Goal: Information Seeking & Learning: Learn about a topic

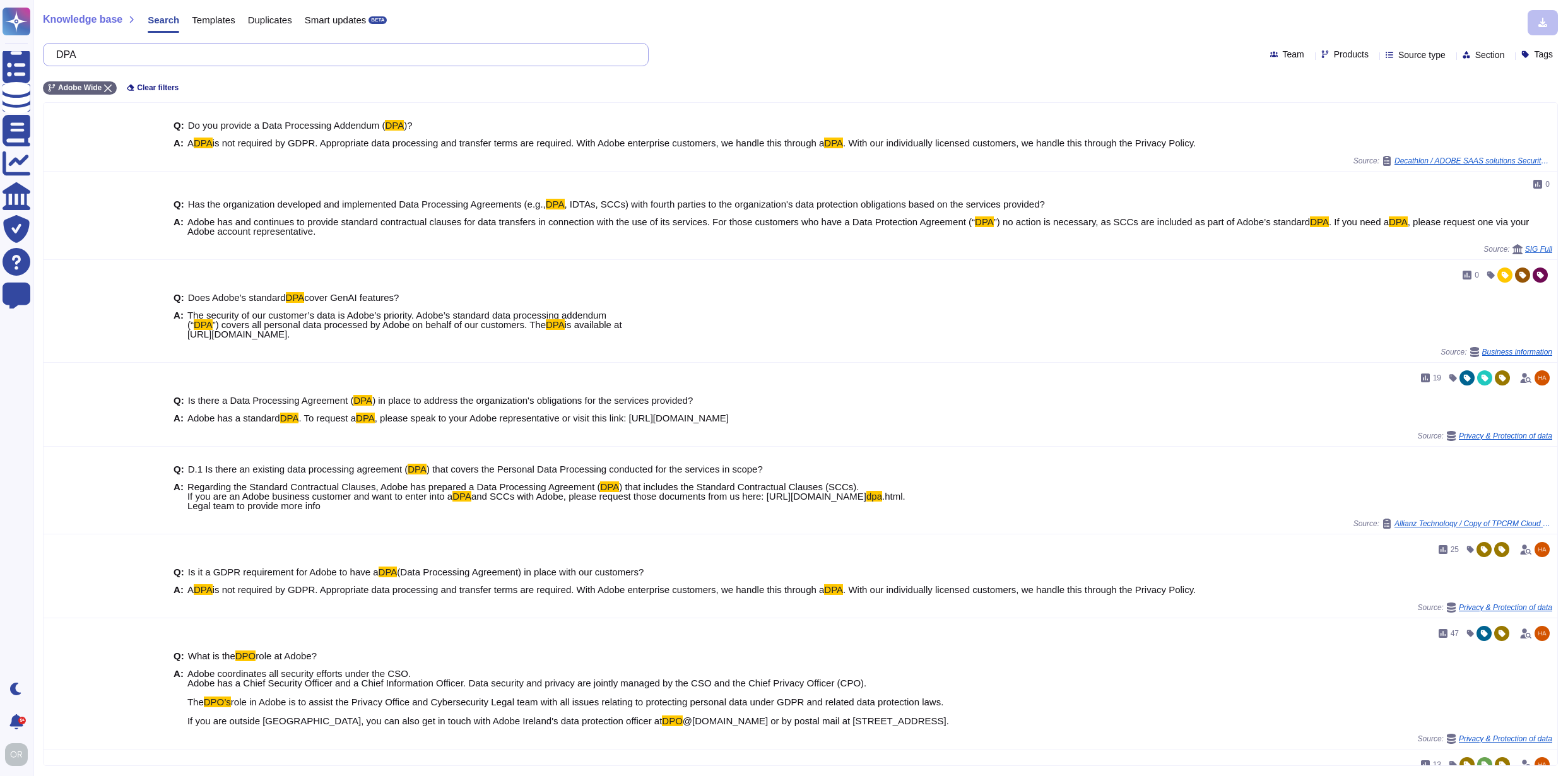
drag, startPoint x: 116, startPoint y: 55, endPoint x: 58, endPoint y: 48, distance: 58.4
click at [58, 48] on div "DPA" at bounding box center [345, 54] width 605 height 23
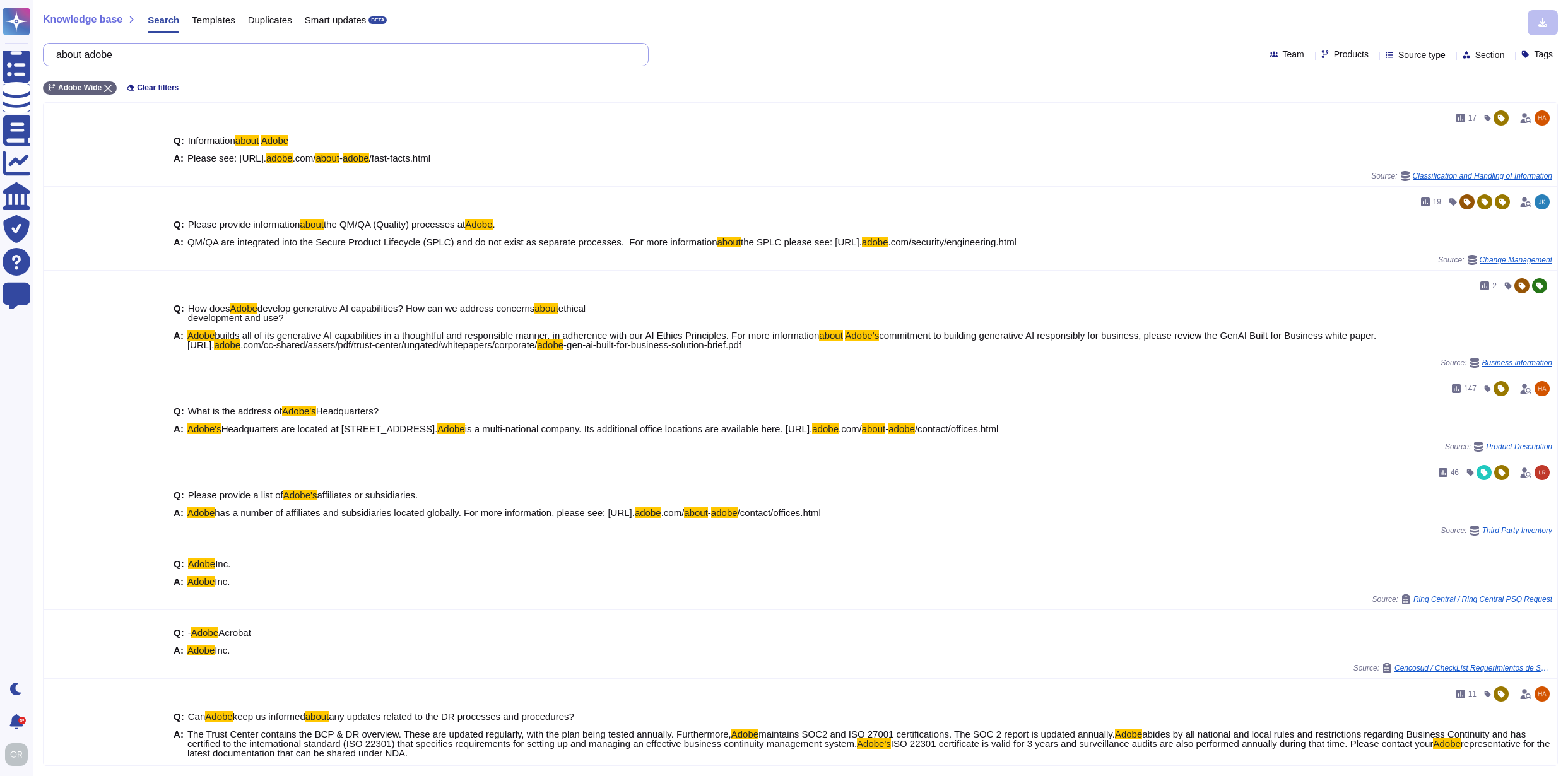
drag, startPoint x: 161, startPoint y: 58, endPoint x: 70, endPoint y: 54, distance: 91.1
click at [70, 54] on input "about adobe" at bounding box center [342, 55] width 586 height 22
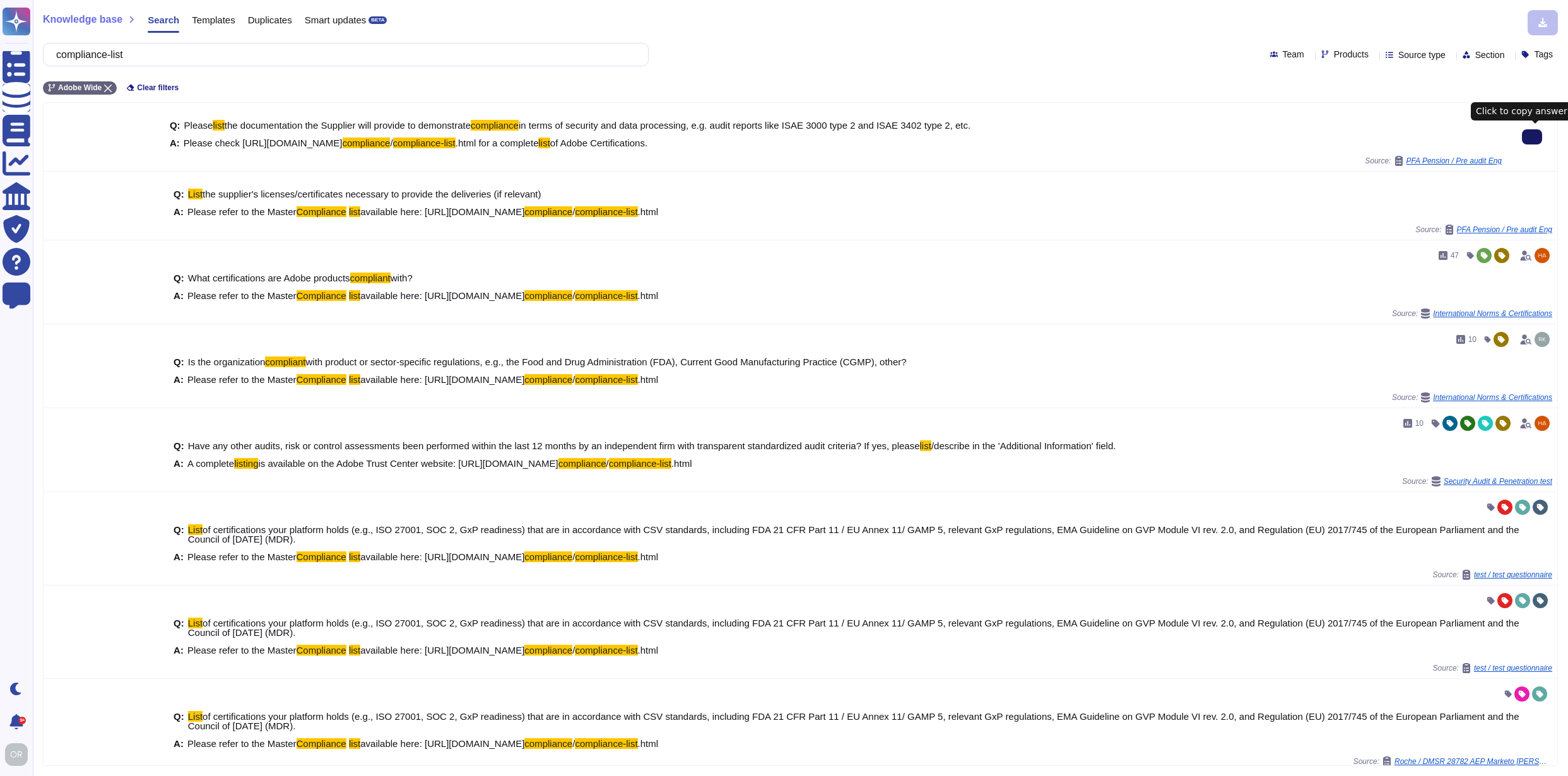
type input "compliance-list"
click at [1333, 54] on span "Products" at bounding box center [1351, 54] width 35 height 9
type input "cam"
click at [1383, 110] on p "Experience Cloud Offering/" at bounding box center [1378, 109] width 109 height 8
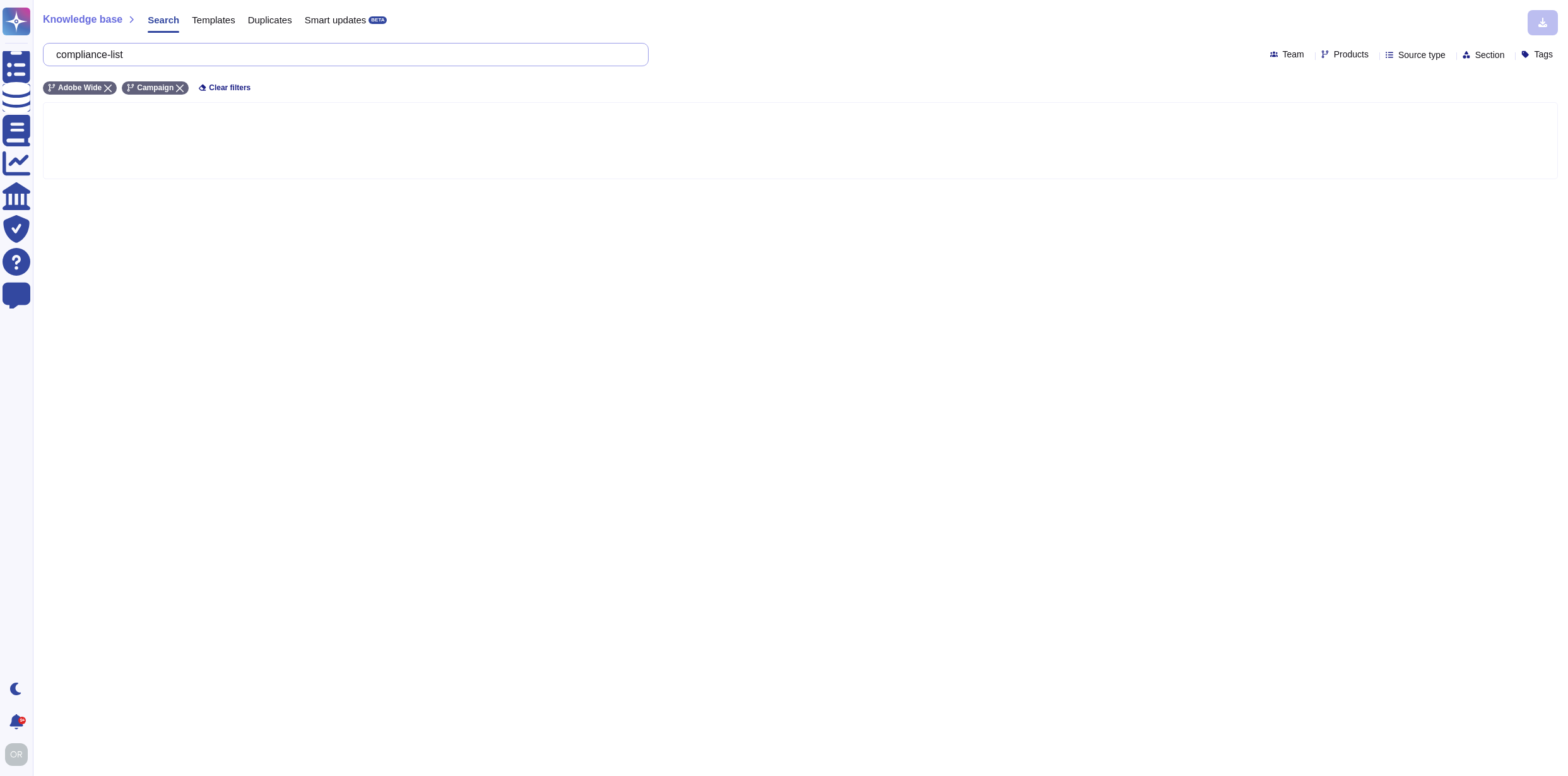
drag, startPoint x: 153, startPoint y: 57, endPoint x: 67, endPoint y: 56, distance: 86.0
click at [67, 56] on input "compliance-list" at bounding box center [342, 55] width 586 height 22
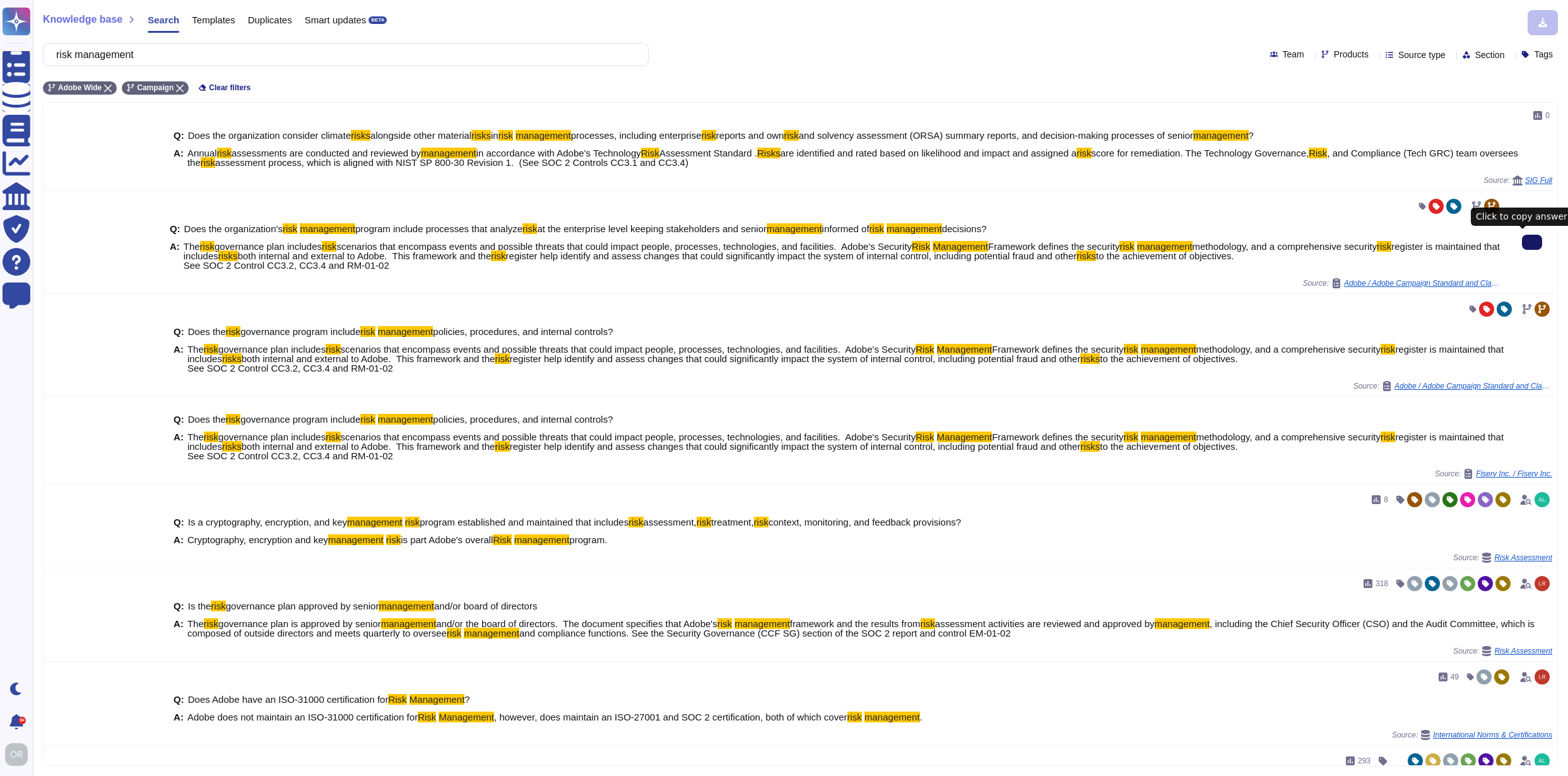
click at [1532, 243] on icon at bounding box center [1532, 243] width 0 height 0
drag, startPoint x: 175, startPoint y: 56, endPoint x: 63, endPoint y: 52, distance: 112.1
click at [63, 52] on input "risk management" at bounding box center [342, 55] width 586 height 22
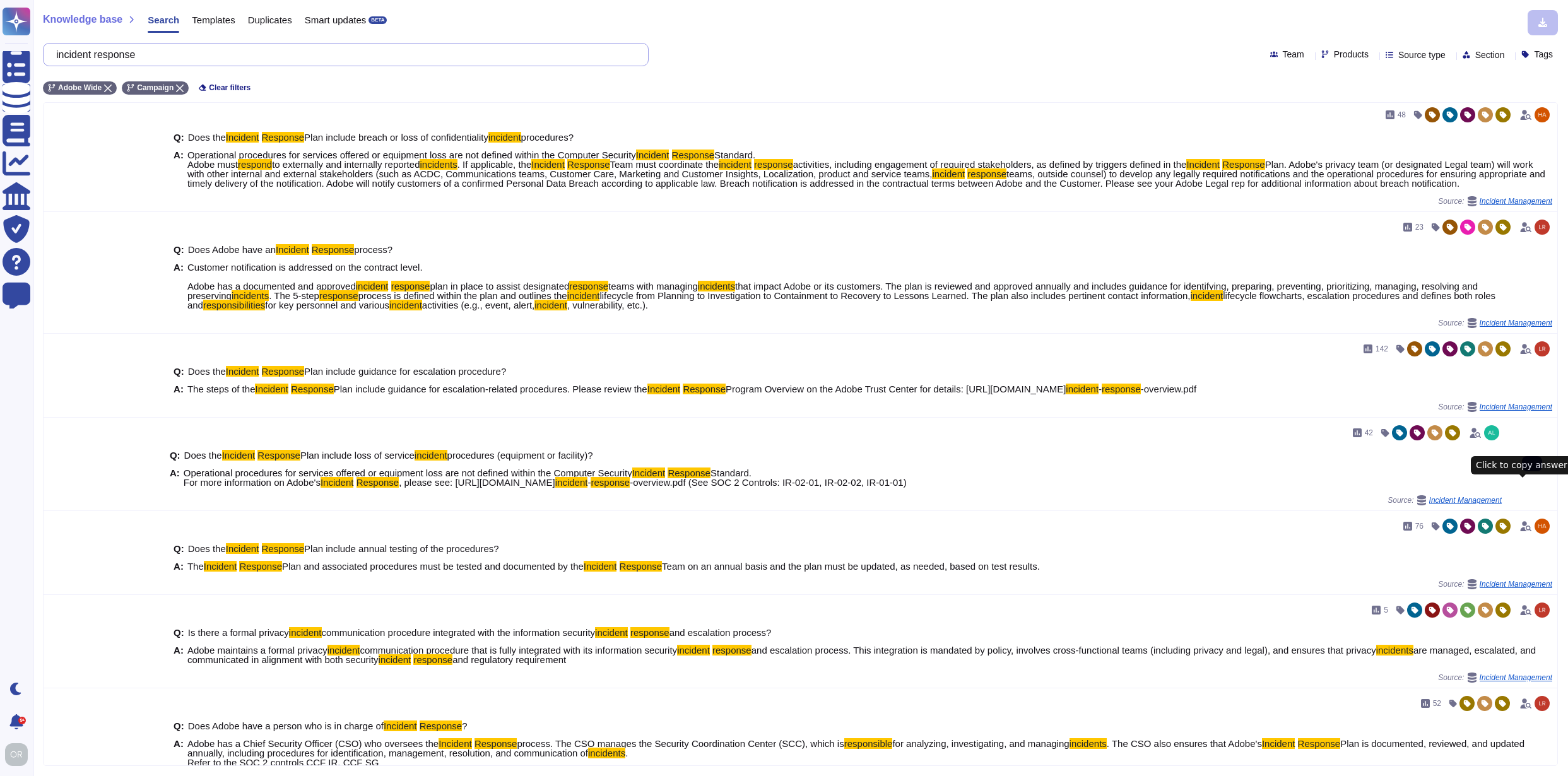
scroll to position [407, 0]
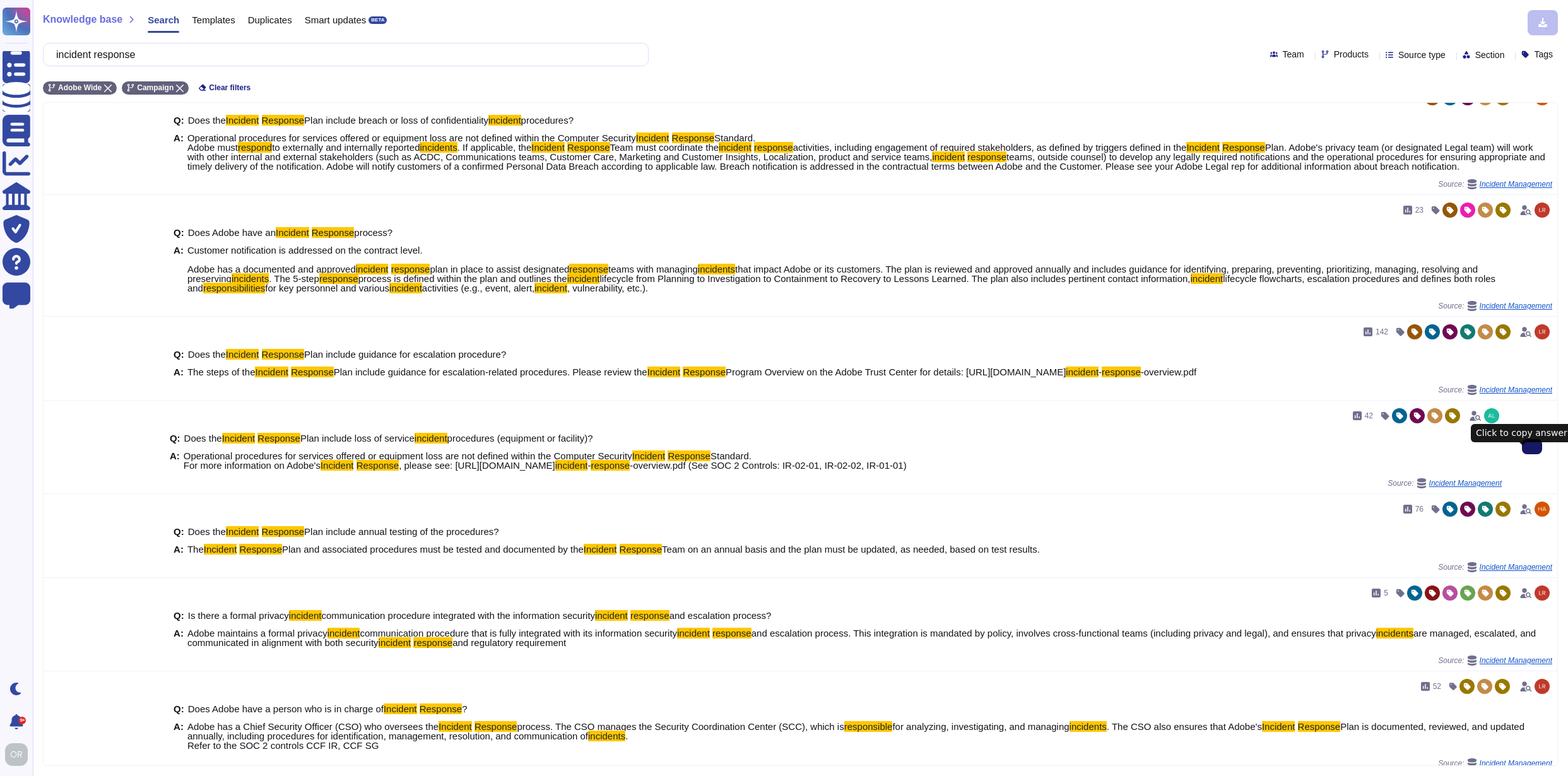
drag, startPoint x: 193, startPoint y: 55, endPoint x: 72, endPoint y: 52, distance: 121.0
click at [70, 54] on input "incident response" at bounding box center [342, 55] width 586 height 22
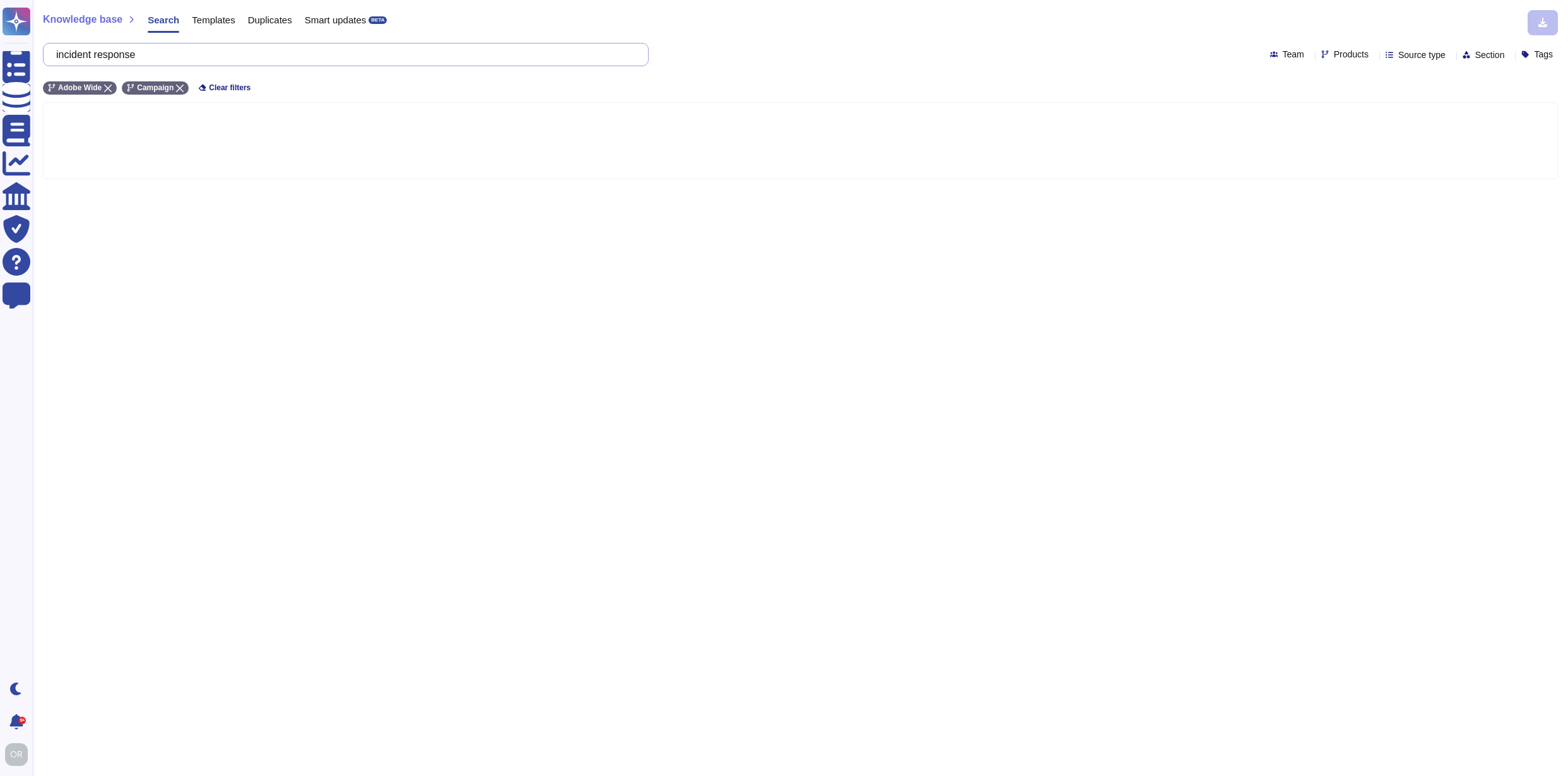
scroll to position [0, 0]
type input "ic"
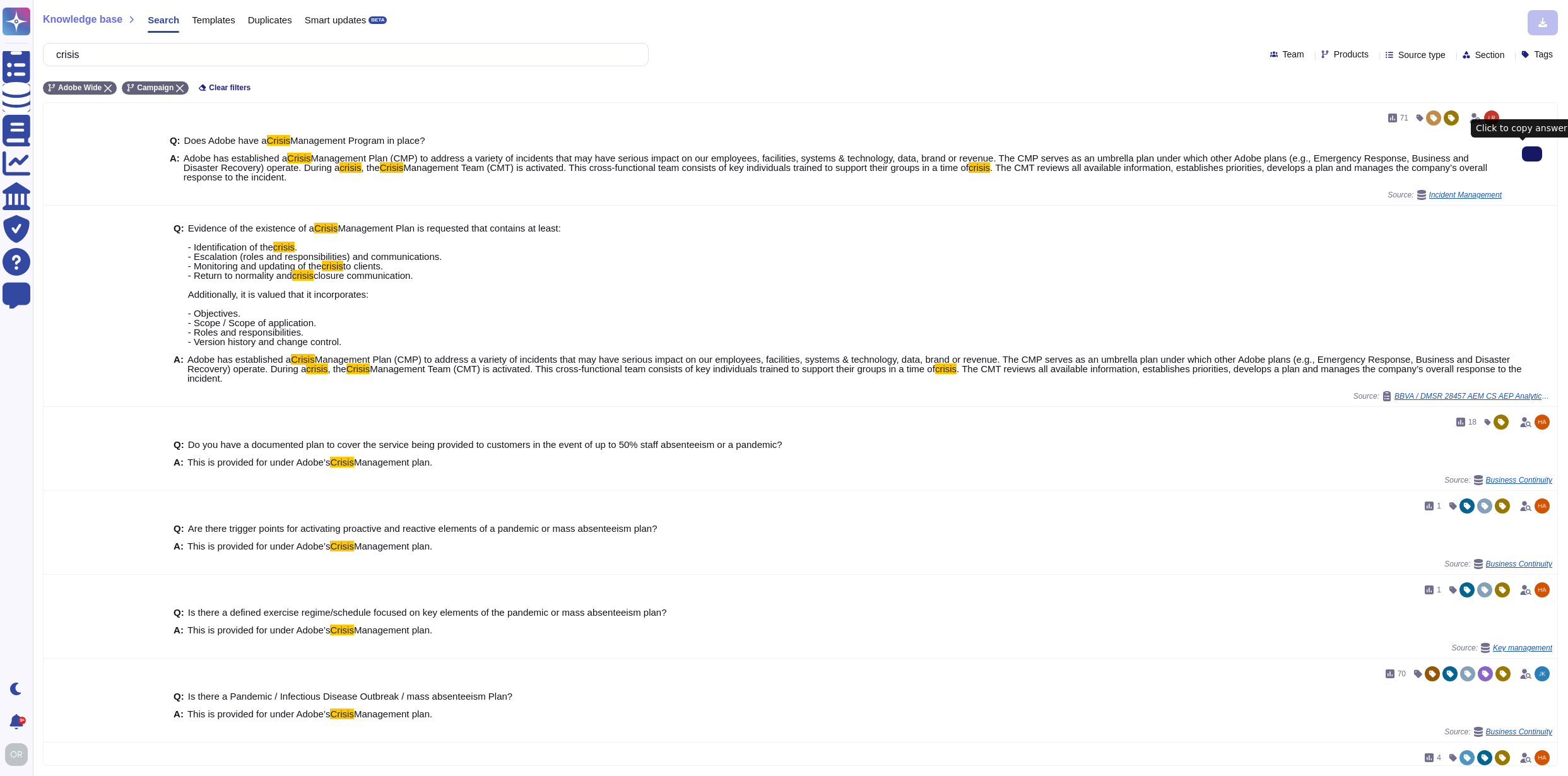
click at [1532, 154] on icon at bounding box center [1532, 154] width 0 height 0
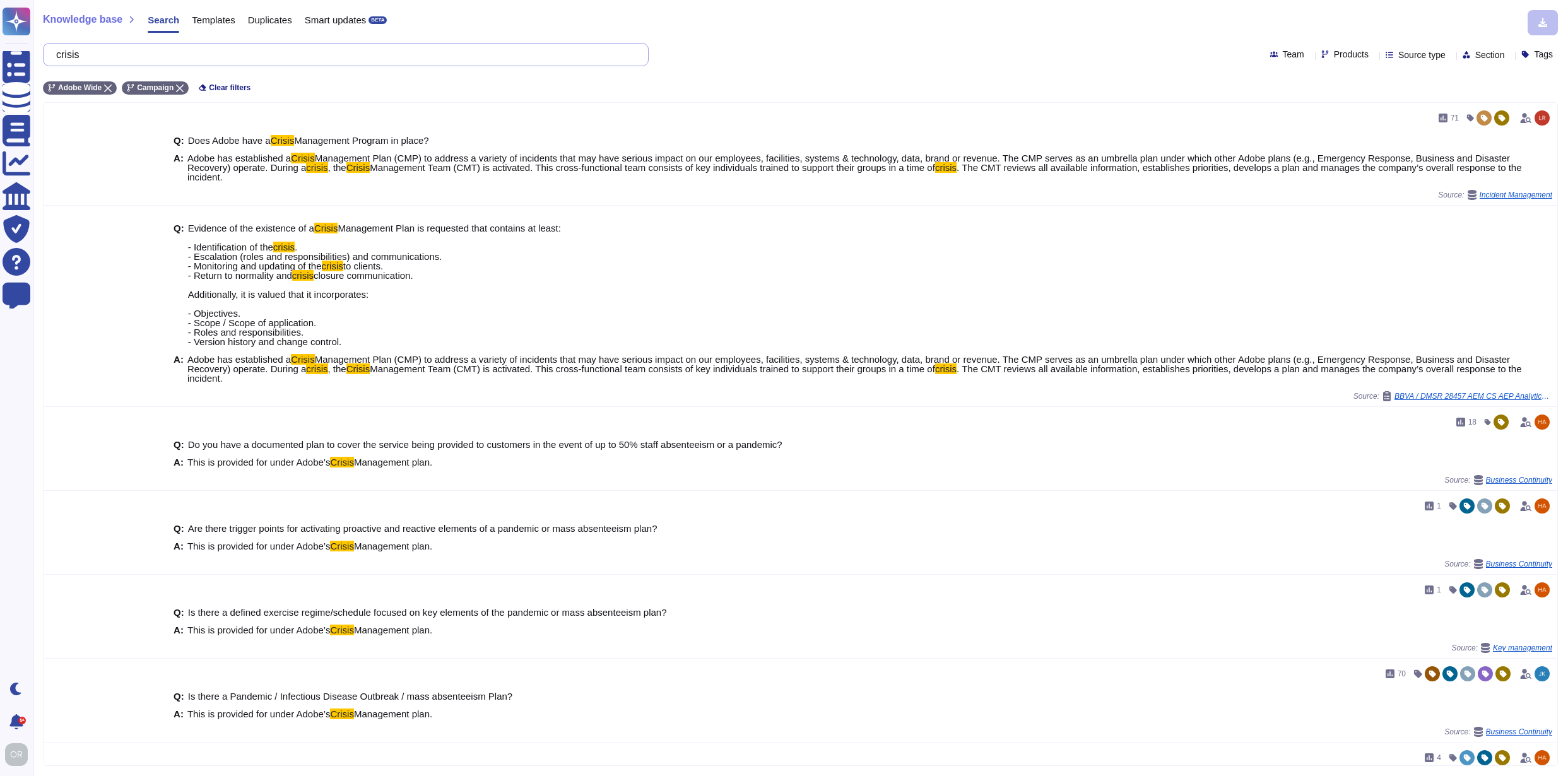
drag, startPoint x: 172, startPoint y: 61, endPoint x: 43, endPoint y: 52, distance: 129.3
click at [43, 52] on div "crisis" at bounding box center [345, 54] width 605 height 23
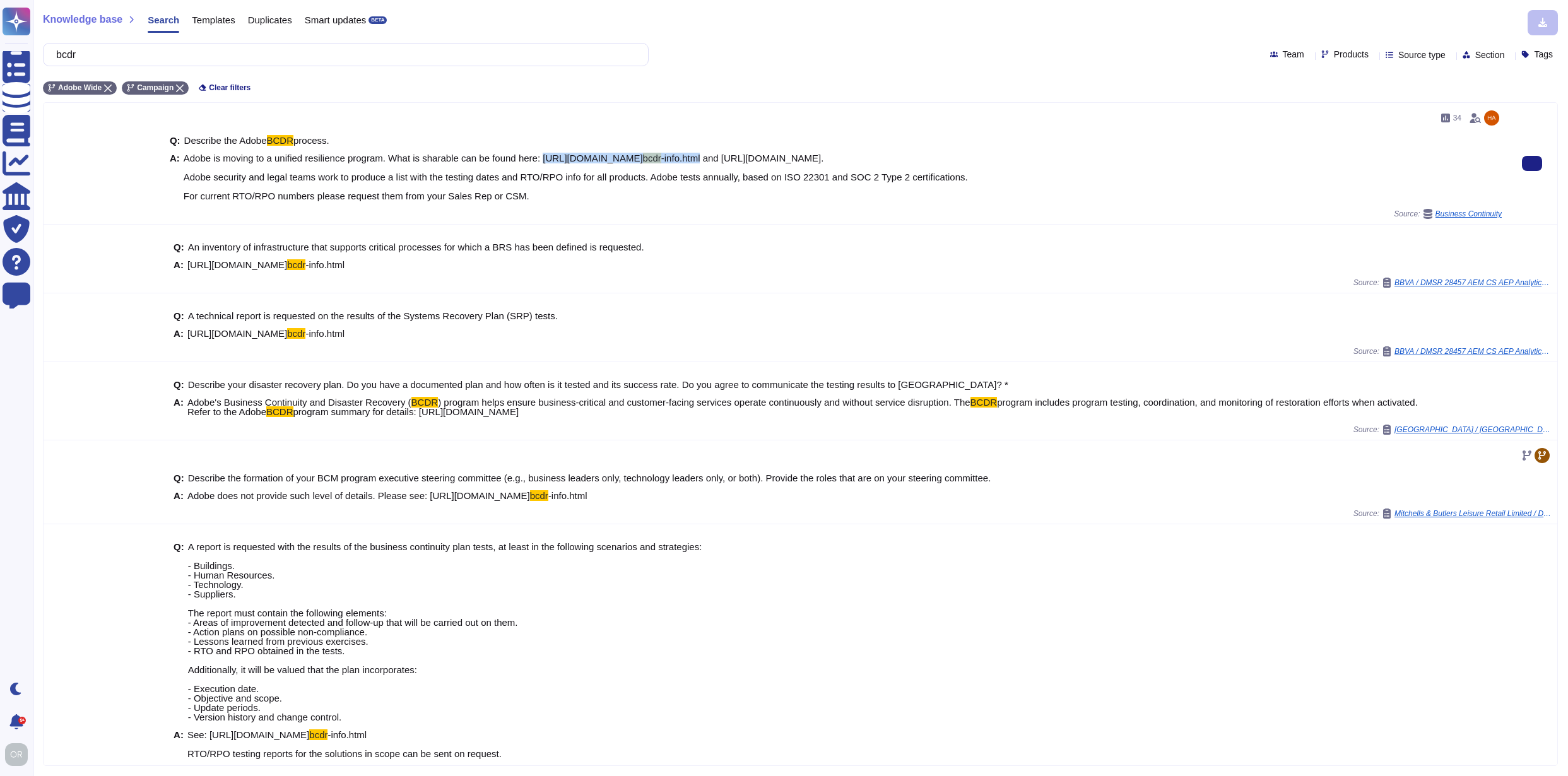
drag, startPoint x: 776, startPoint y: 158, endPoint x: 551, endPoint y: 155, distance: 225.0
click at [551, 155] on span "Adobe is moving to a unified resilience program. What is sharable can be found …" at bounding box center [576, 177] width 784 height 48
click at [454, 171] on span "Adobe is moving to a unified resilience program. What is sharable can be found …" at bounding box center [576, 177] width 784 height 48
drag, startPoint x: 549, startPoint y: 156, endPoint x: 998, endPoint y: 187, distance: 450.1
click at [967, 187] on span "Adobe is moving to a unified resilience program. What is sharable can be found …" at bounding box center [576, 177] width 784 height 48
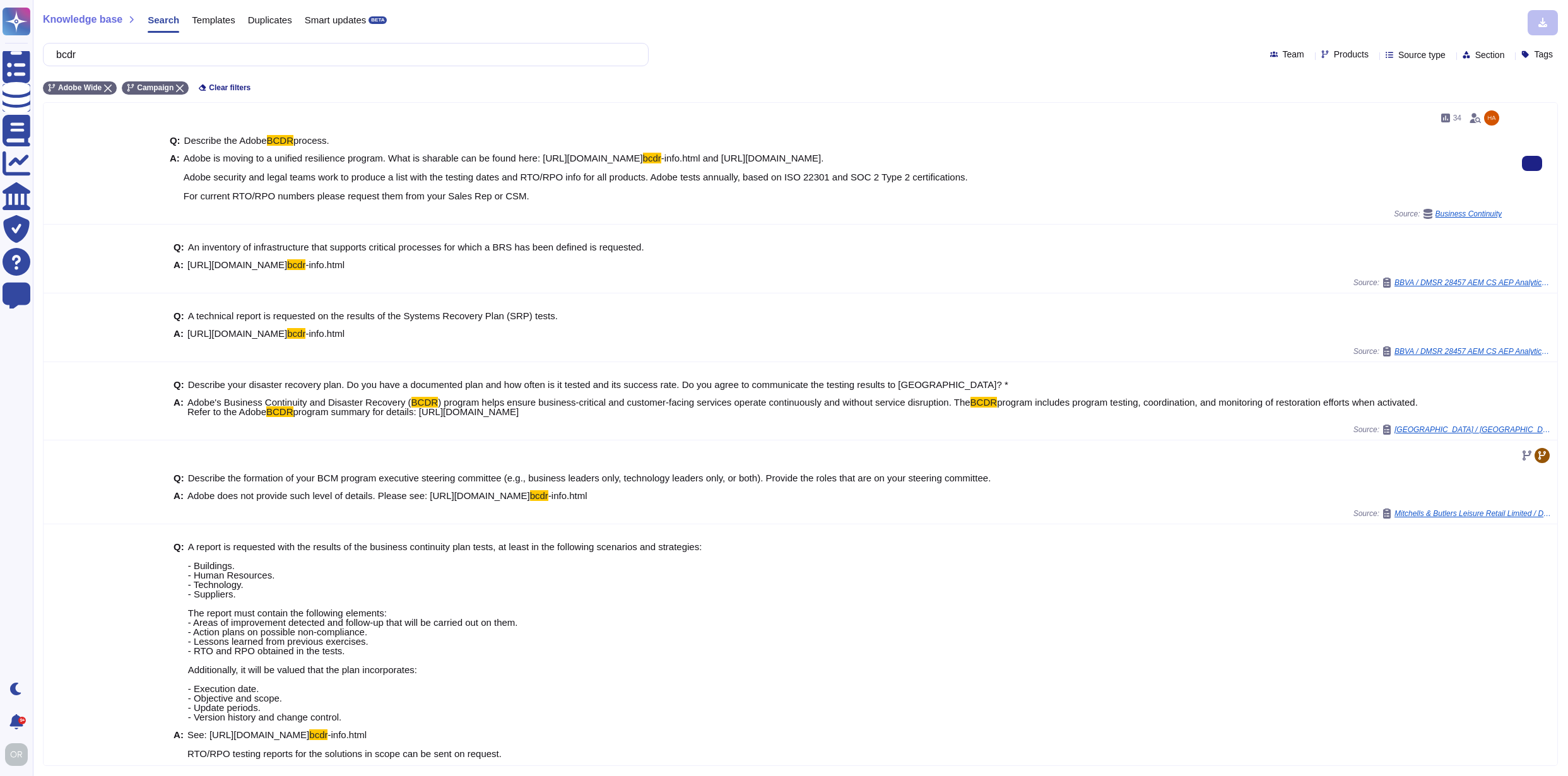
copy span "[URL][DOMAIN_NAME] bcdr -info.html and [URL][DOMAIN_NAME]. Adobe security and l…"
drag, startPoint x: 127, startPoint y: 53, endPoint x: 65, endPoint y: 51, distance: 62.0
click at [65, 51] on input "bcdr" at bounding box center [342, 55] width 586 height 22
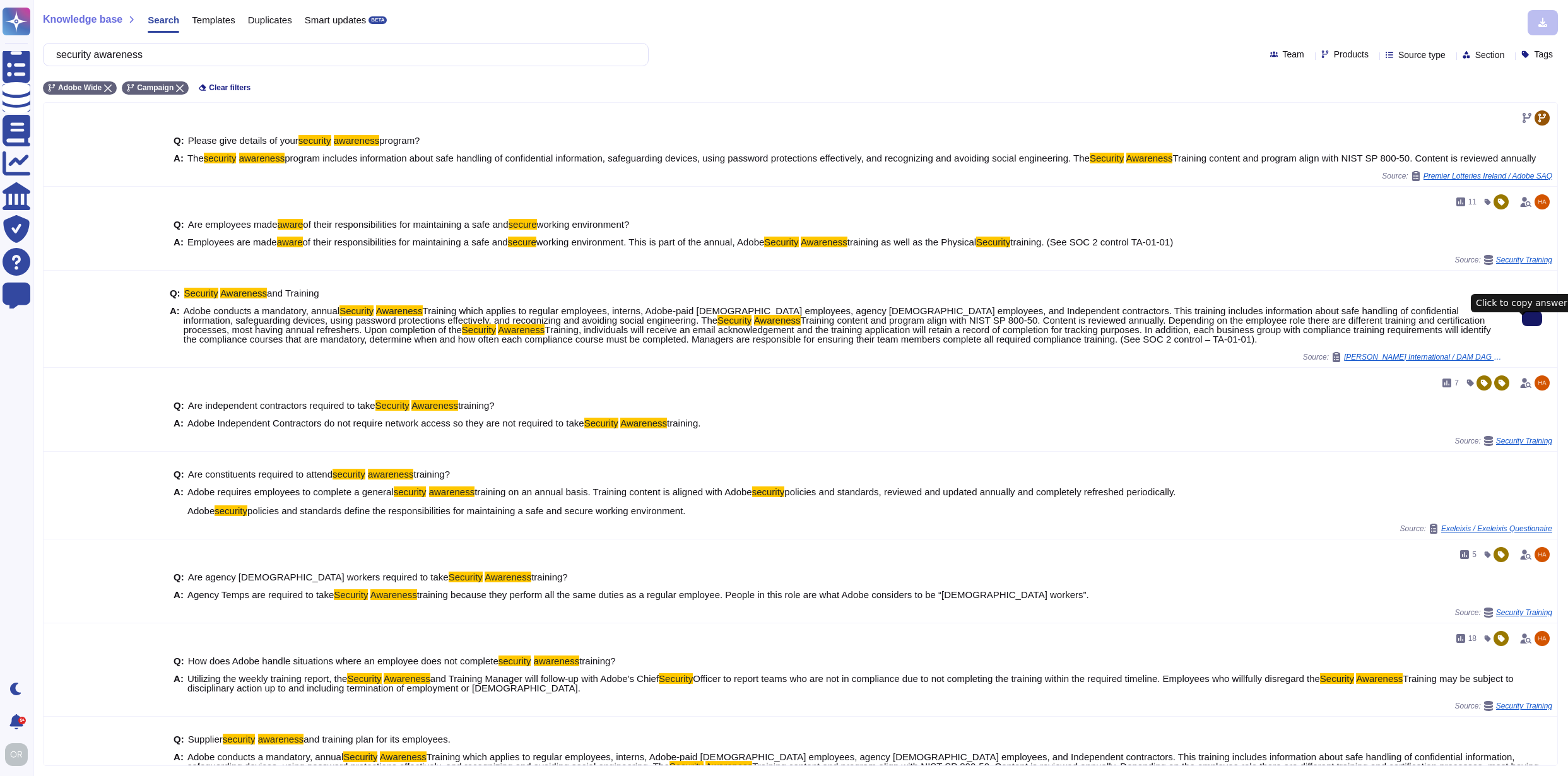
click at [1532, 319] on icon at bounding box center [1532, 319] width 0 height 0
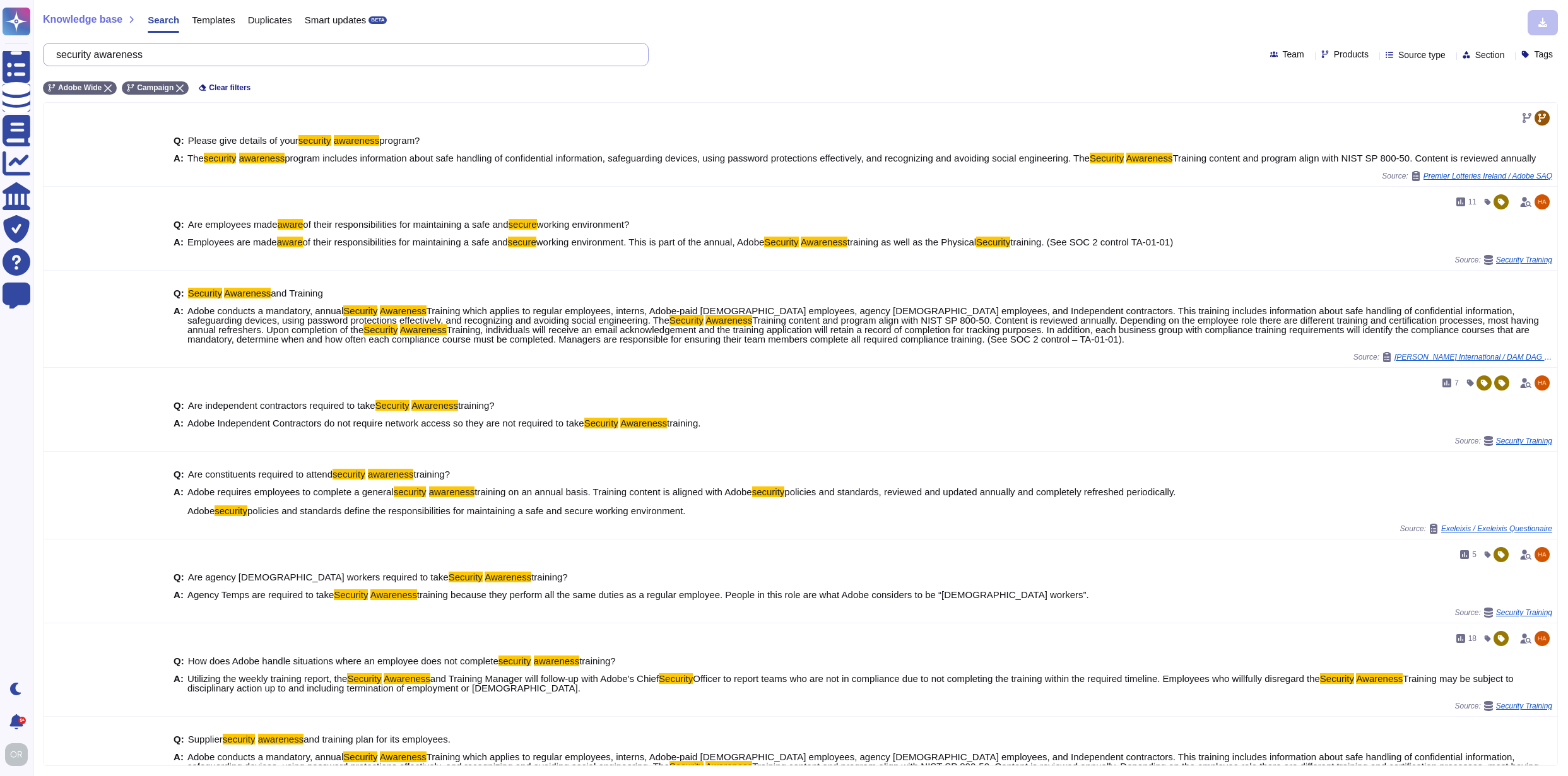
drag, startPoint x: 183, startPoint y: 54, endPoint x: 54, endPoint y: 51, distance: 129.0
click at [54, 51] on div "security awareness" at bounding box center [345, 54] width 605 height 23
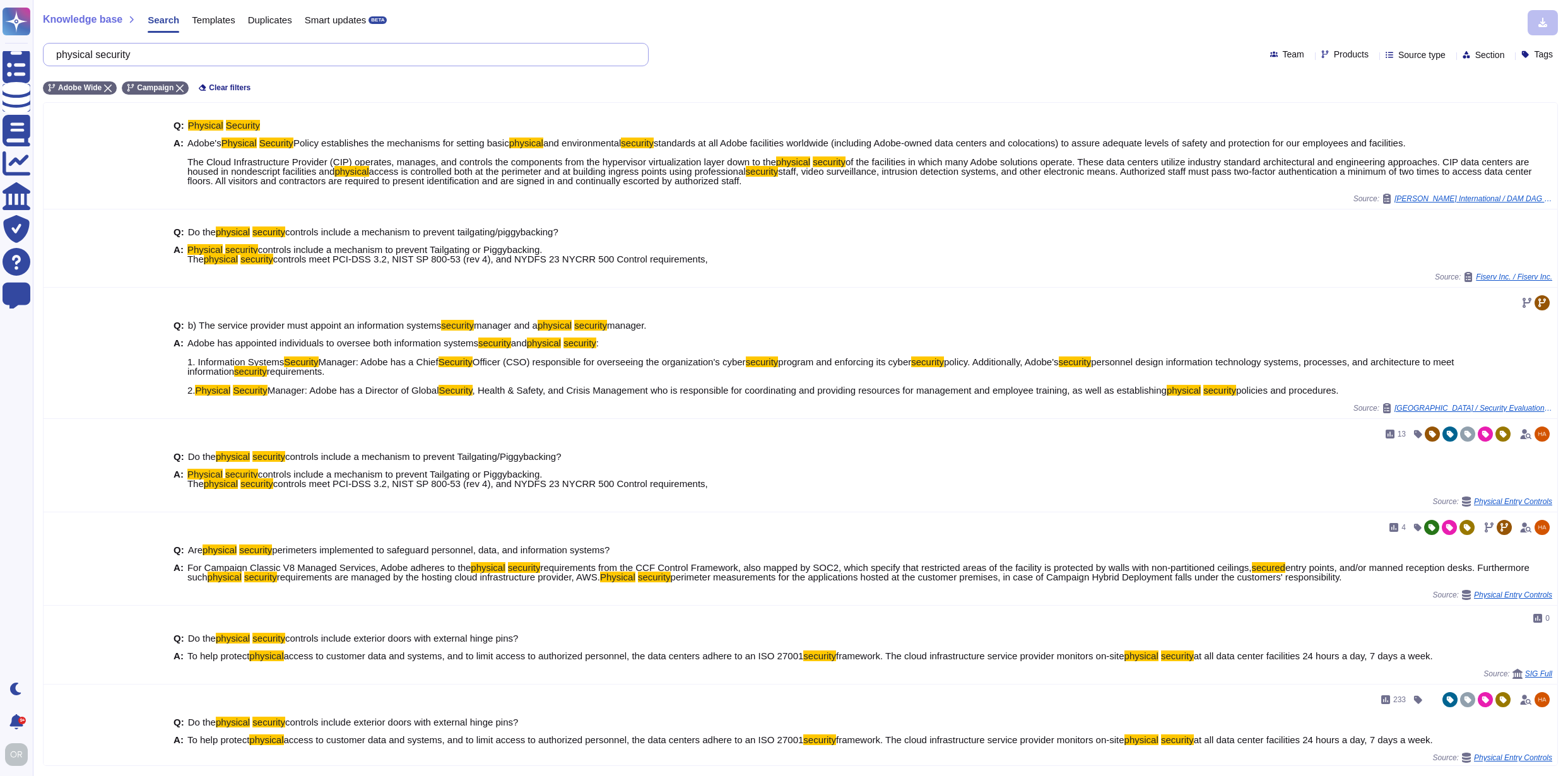
drag, startPoint x: 190, startPoint y: 57, endPoint x: 71, endPoint y: 52, distance: 119.1
click at [71, 52] on input "physical security" at bounding box center [342, 55] width 586 height 22
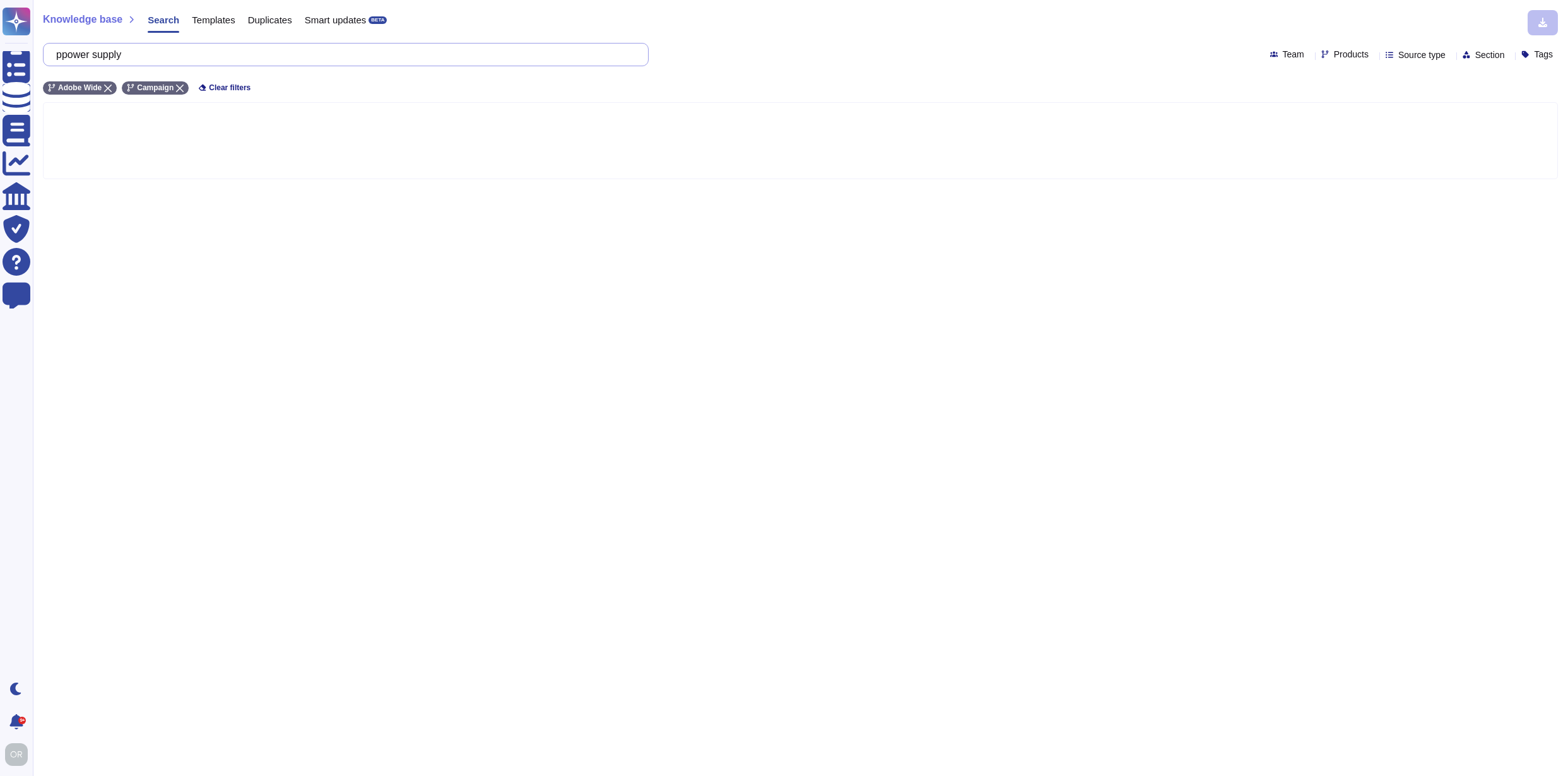
click at [80, 57] on input "ppower supply" at bounding box center [342, 55] width 586 height 22
click at [165, 51] on input "power supply" at bounding box center [342, 55] width 586 height 22
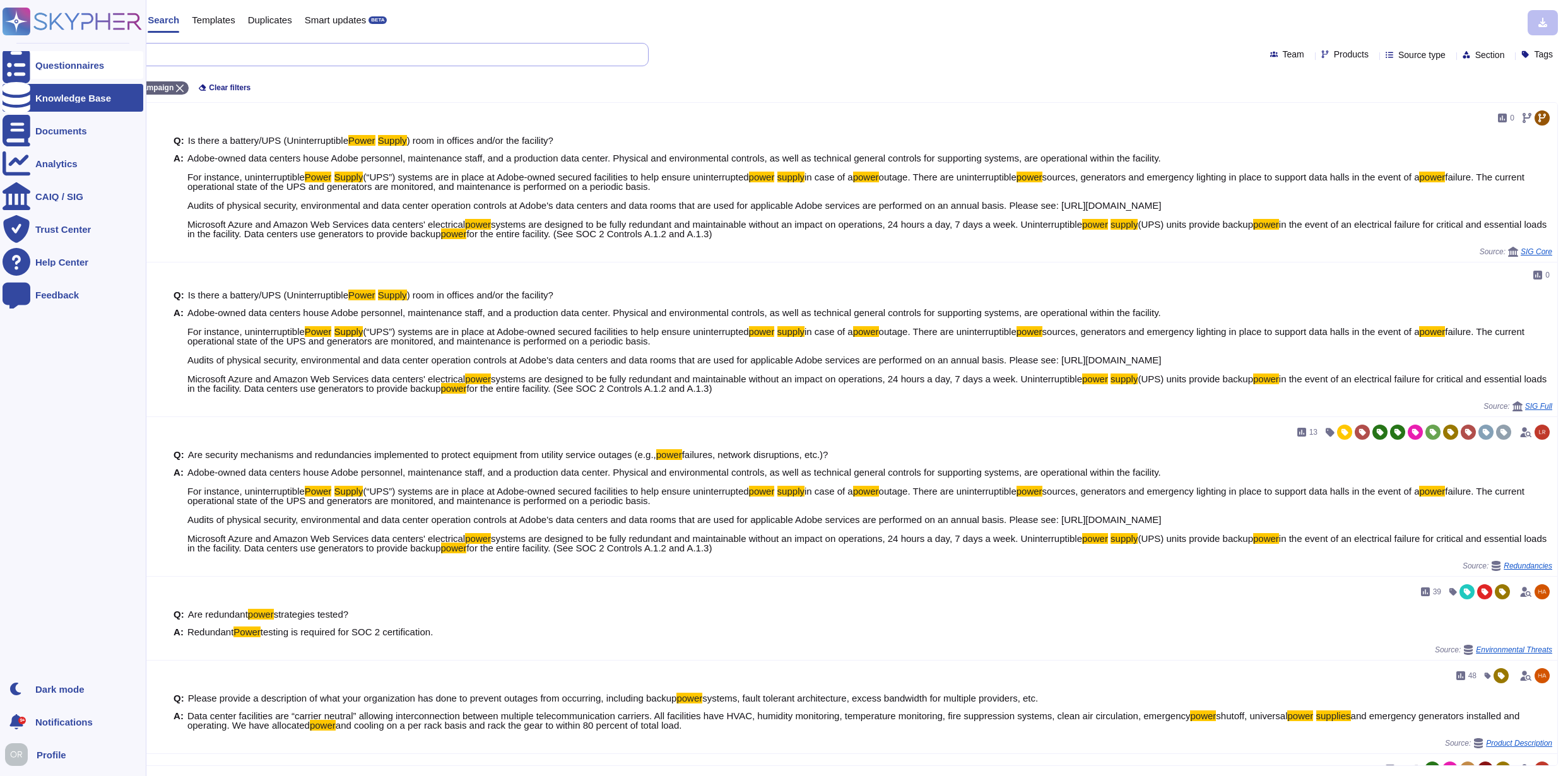
drag, startPoint x: 143, startPoint y: 62, endPoint x: 29, endPoint y: 57, distance: 114.1
click at [29, 57] on div "Questionnaires Knowledge Base Documents Analytics CAIQ / SIG Trust Center Help …" at bounding box center [784, 388] width 1568 height 776
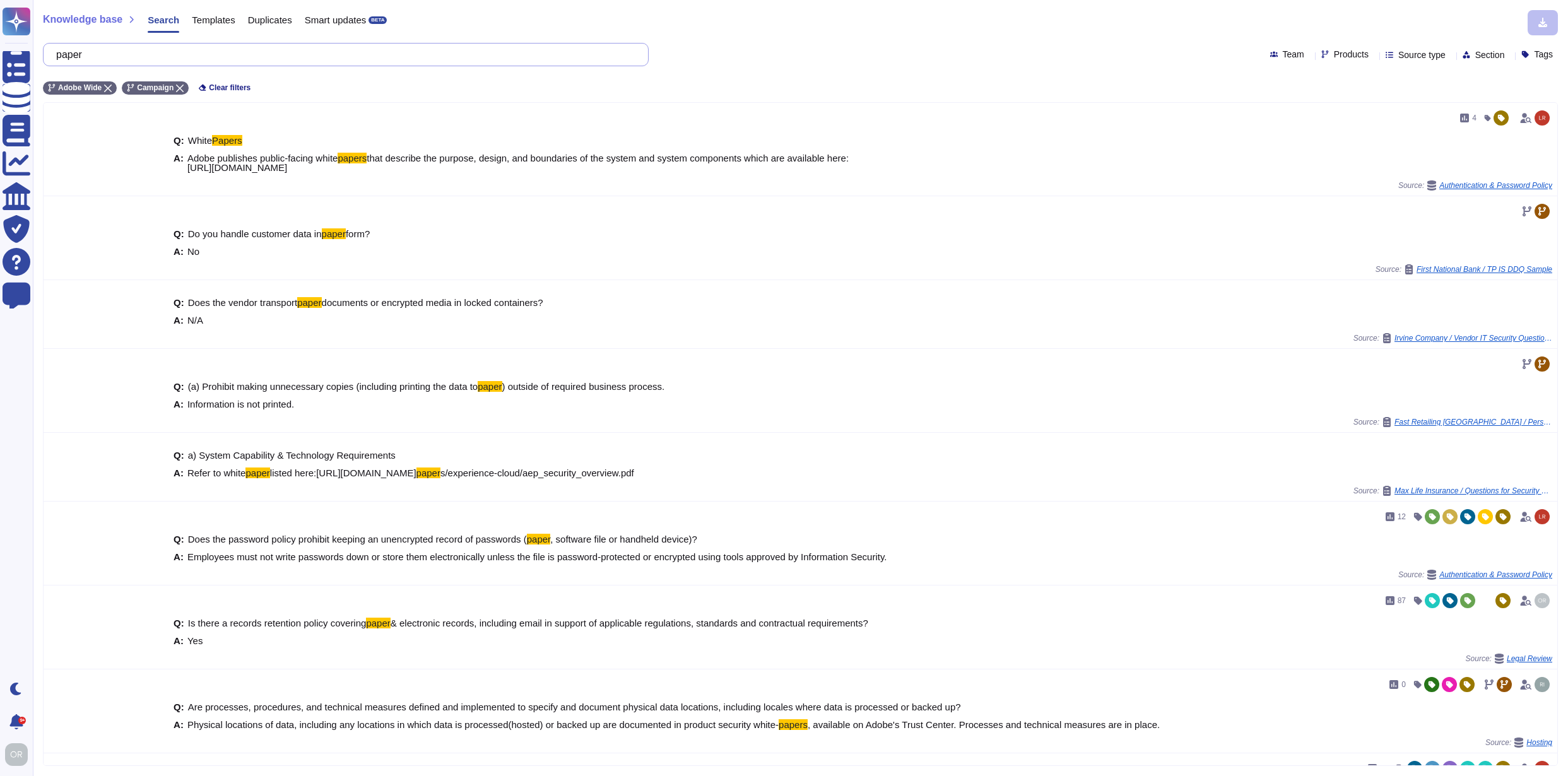
click at [81, 54] on input "paper" at bounding box center [342, 55] width 586 height 22
paste input "Protection of paper or physical information"
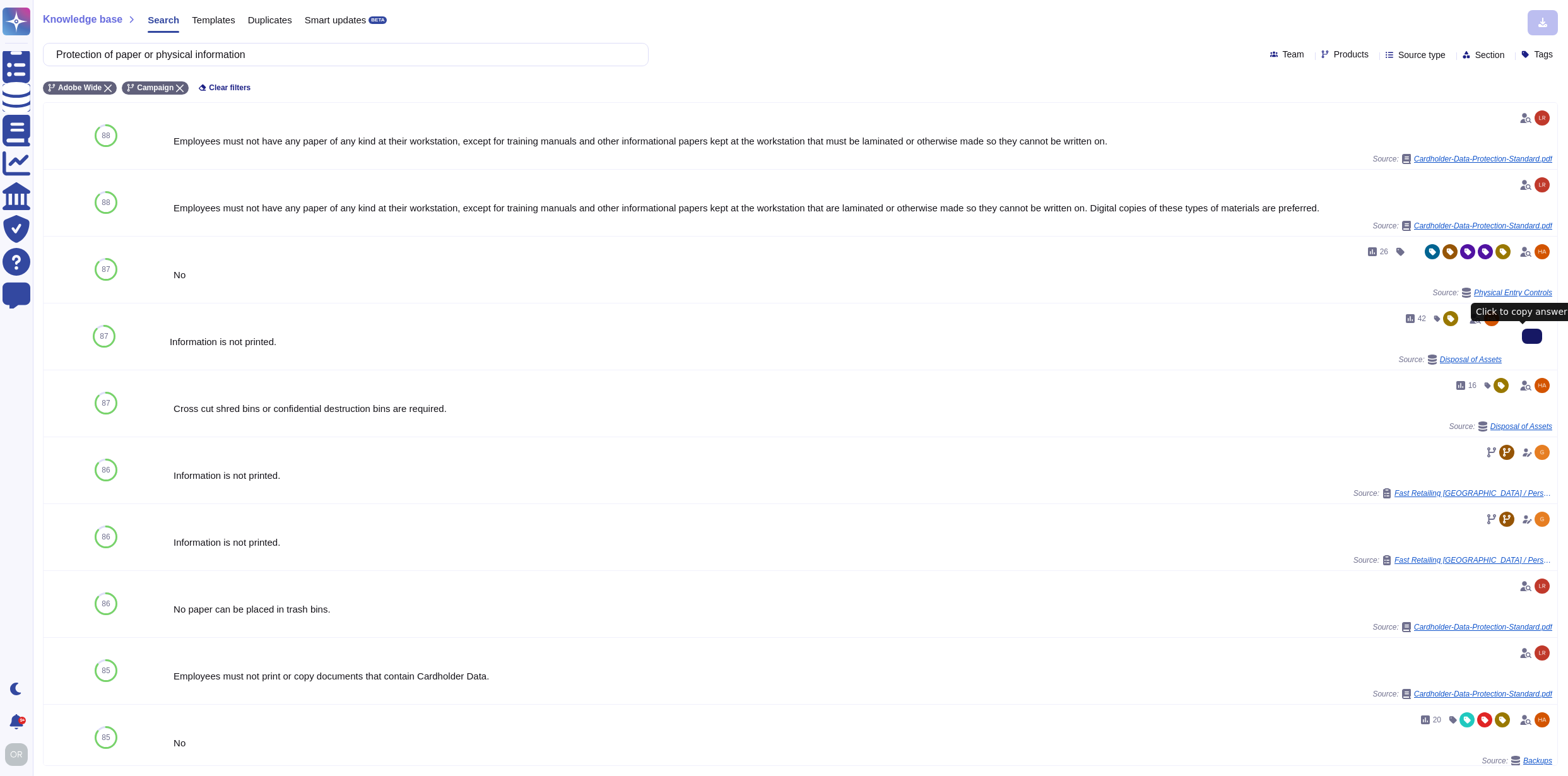
click at [1532, 336] on icon at bounding box center [1532, 336] width 0 height 0
drag, startPoint x: 300, startPoint y: 58, endPoint x: 67, endPoint y: 57, distance: 233.0
click at [67, 57] on input "Protection of paper or physical information" at bounding box center [342, 55] width 586 height 22
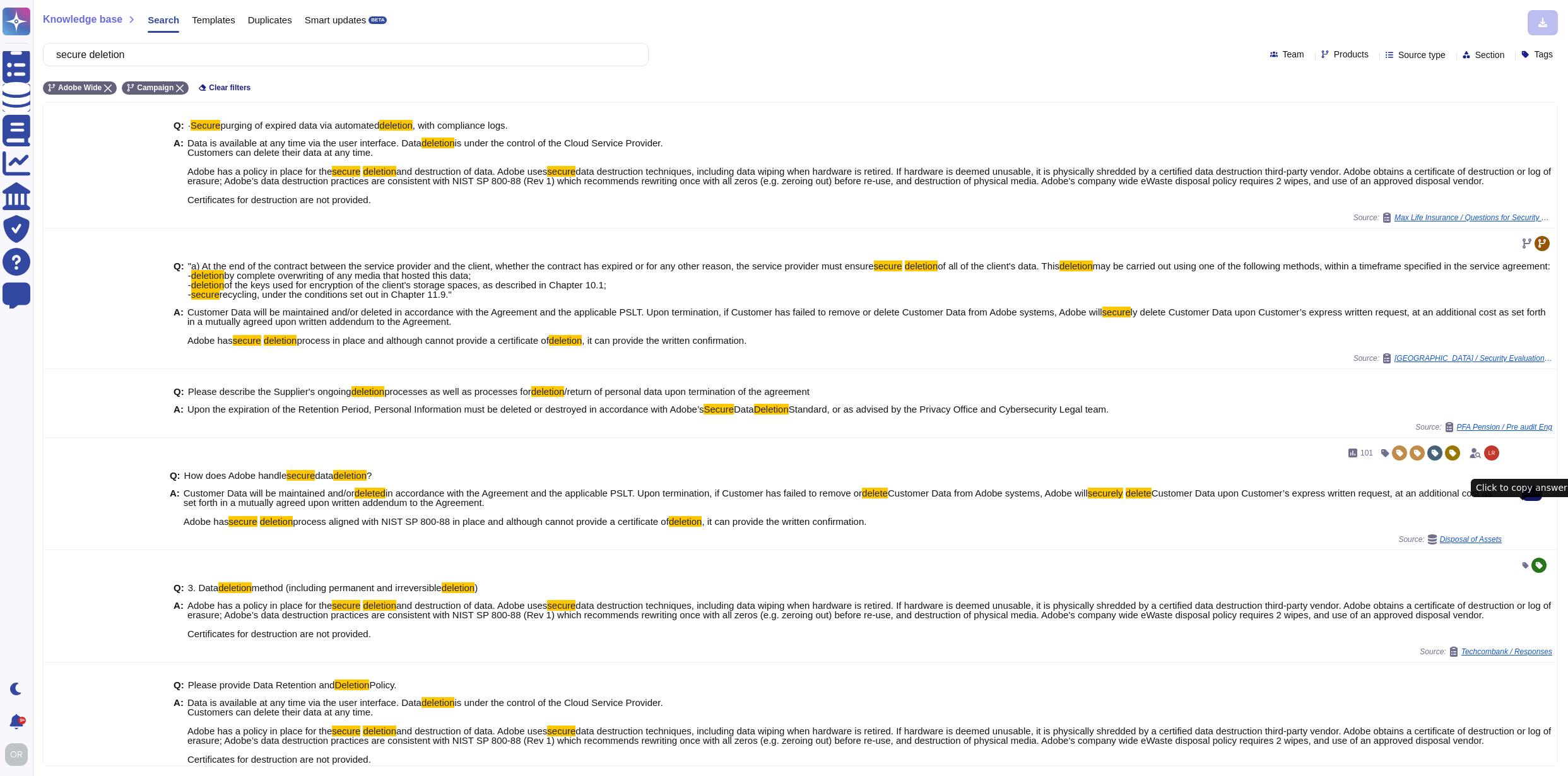
click at [1532, 494] on icon at bounding box center [1532, 494] width 0 height 0
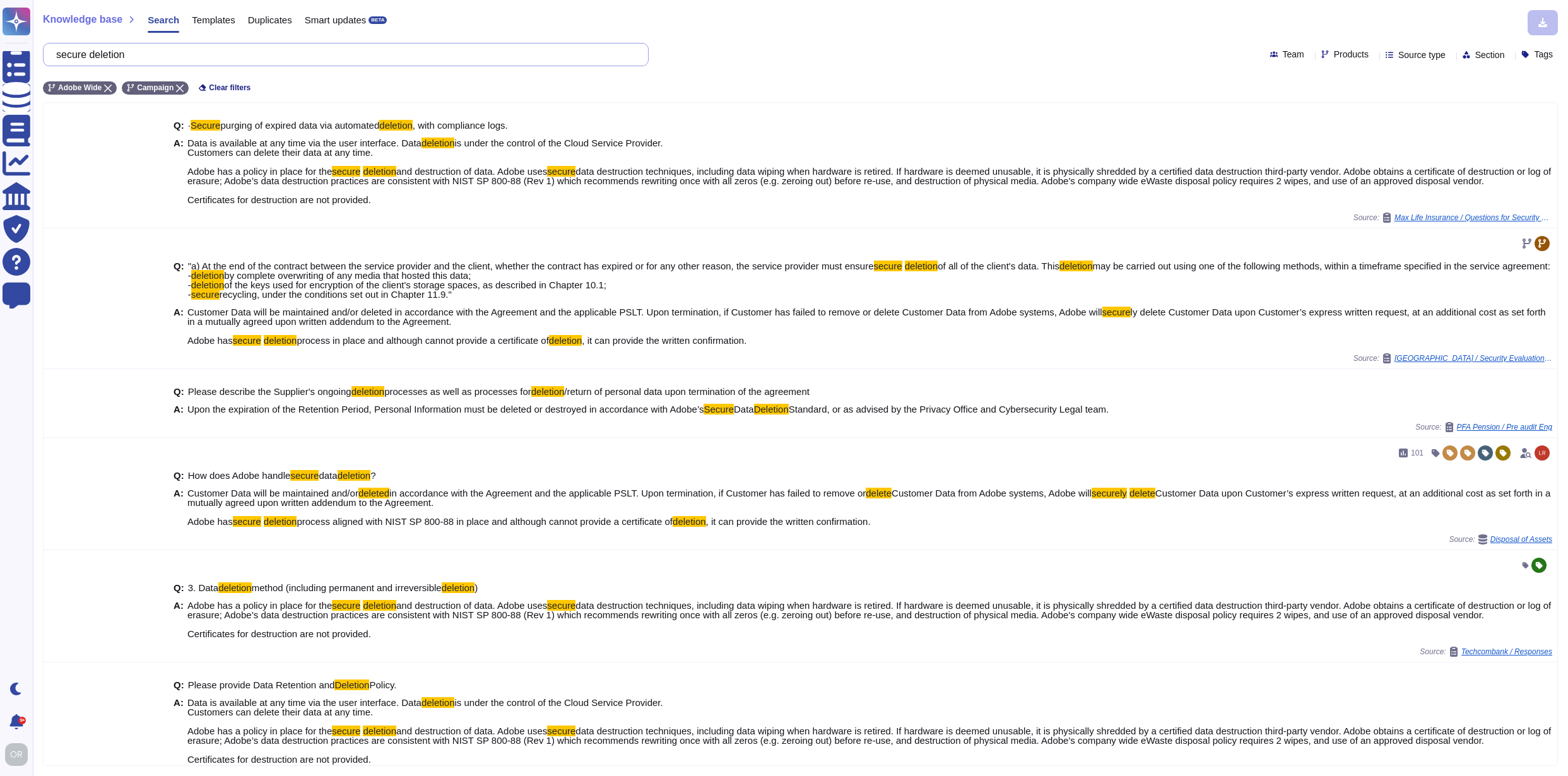
drag, startPoint x: 150, startPoint y: 59, endPoint x: 49, endPoint y: 57, distance: 101.0
click at [49, 57] on div "secure deletion" at bounding box center [345, 54] width 605 height 23
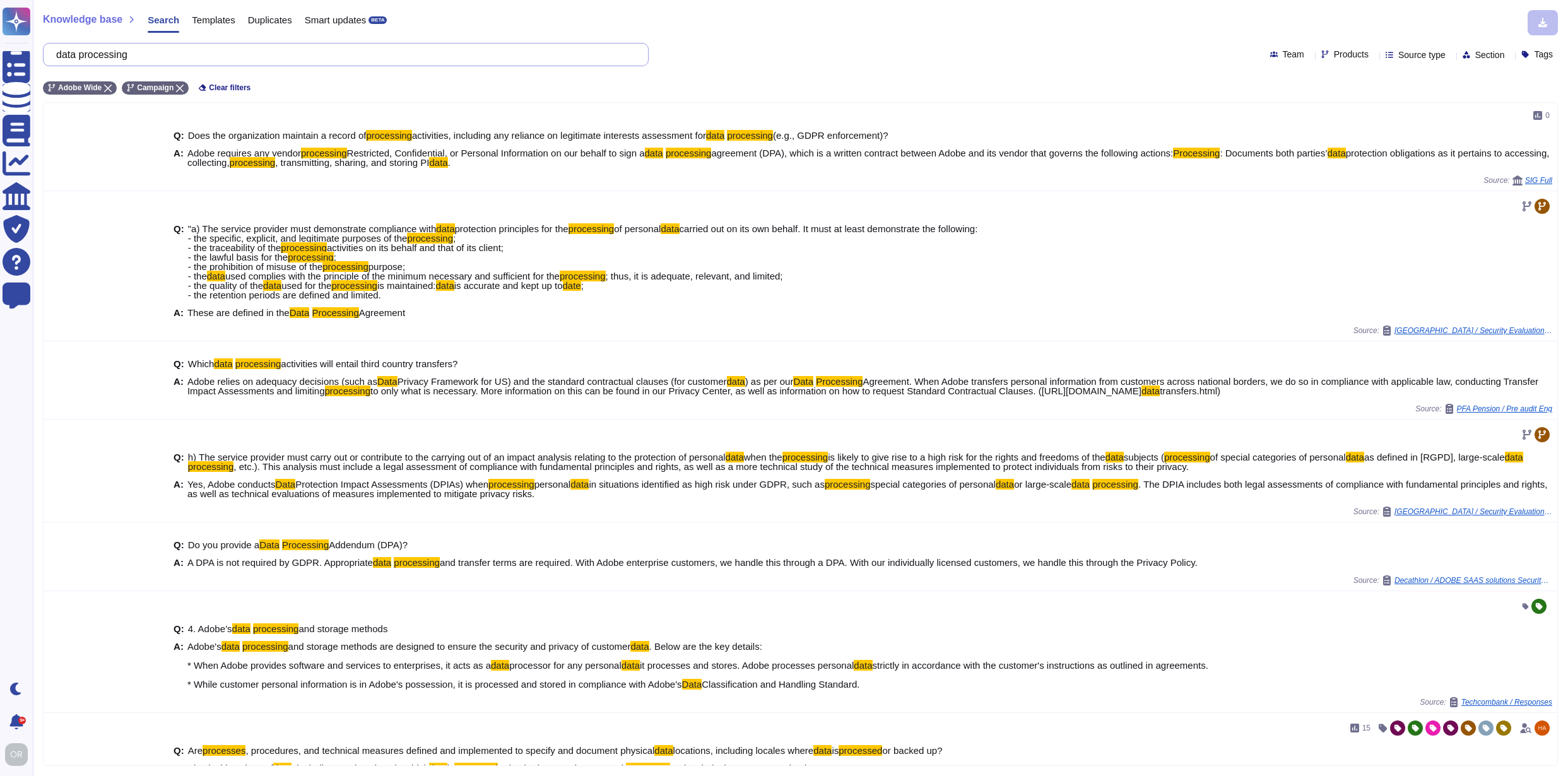
drag, startPoint x: 159, startPoint y: 52, endPoint x: 61, endPoint y: 54, distance: 98.0
click at [61, 54] on input "data processing" at bounding box center [342, 55] width 586 height 22
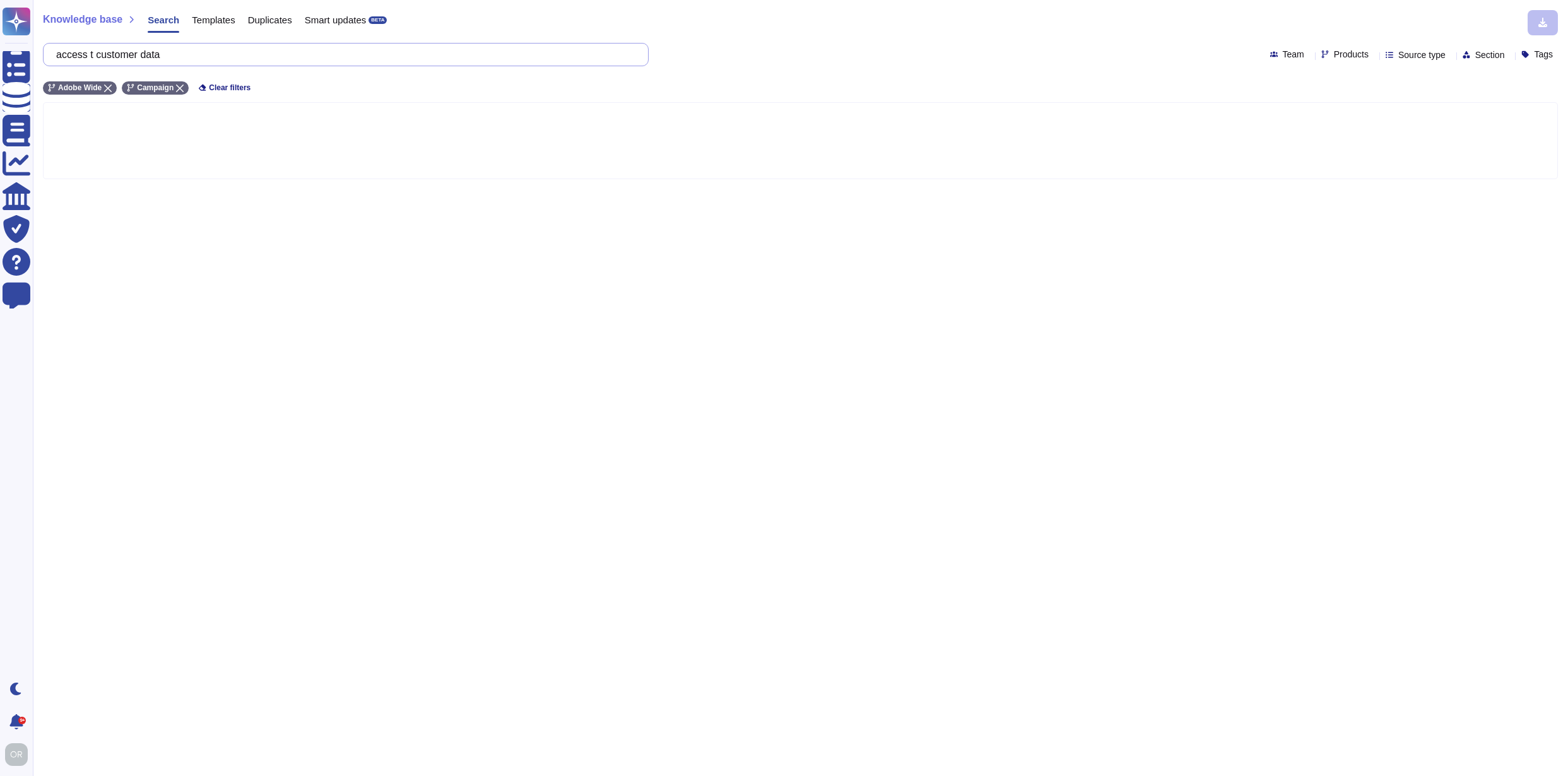
click at [106, 54] on input "access t customer data" at bounding box center [342, 55] width 586 height 22
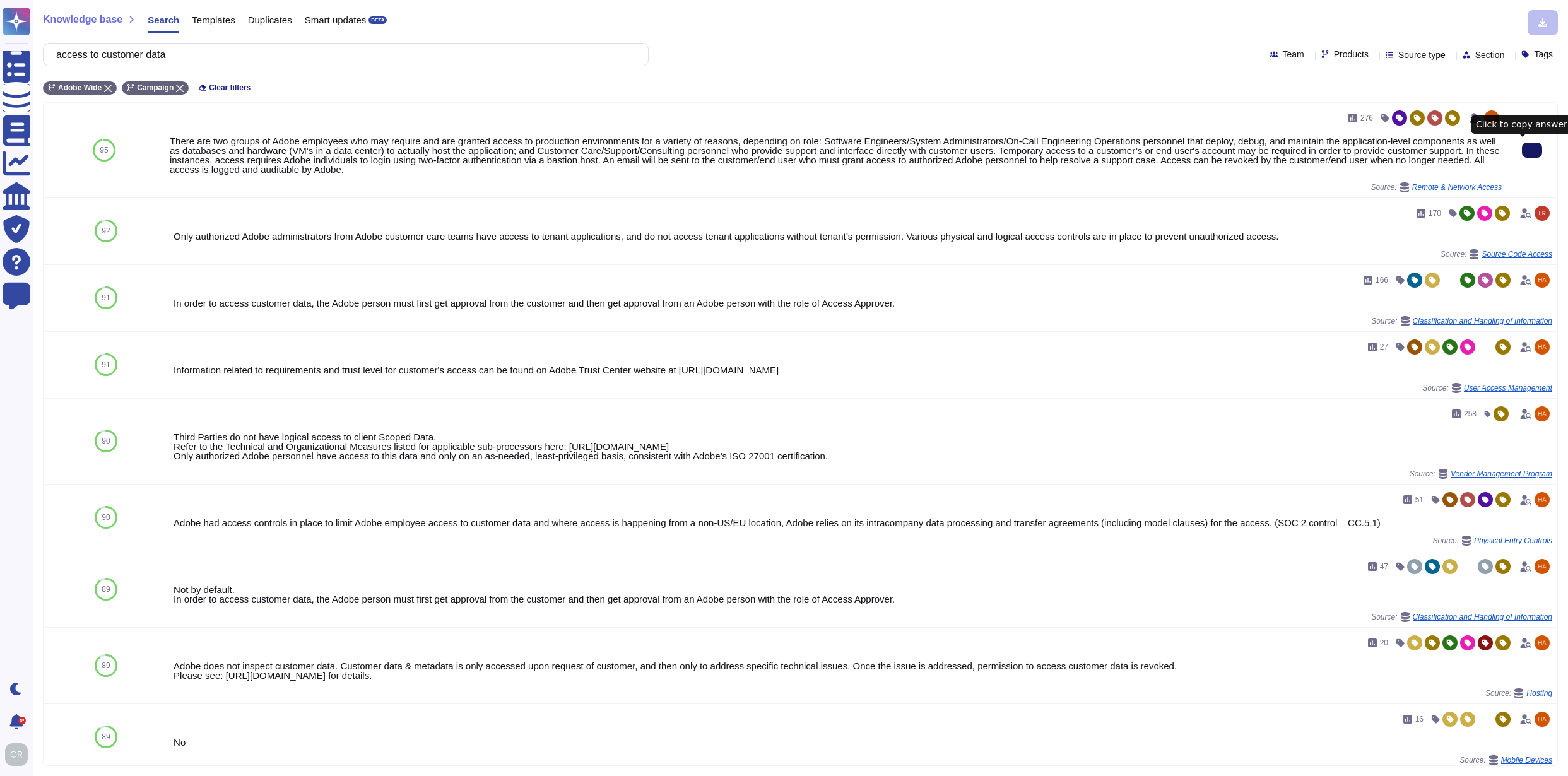
drag, startPoint x: 1520, startPoint y: 150, endPoint x: 1526, endPoint y: 154, distance: 7.2
click at [1532, 151] on icon at bounding box center [1532, 151] width 0 height 0
drag, startPoint x: 209, startPoint y: 54, endPoint x: 56, endPoint y: 55, distance: 153.0
click at [56, 55] on div "access to customer data" at bounding box center [345, 54] width 605 height 23
paste input "Partitioning of networks"
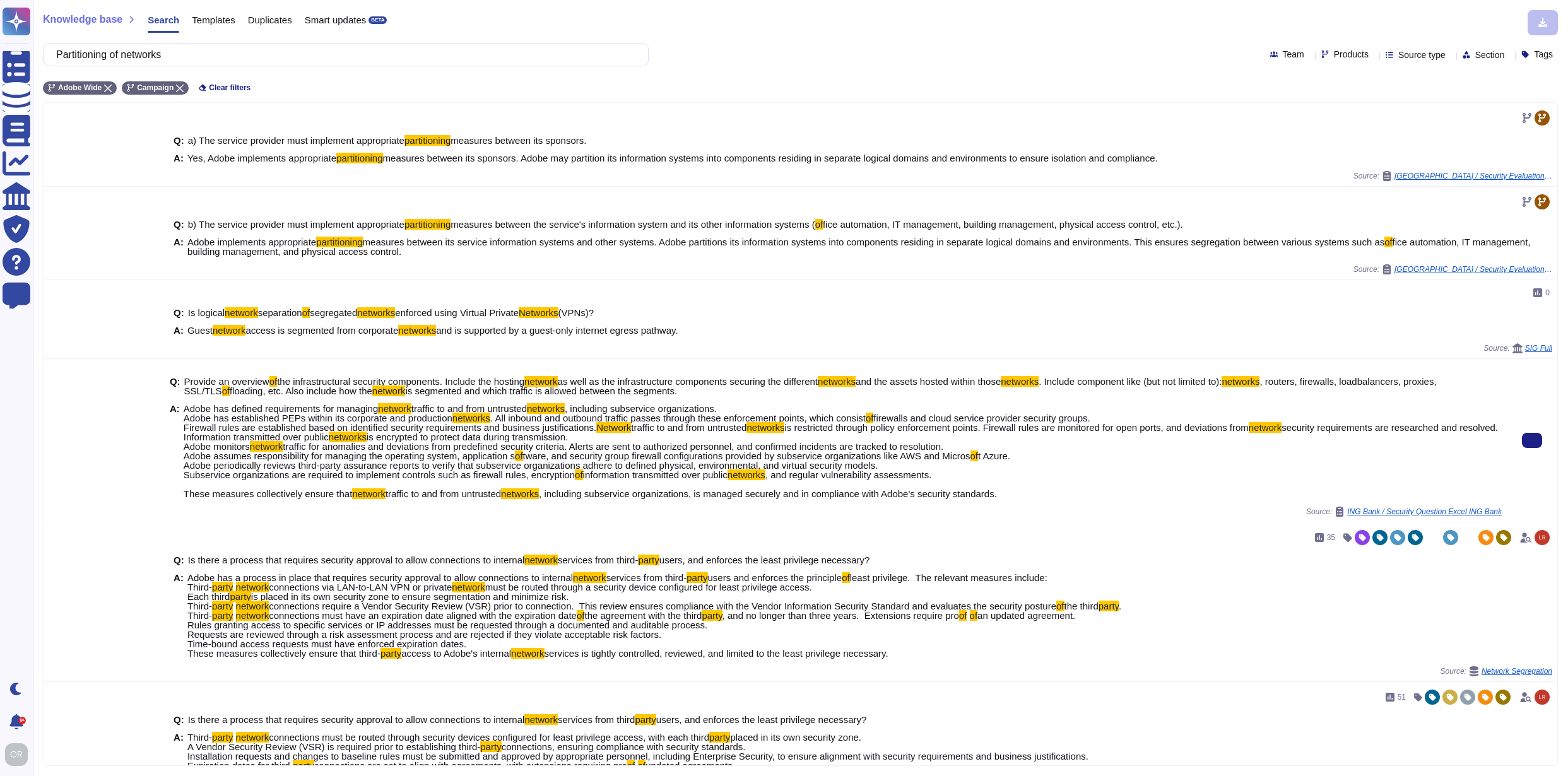
click at [784, 433] on span "is restricted through policy enforcement points. Firewall rules are monitored f…" at bounding box center [1016, 428] width 464 height 11
click at [1528, 444] on button at bounding box center [1532, 440] width 20 height 15
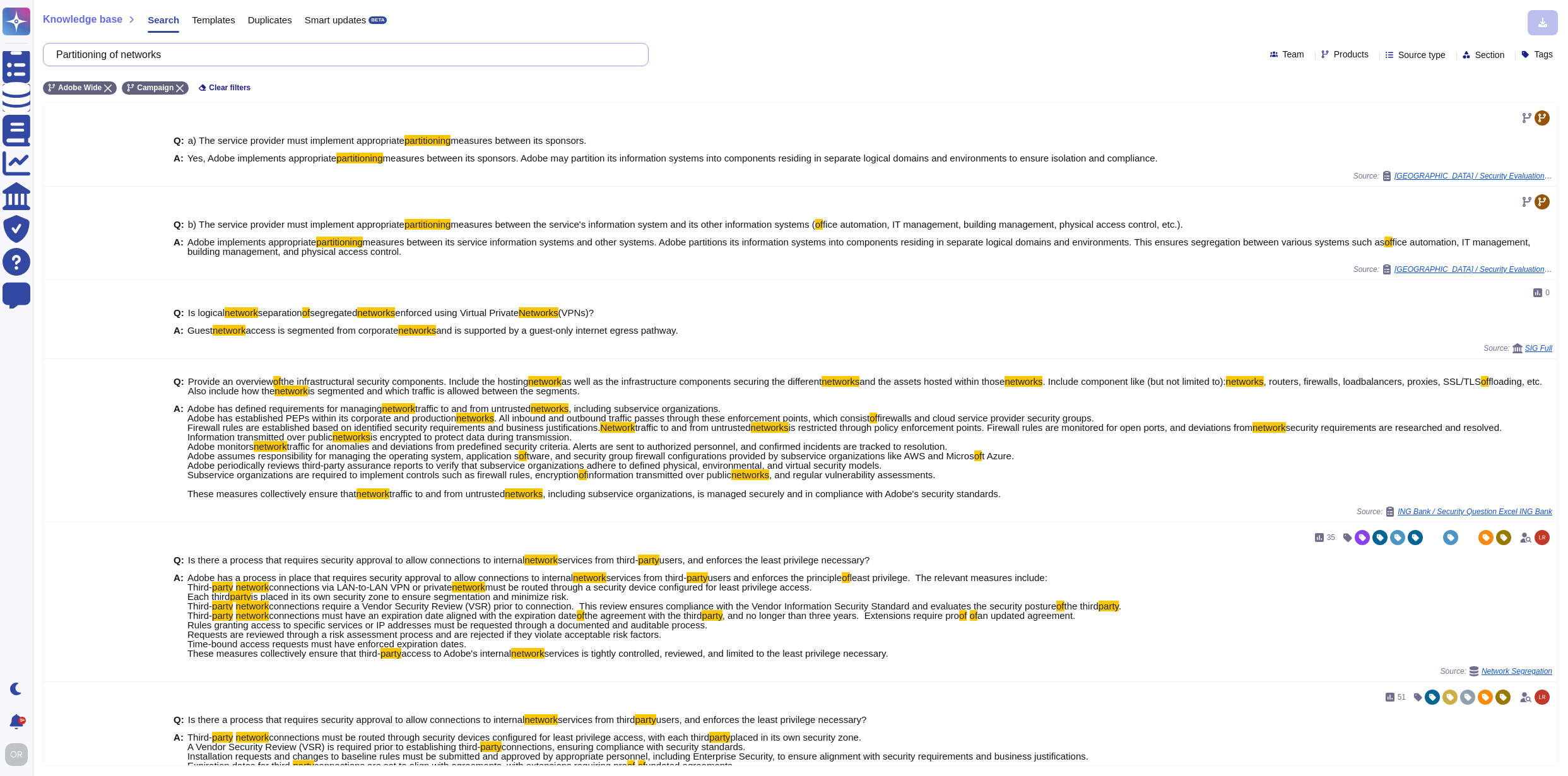
drag, startPoint x: 196, startPoint y: 54, endPoint x: 61, endPoint y: 51, distance: 135.0
click at [61, 51] on input "Partitioning of networks" at bounding box center [342, 55] width 586 height 22
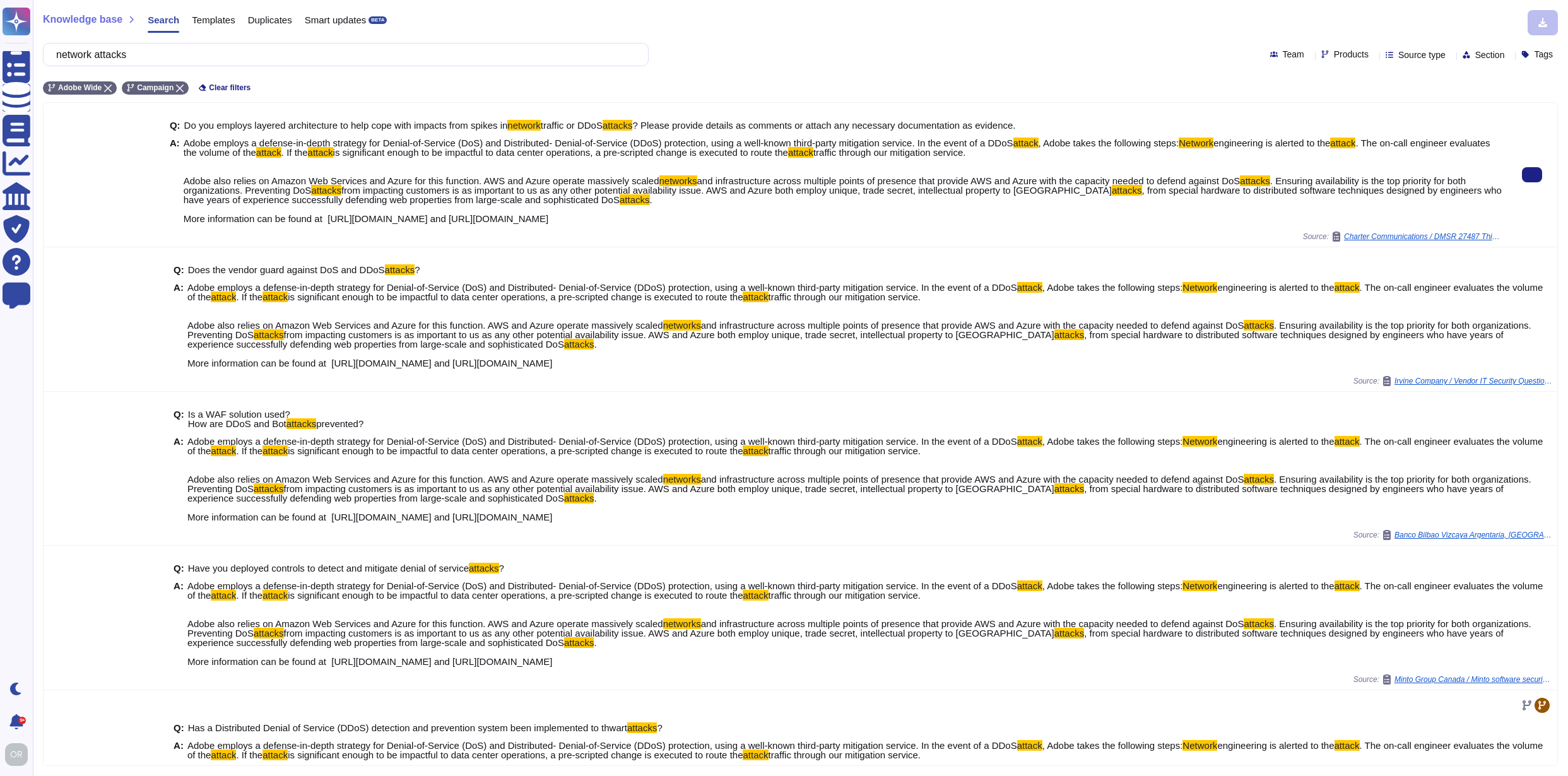
click at [435, 219] on span ". More information can be found at [URL][DOMAIN_NAME] and [URL][DOMAIN_NAME]" at bounding box center [418, 208] width 469 height 29
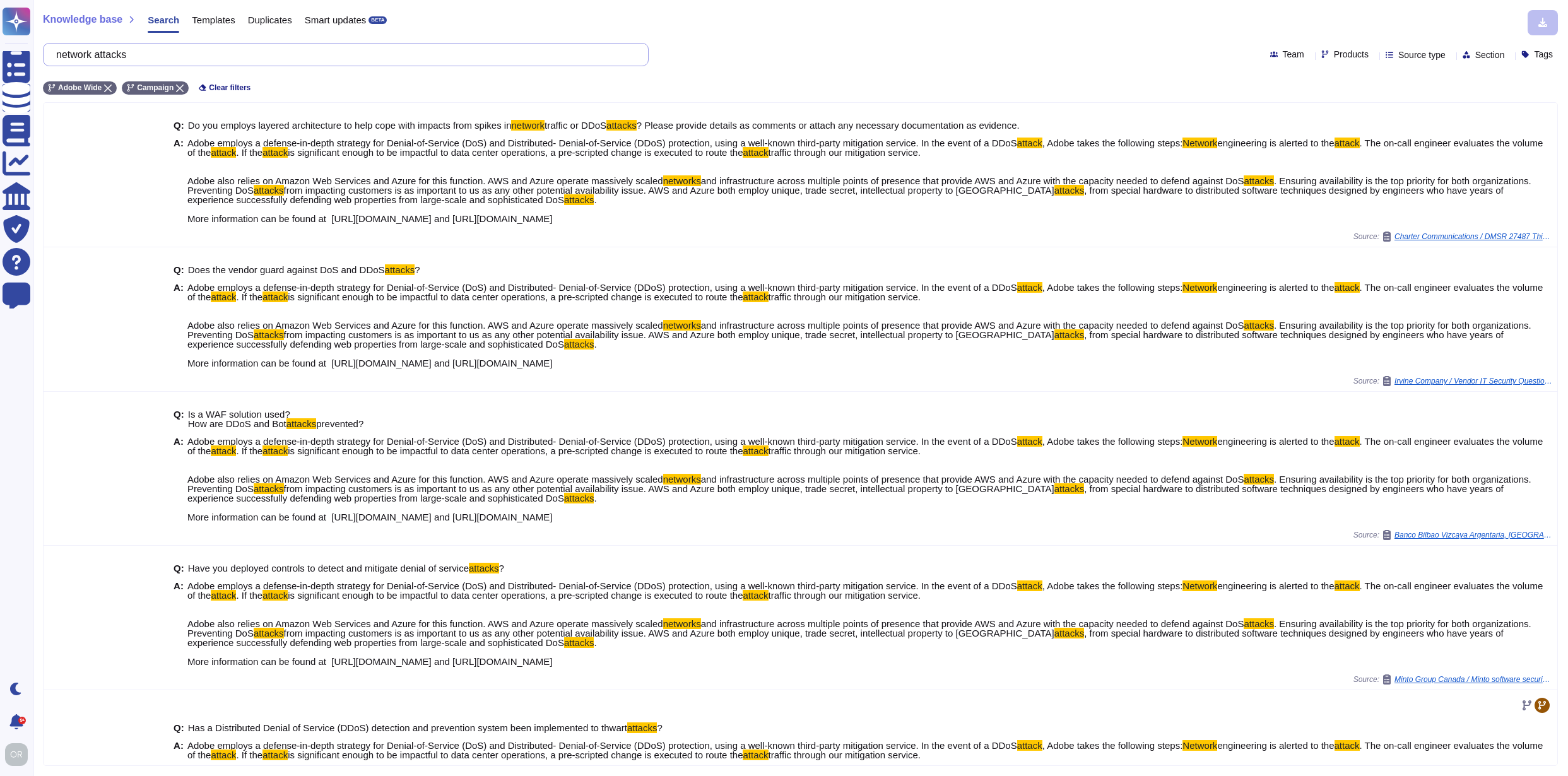
drag, startPoint x: 155, startPoint y: 55, endPoint x: 66, endPoint y: 52, distance: 89.1
click at [66, 52] on input "network attacks" at bounding box center [342, 55] width 586 height 22
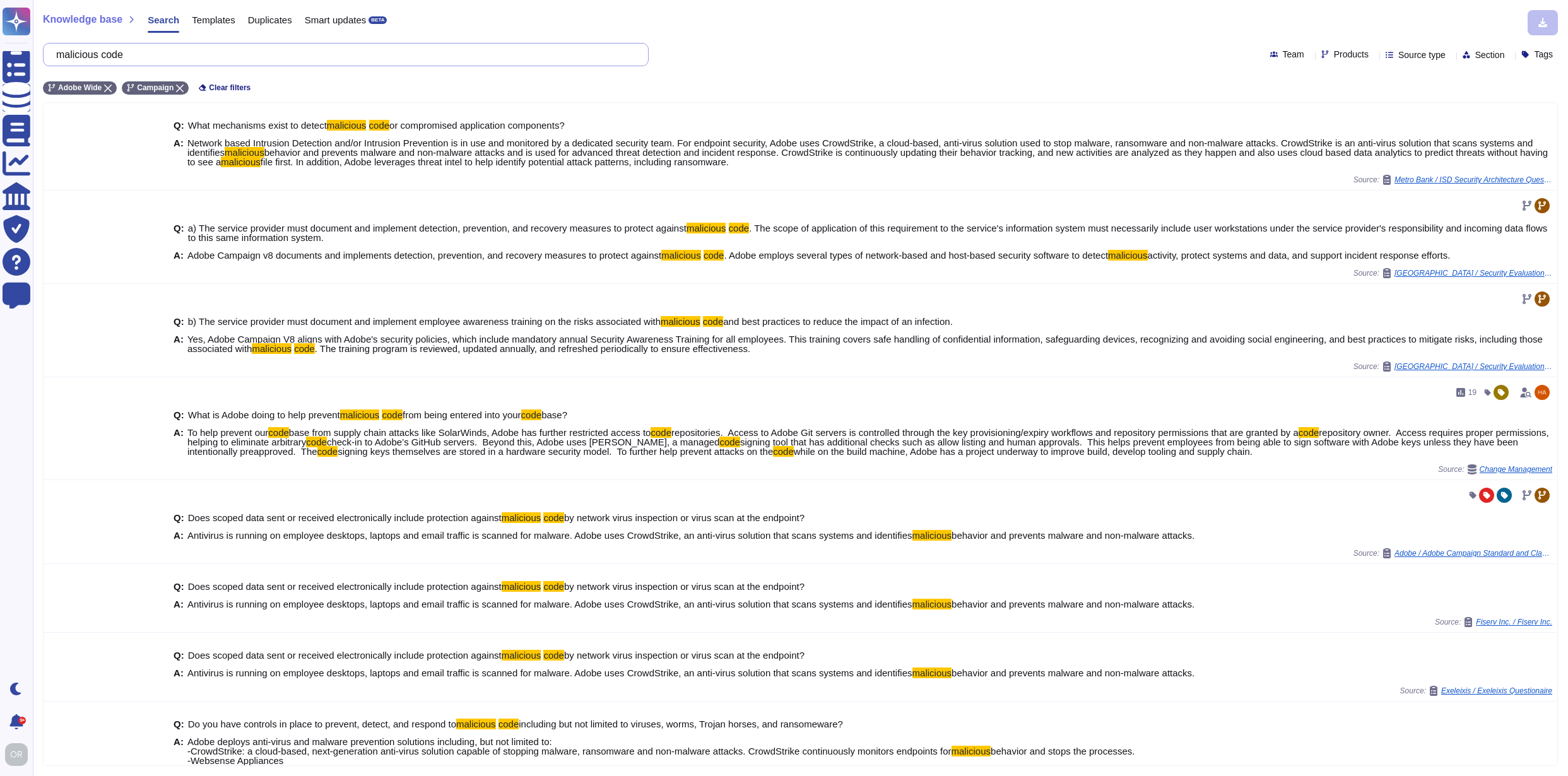
drag, startPoint x: 147, startPoint y: 54, endPoint x: 67, endPoint y: 55, distance: 80.0
click at [67, 55] on input "malicious code" at bounding box center [342, 55] width 586 height 22
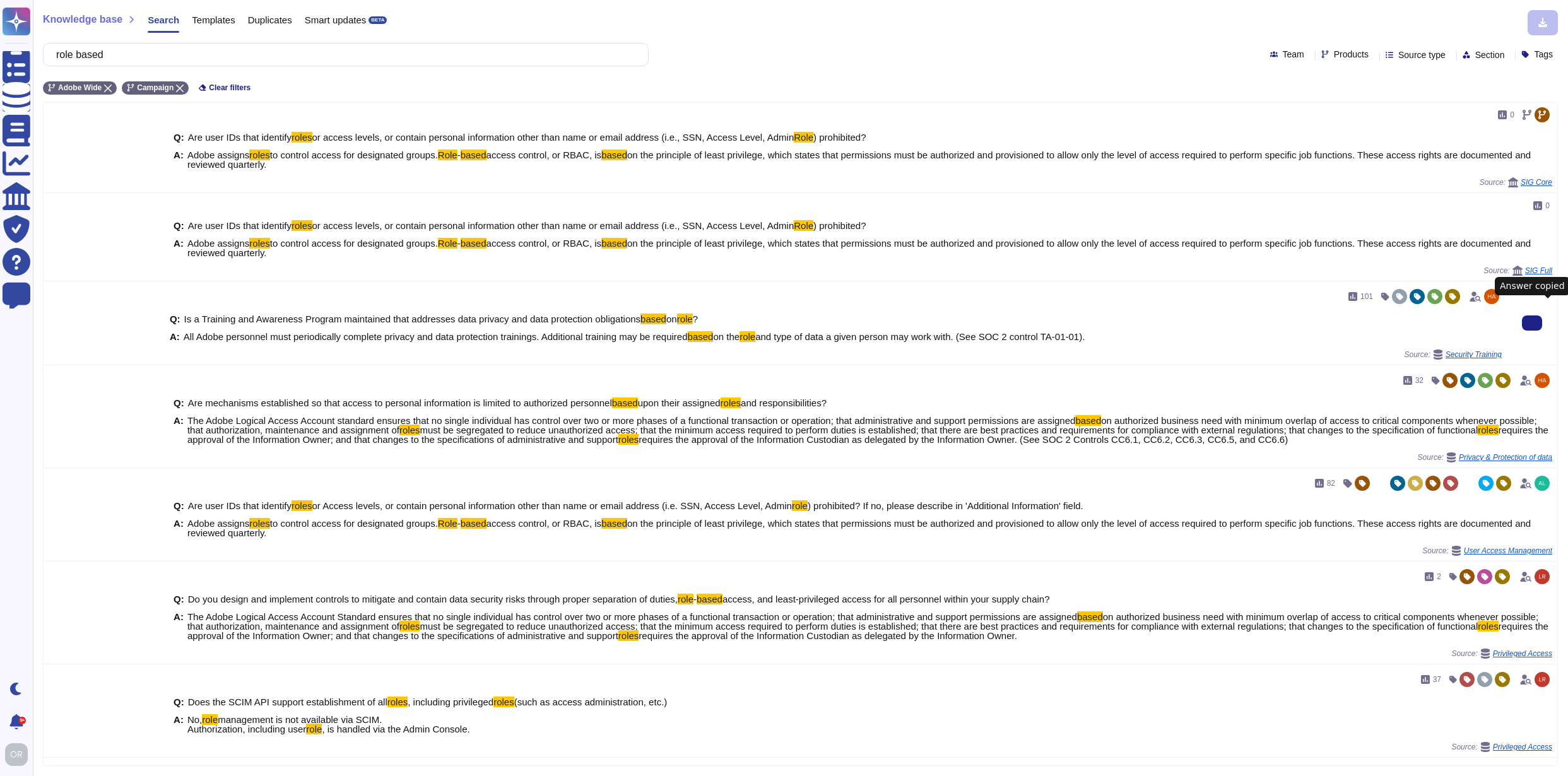
scroll to position [373, 0]
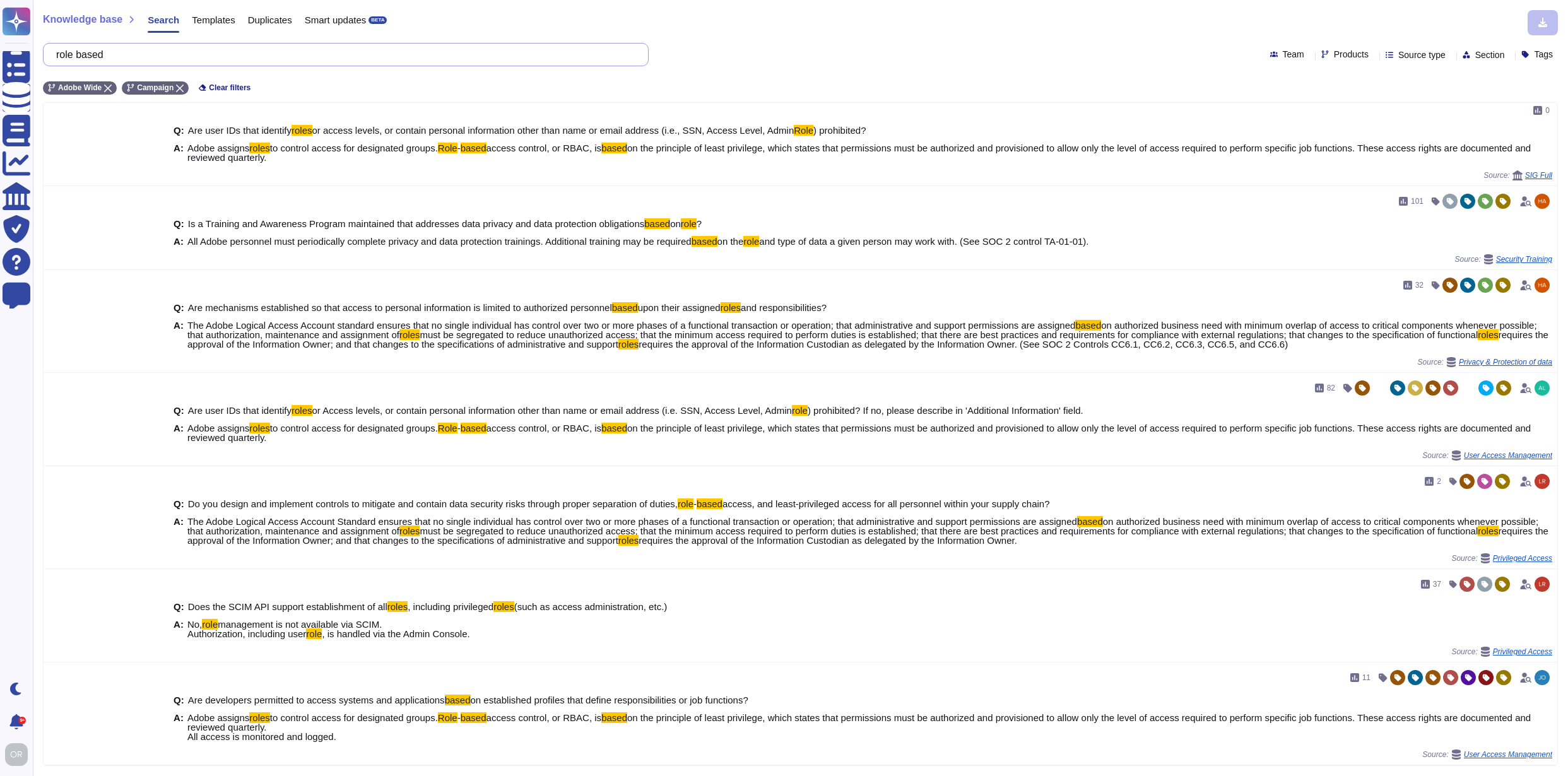
drag, startPoint x: 143, startPoint y: 54, endPoint x: 63, endPoint y: 53, distance: 80.0
click at [63, 53] on input "role based" at bounding box center [342, 55] width 586 height 22
paste input "Security Patch Management"
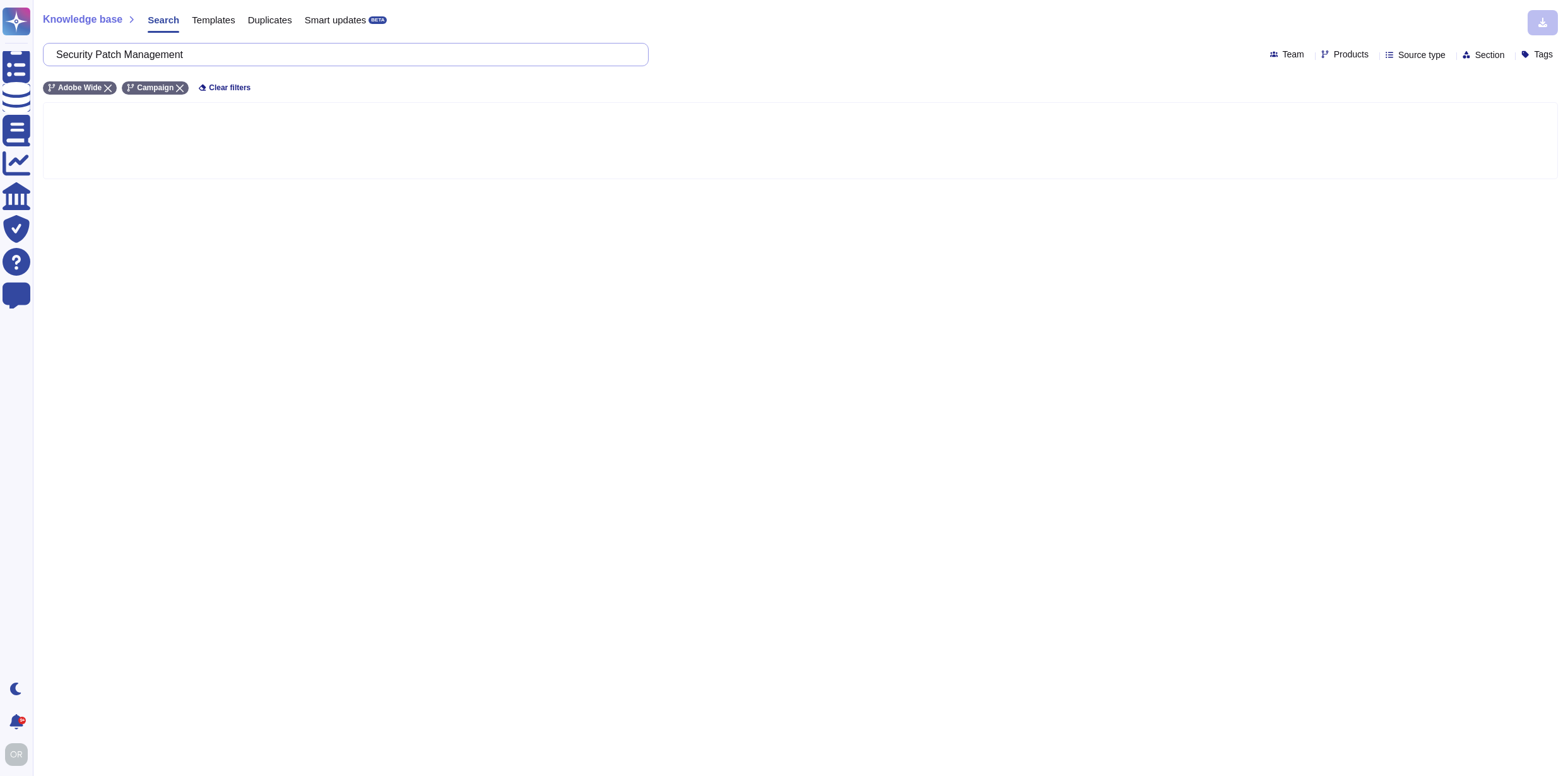
scroll to position [0, 0]
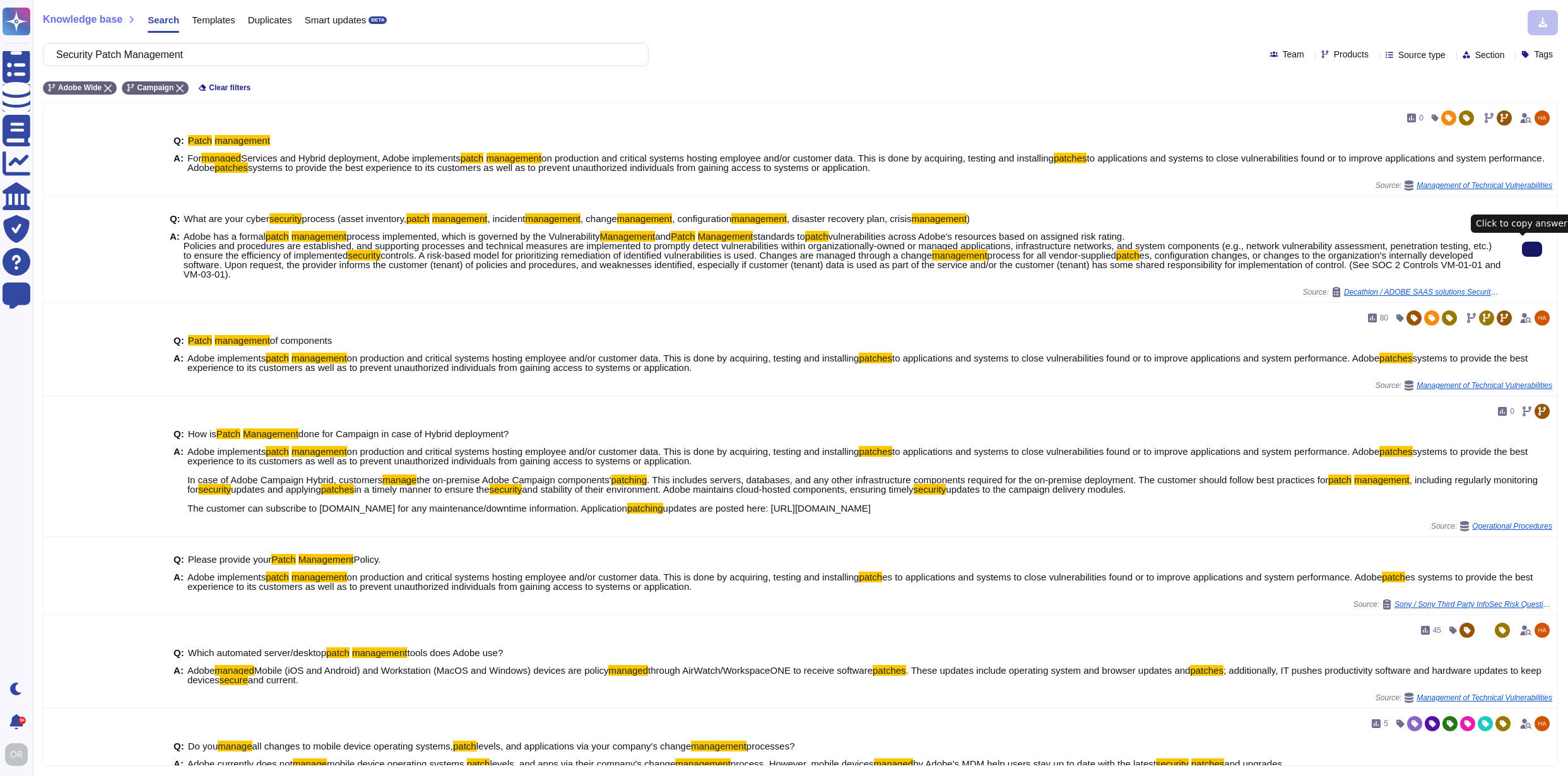
click at [1532, 250] on icon at bounding box center [1532, 250] width 0 height 0
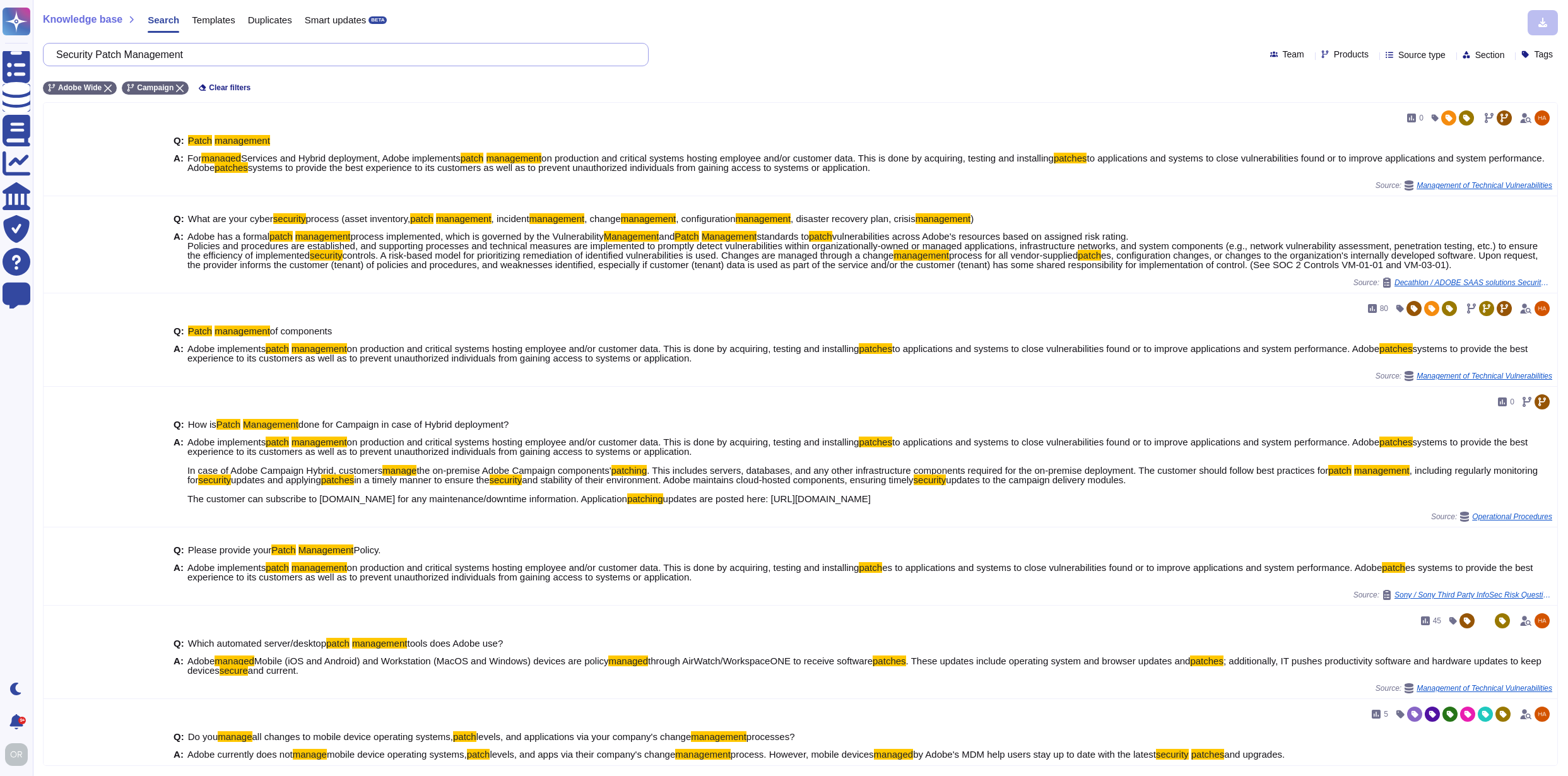
drag, startPoint x: 205, startPoint y: 54, endPoint x: 65, endPoint y: 52, distance: 140.0
click at [65, 52] on input "Security Patch Management" at bounding box center [342, 55] width 586 height 22
paste input "Cryptographic Key"
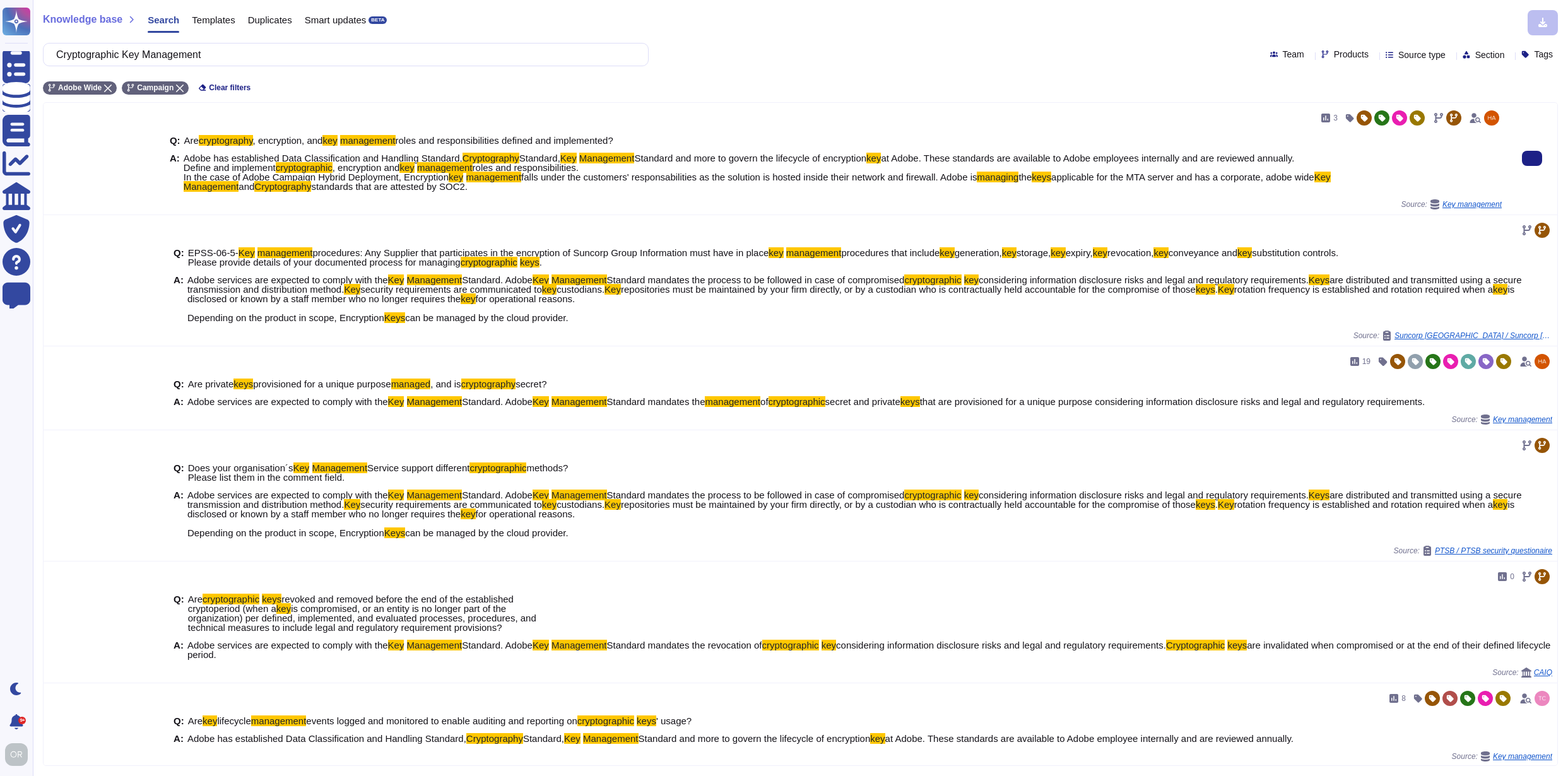
click at [576, 167] on span "Adobe has established Data Classification and Handling Standard, Cryptography S…" at bounding box center [842, 172] width 1318 height 38
click at [398, 200] on div "Q: Are cryptography , encryption, and key management roles and responsibilities…" at bounding box center [835, 164] width 1332 height 71
click at [1289, 182] on span "applicable for the MTA server and has a corporate, adobe wide" at bounding box center [1183, 178] width 263 height 11
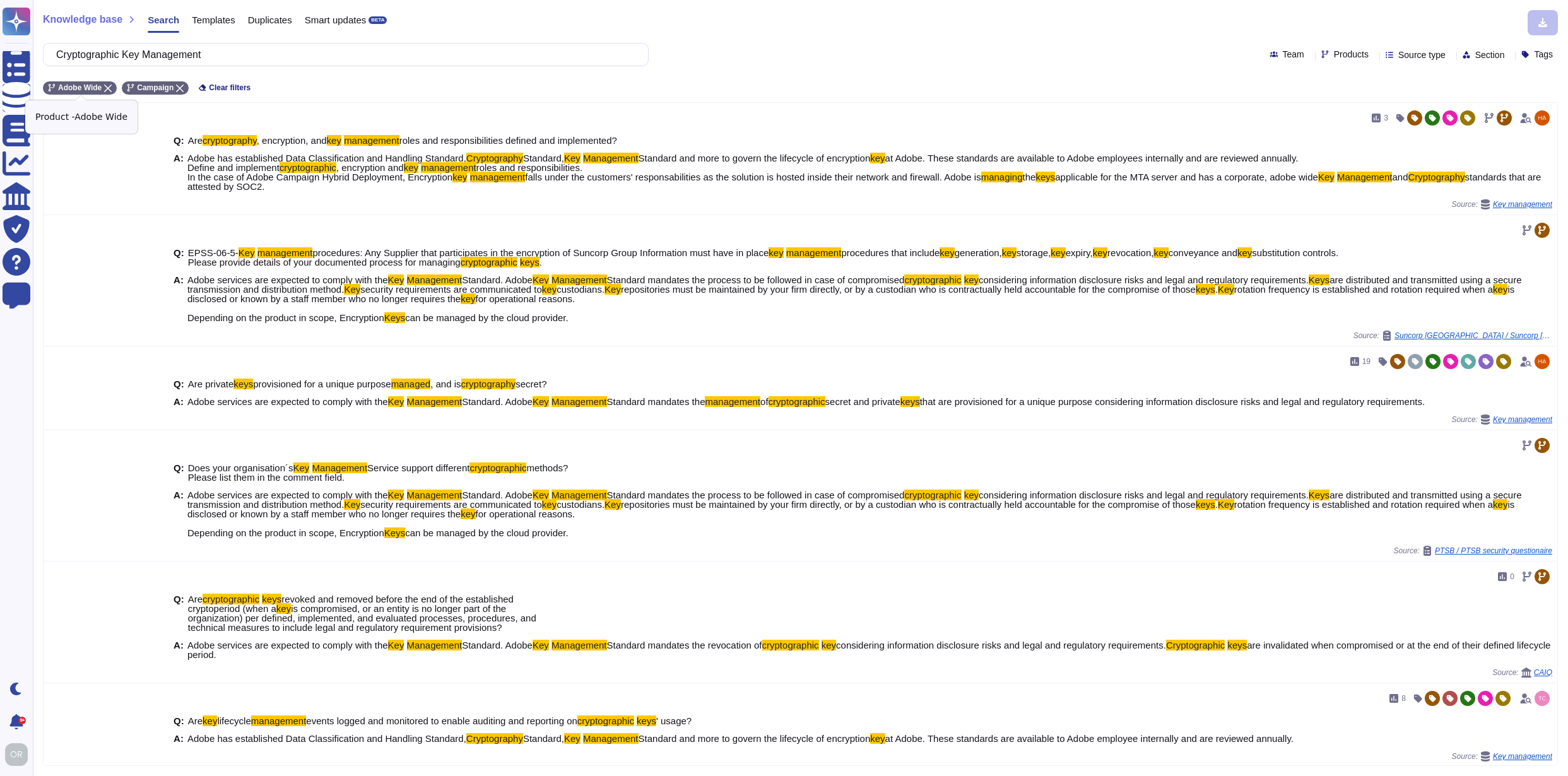
drag, startPoint x: 109, startPoint y: 88, endPoint x: 122, endPoint y: 94, distance: 14.3
click at [109, 88] on icon at bounding box center [108, 89] width 8 height 8
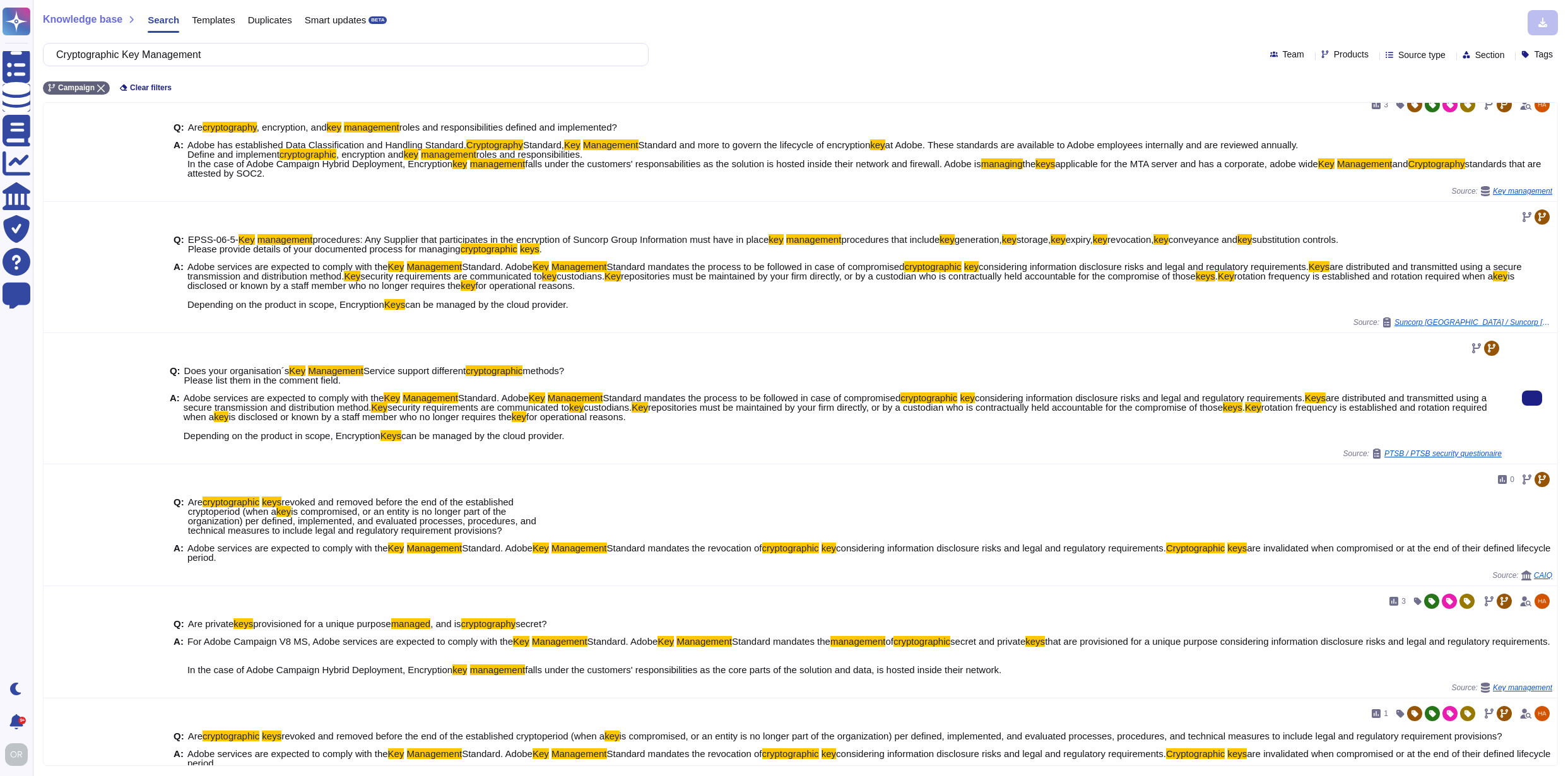
scroll to position [30, 0]
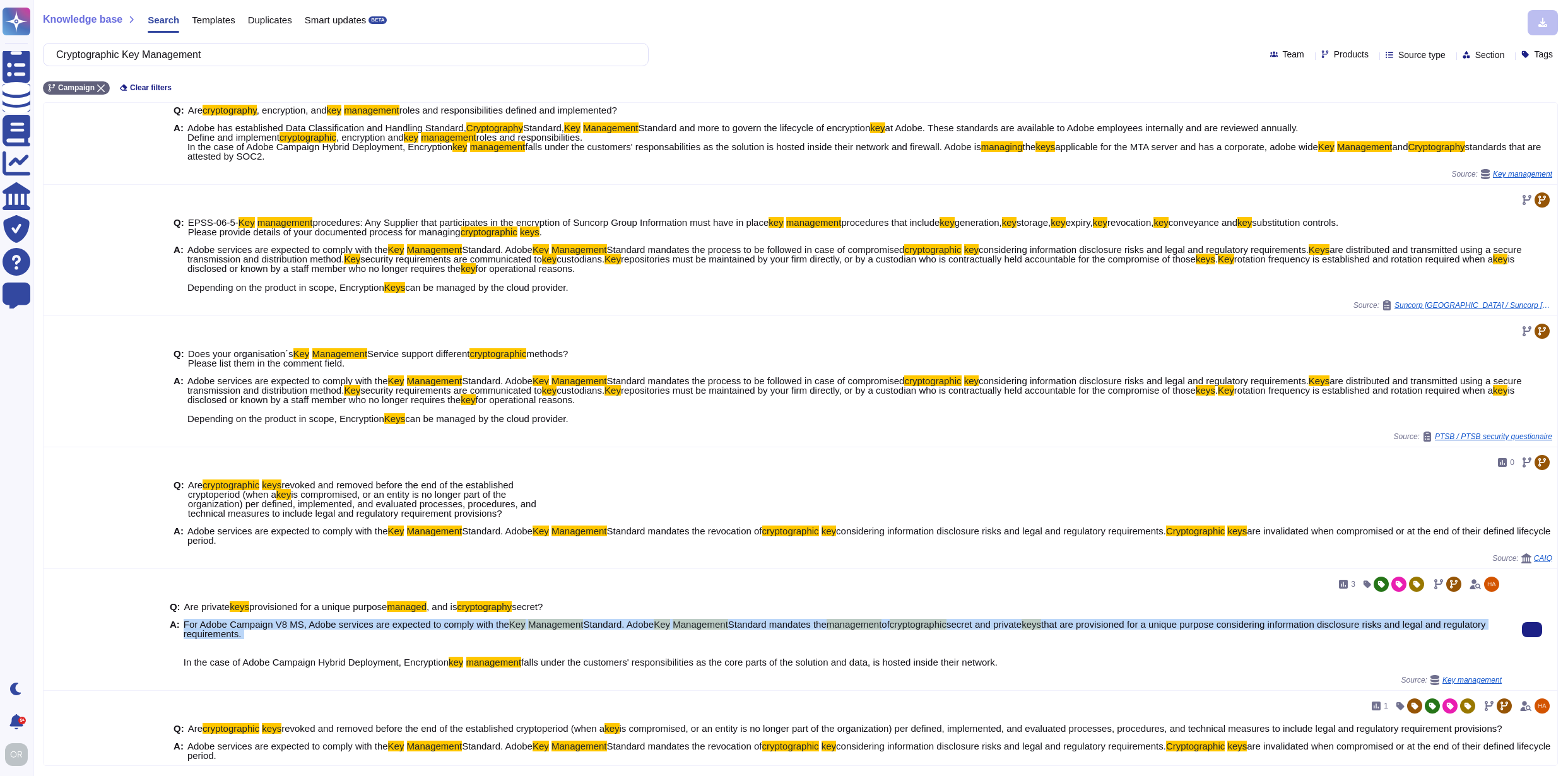
drag, startPoint x: 181, startPoint y: 673, endPoint x: 308, endPoint y: 683, distance: 127.4
click at [308, 667] on div "A: For Adobe Campaign V8 MS, Adobe services are expected to comply with the Key…" at bounding box center [835, 644] width 1332 height 48
copy span "For Adobe Campaign V8 MS, Adobe services are expected to comply with the Key Ma…"
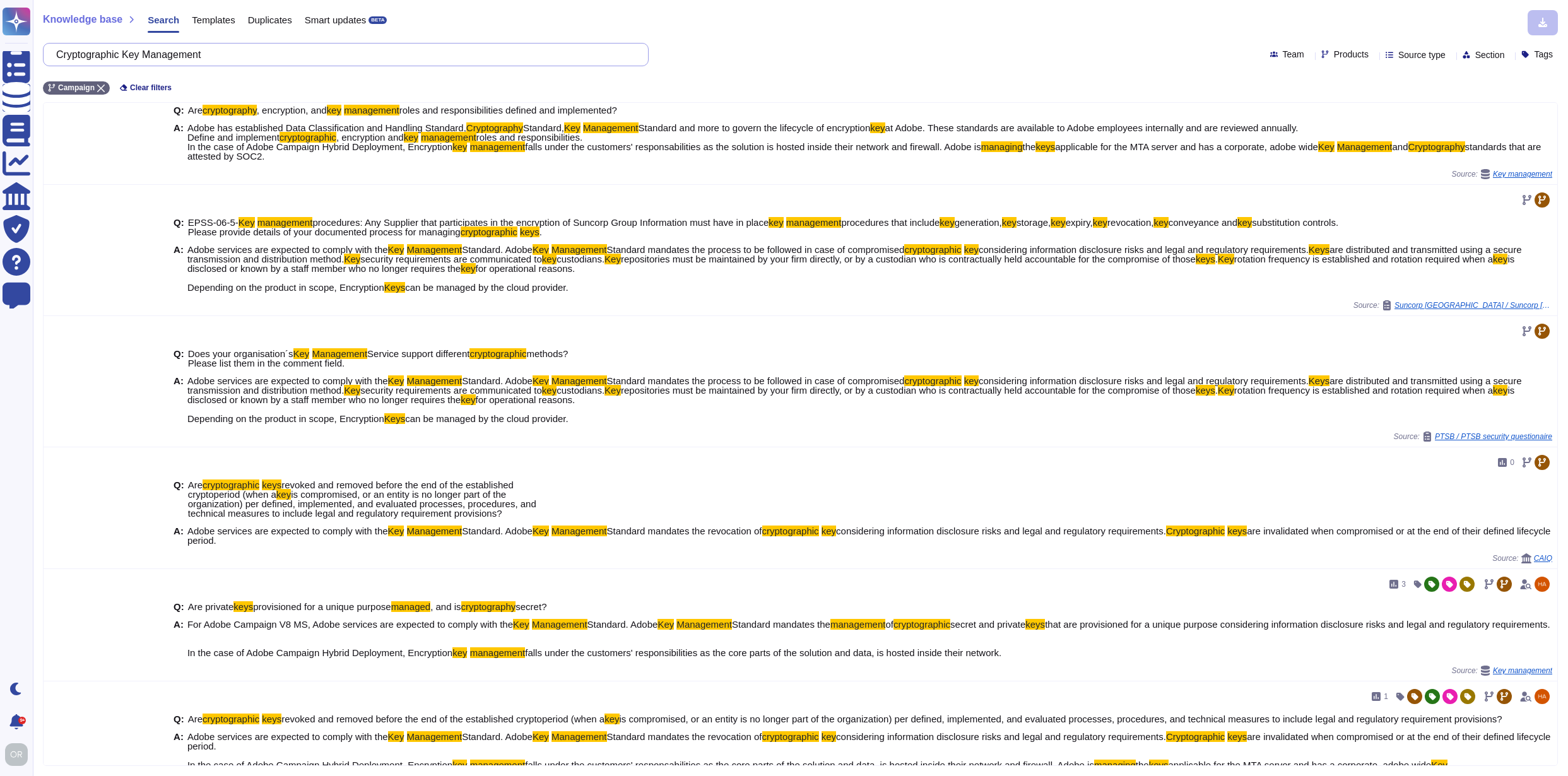
drag, startPoint x: 247, startPoint y: 55, endPoint x: 69, endPoint y: 54, distance: 178.0
click at [69, 54] on input "Cryptographic Key Management" at bounding box center [342, 55] width 586 height 22
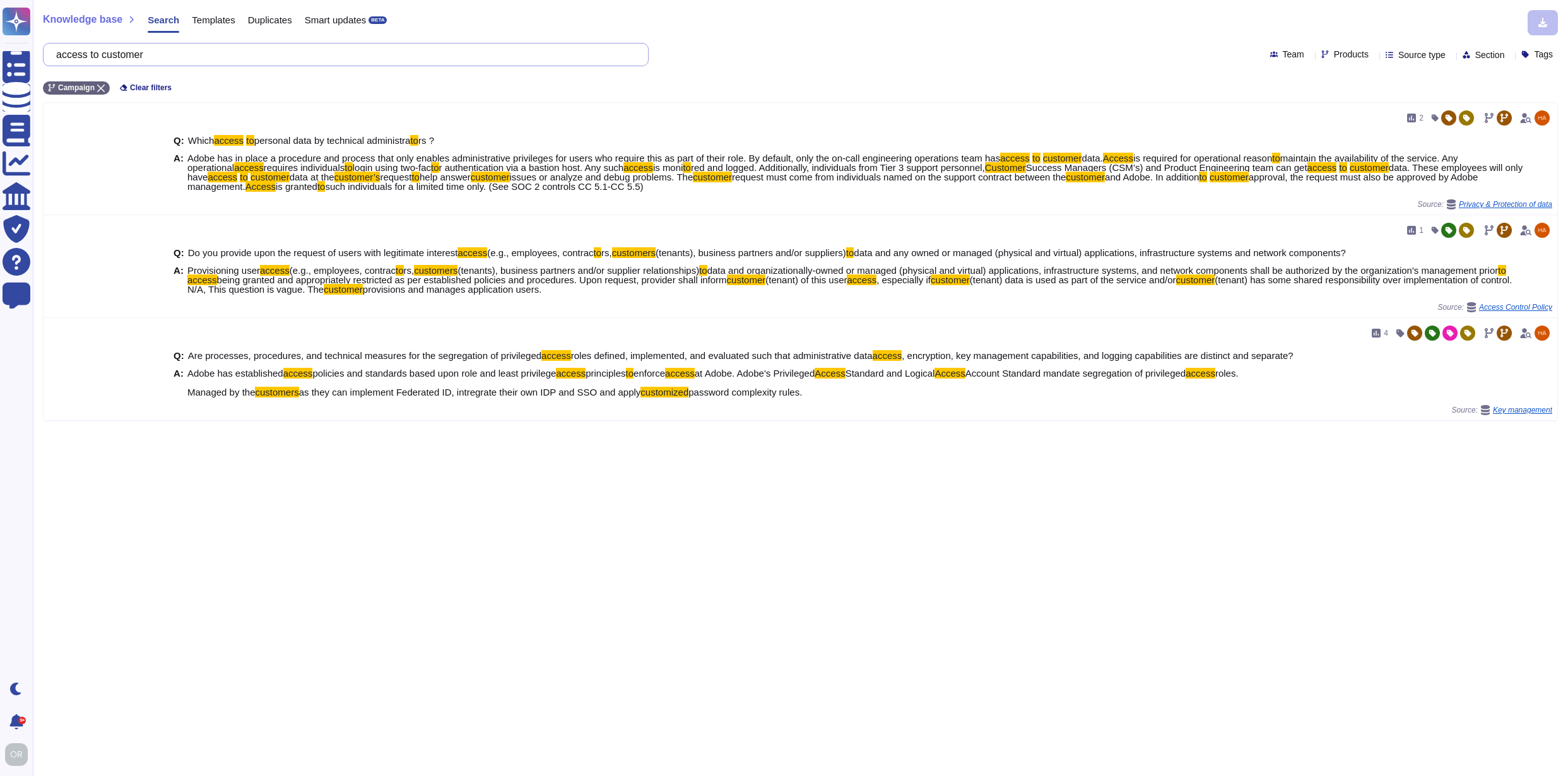
drag, startPoint x: 178, startPoint y: 55, endPoint x: 68, endPoint y: 57, distance: 110.0
click at [68, 57] on input "access to customer" at bounding box center [342, 55] width 586 height 22
paste input "principles of separation of duties, least privilege and the need to know"
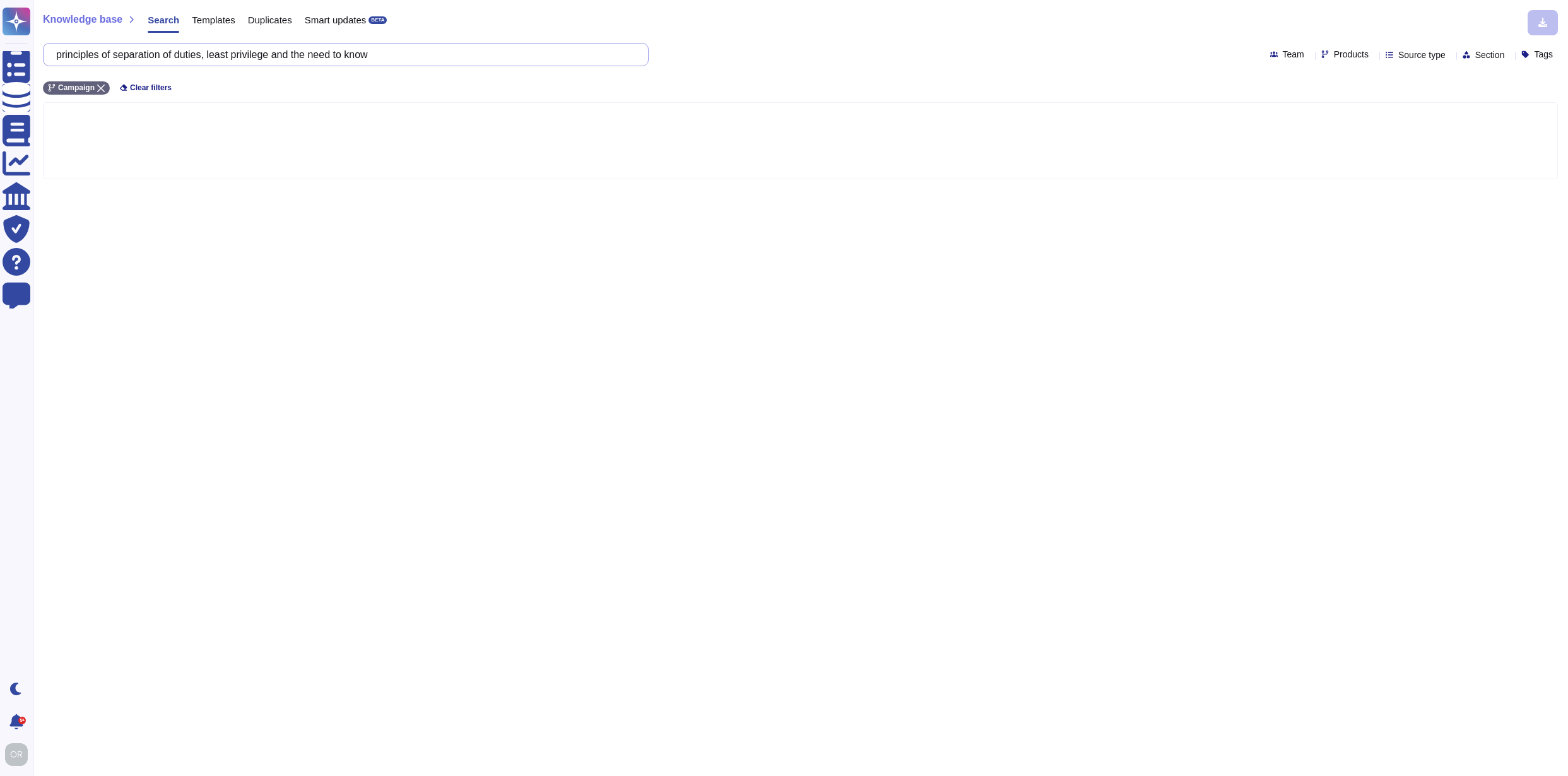
type input "principles of separation of duties, least privilege and the need to know"
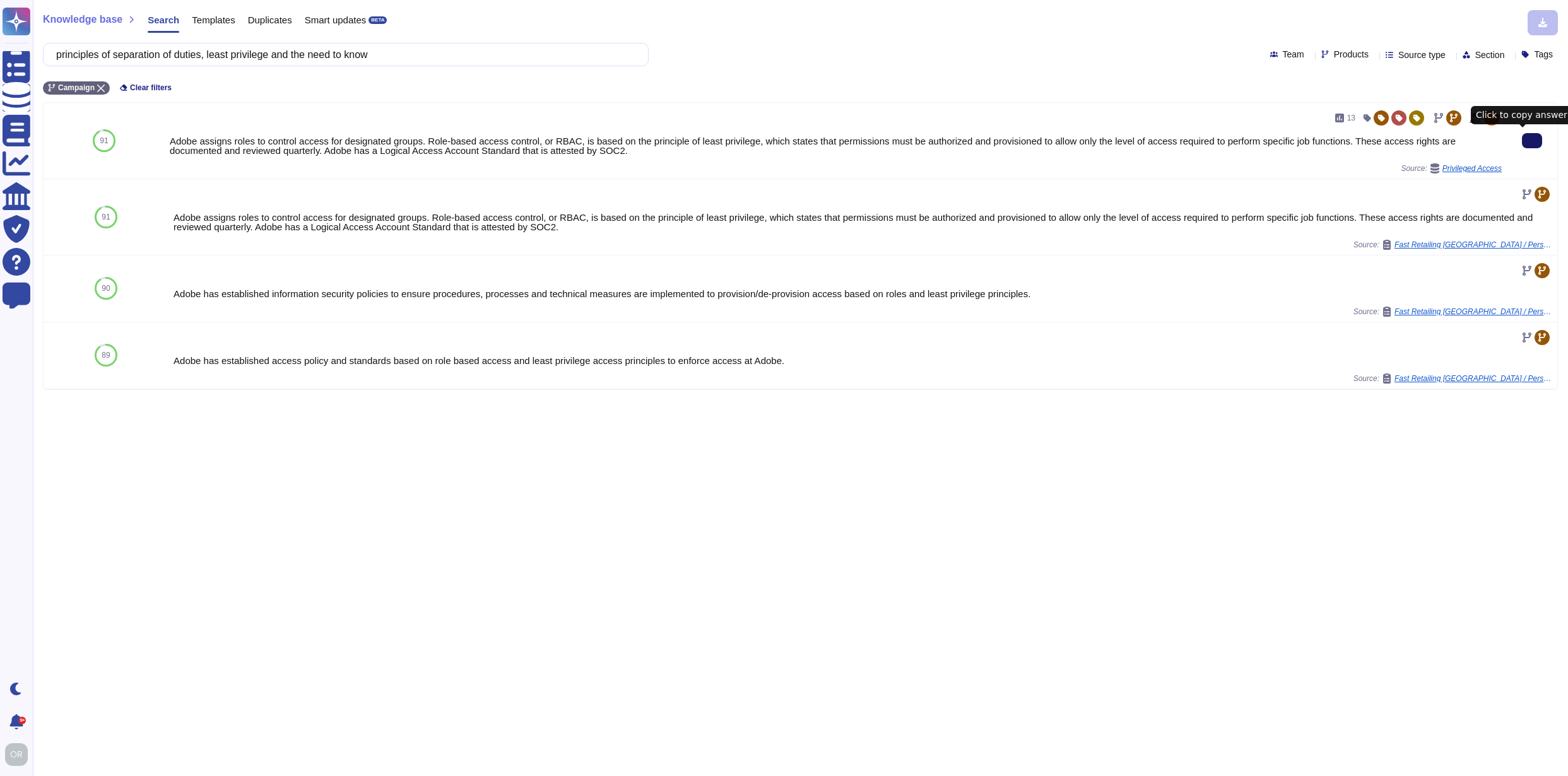
click at [1333, 50] on span "Products" at bounding box center [1351, 54] width 35 height 9
type input "wide"
click at [1330, 113] on div "Adobe Wide" at bounding box center [1376, 115] width 122 height 11
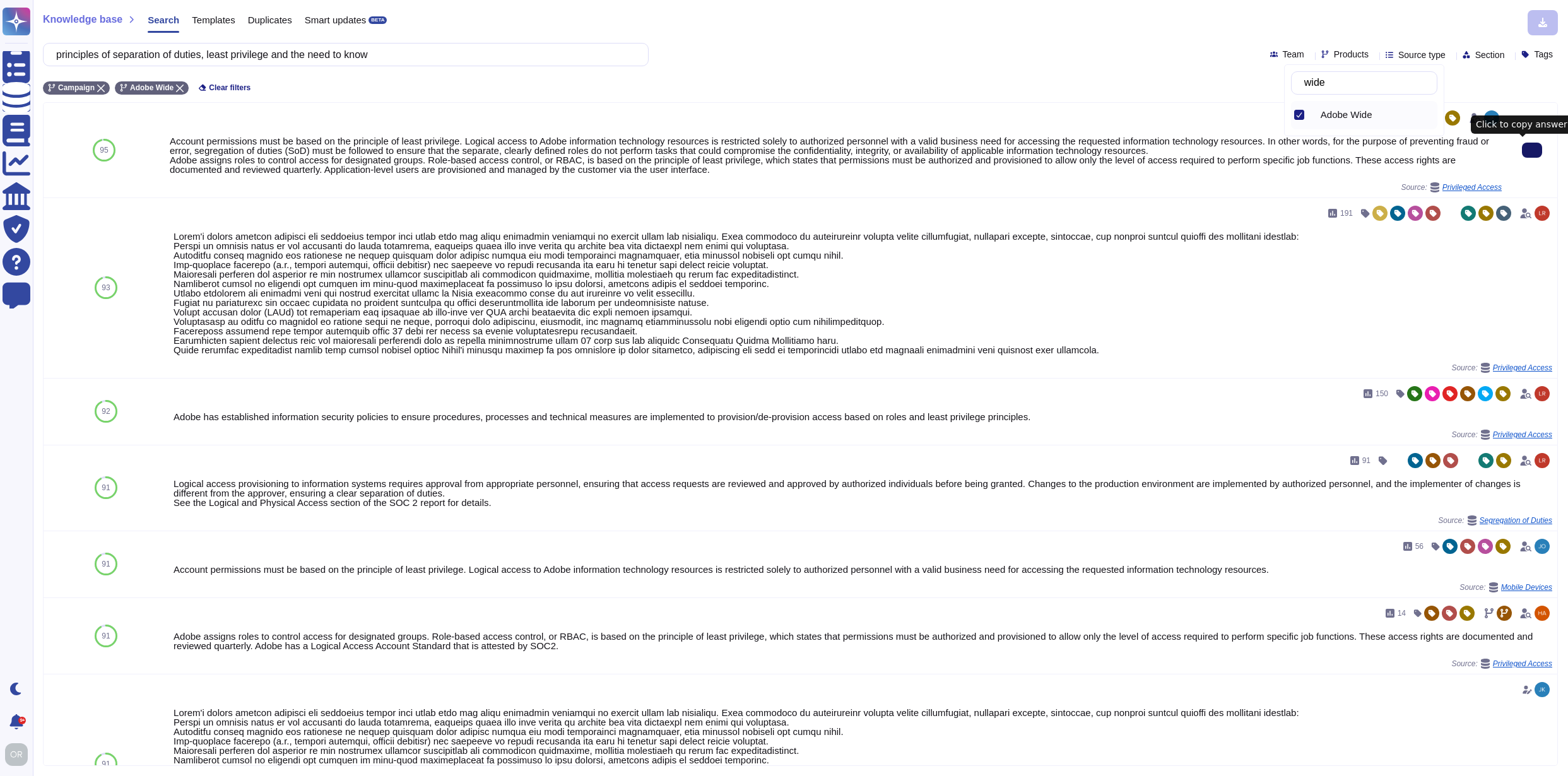
click at [1532, 151] on icon at bounding box center [1532, 151] width 0 height 0
drag, startPoint x: 441, startPoint y: 55, endPoint x: 54, endPoint y: 59, distance: 387.0
click at [54, 59] on div "principles of separation of duties, least privilege and the need to know" at bounding box center [345, 54] width 605 height 23
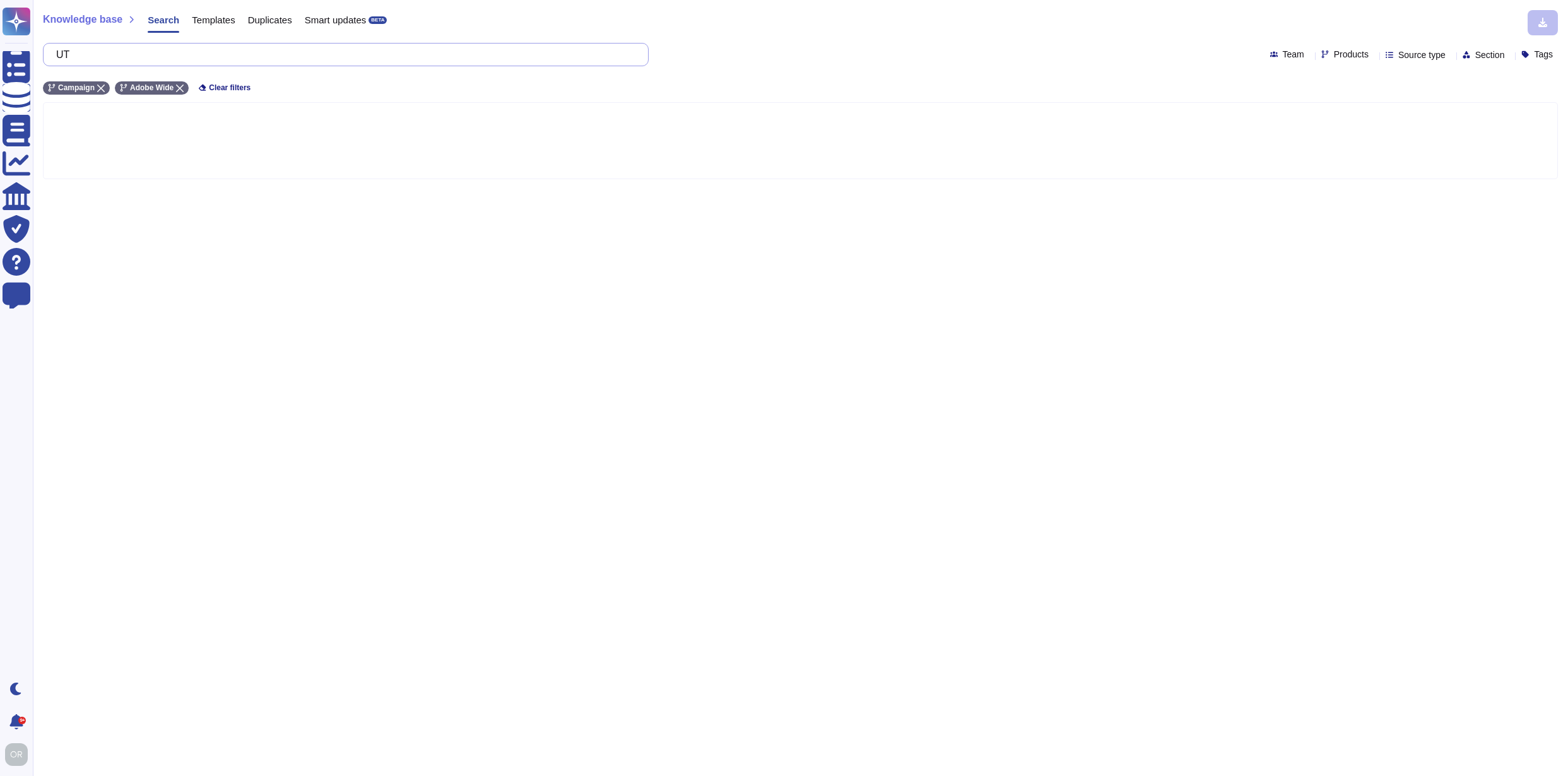
type input "U"
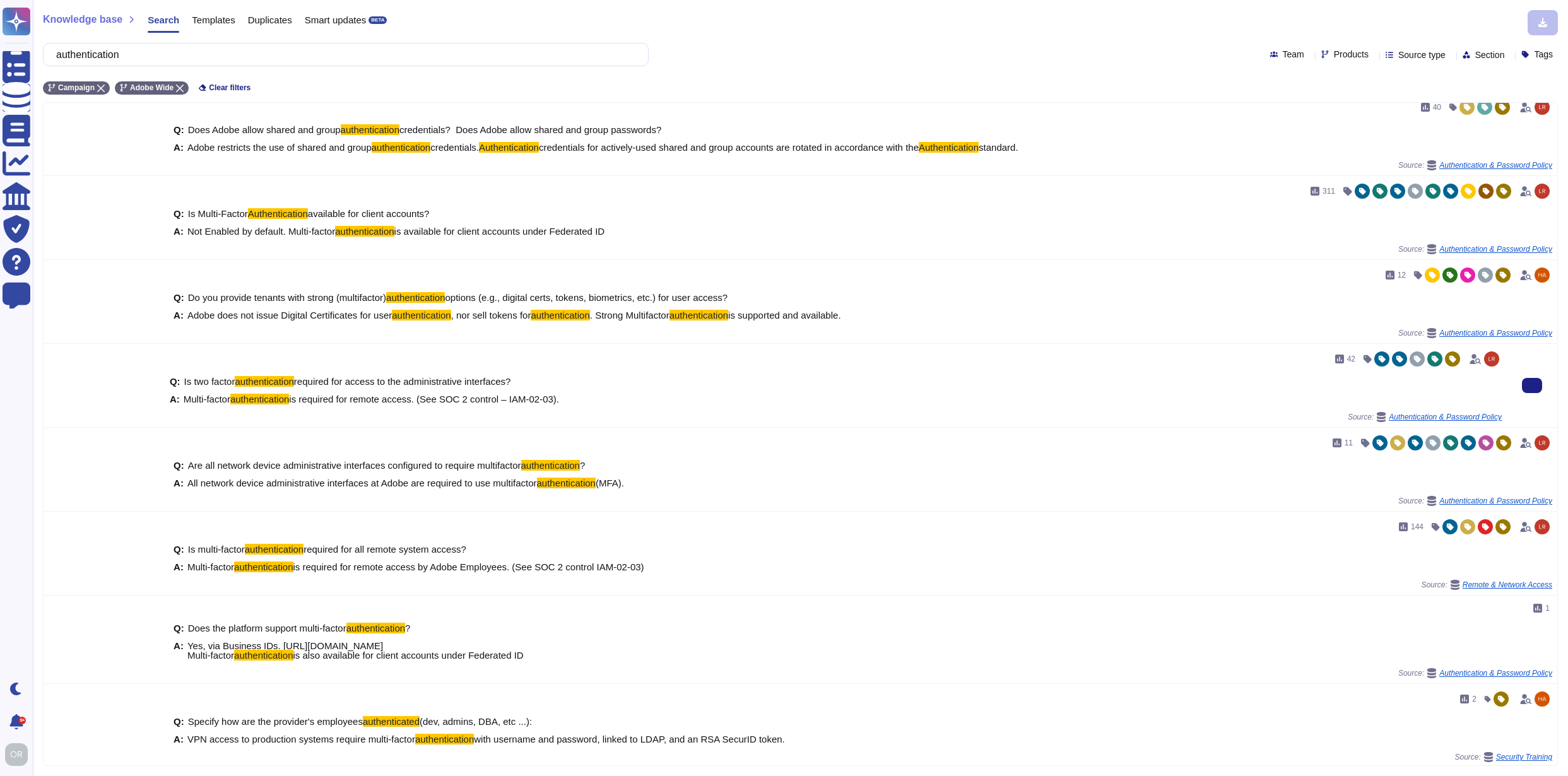
scroll to position [450, 0]
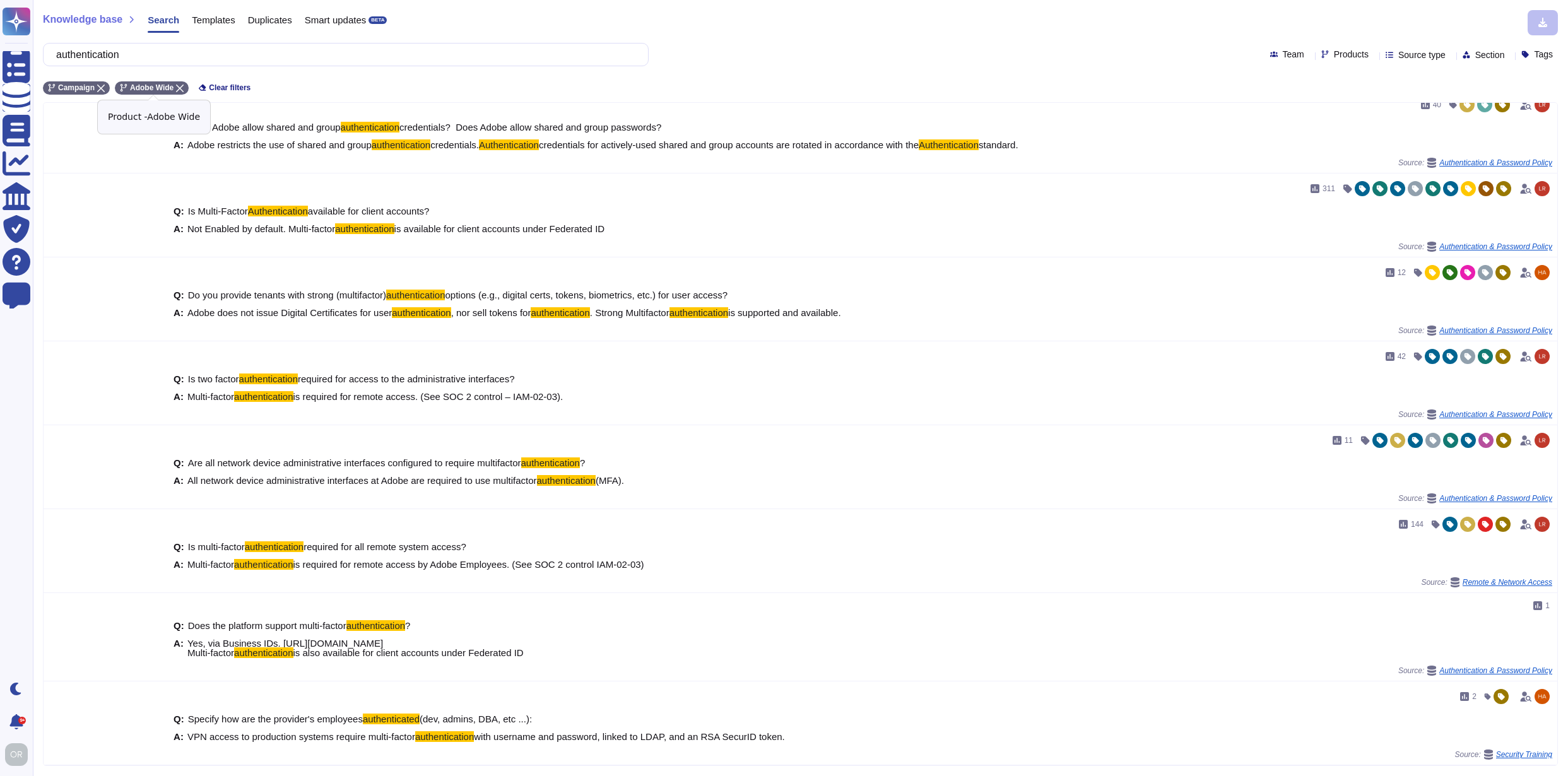
type input "authentication"
click at [184, 89] on icon at bounding box center [180, 89] width 8 height 8
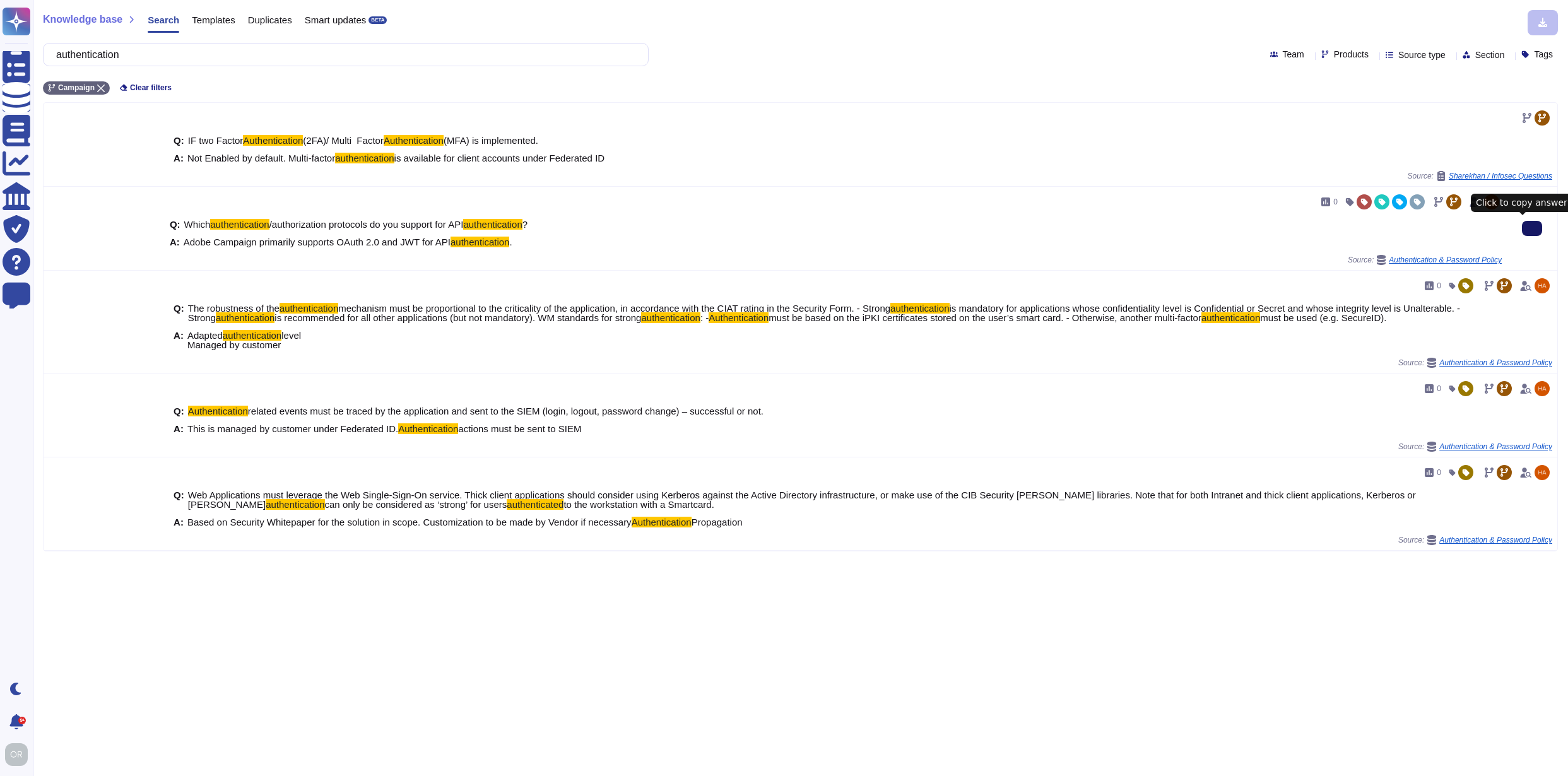
drag, startPoint x: 171, startPoint y: 56, endPoint x: 82, endPoint y: 54, distance: 89.0
click at [82, 54] on input "authentication" at bounding box center [342, 55] width 586 height 22
click at [1333, 57] on span "Products" at bounding box center [1351, 54] width 35 height 9
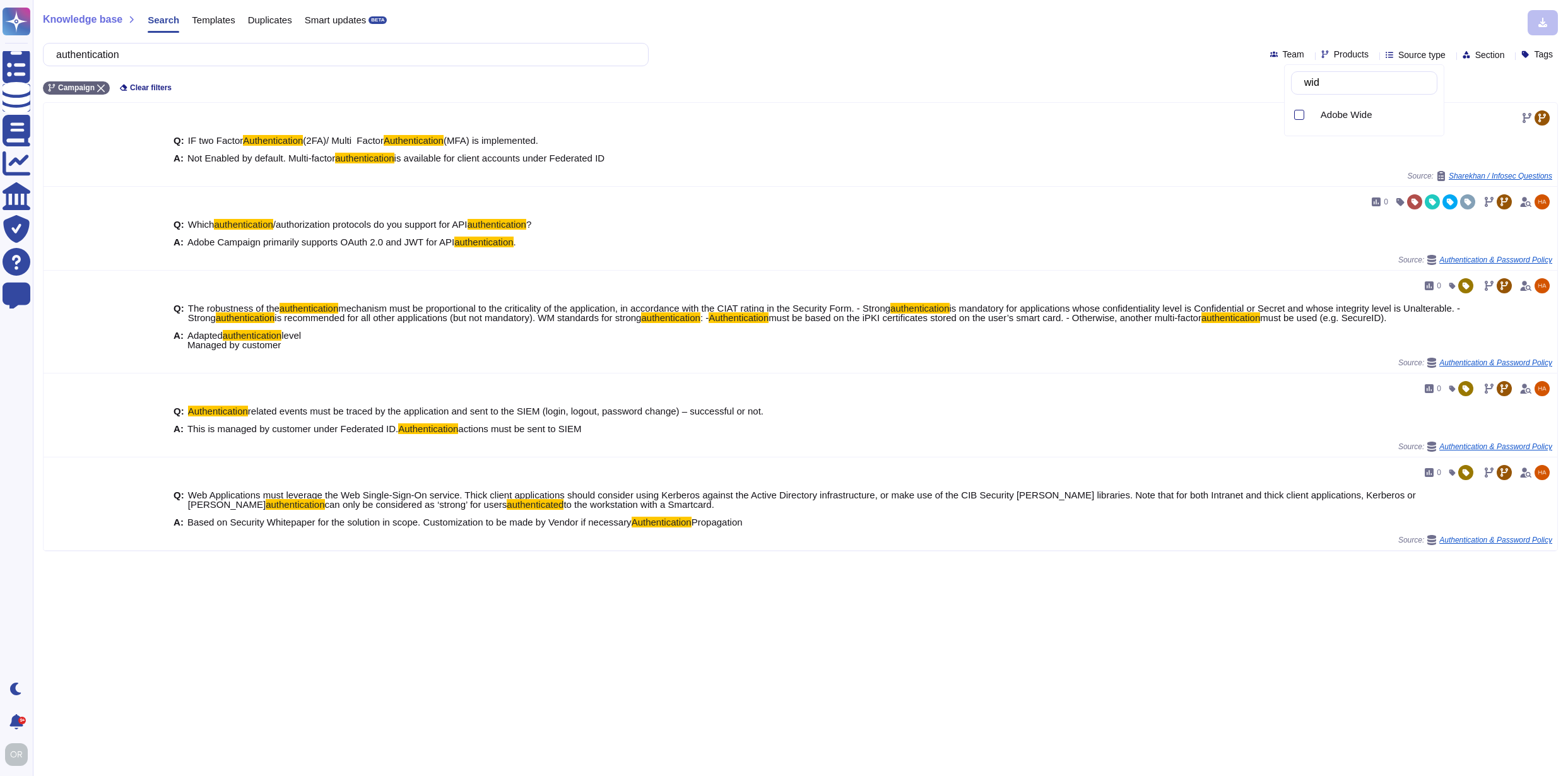
type input "wide"
click at [1342, 116] on span "Adobe Wide" at bounding box center [1346, 115] width 52 height 11
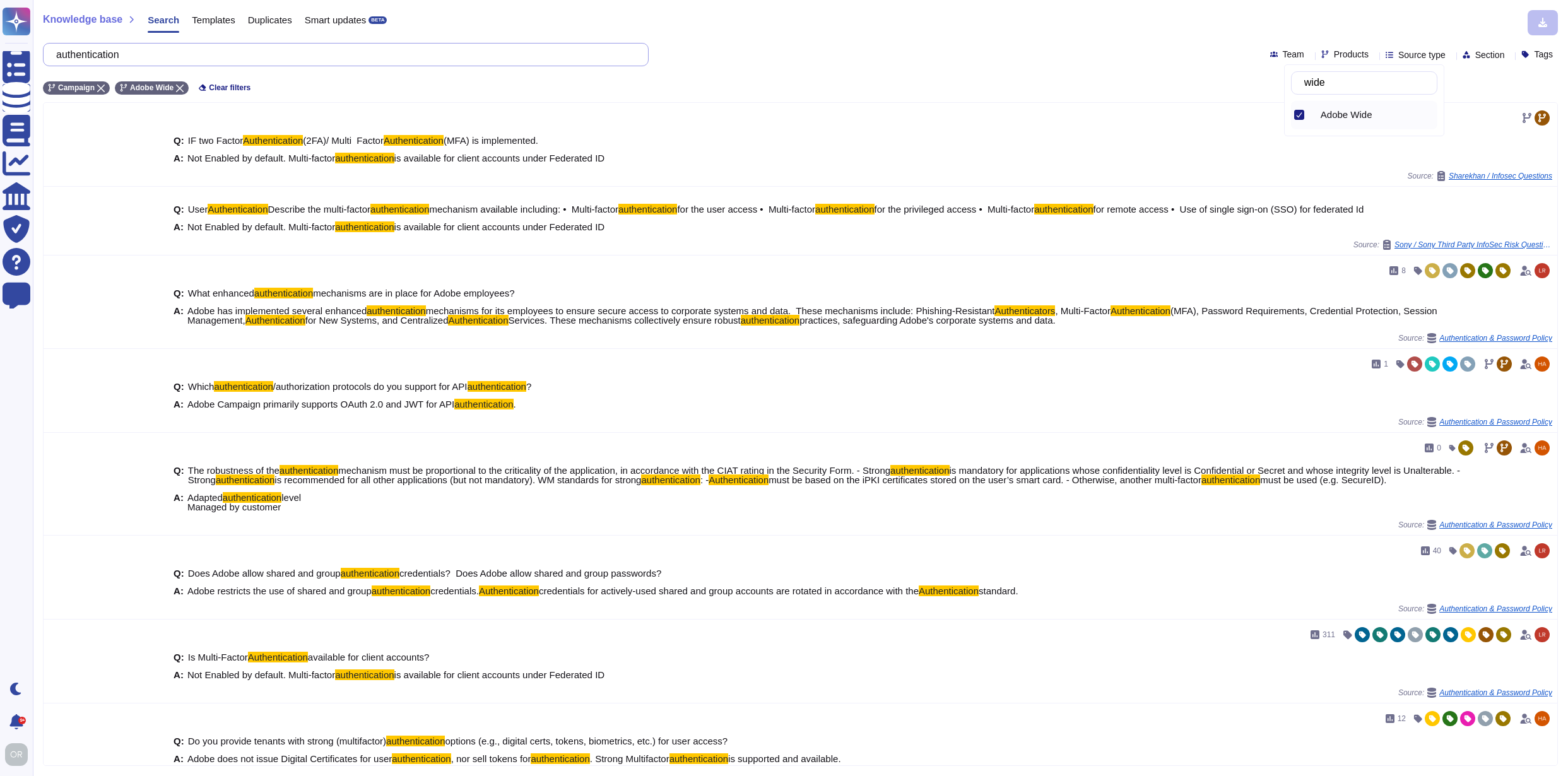
click at [119, 54] on input "authentication" at bounding box center [342, 55] width 586 height 22
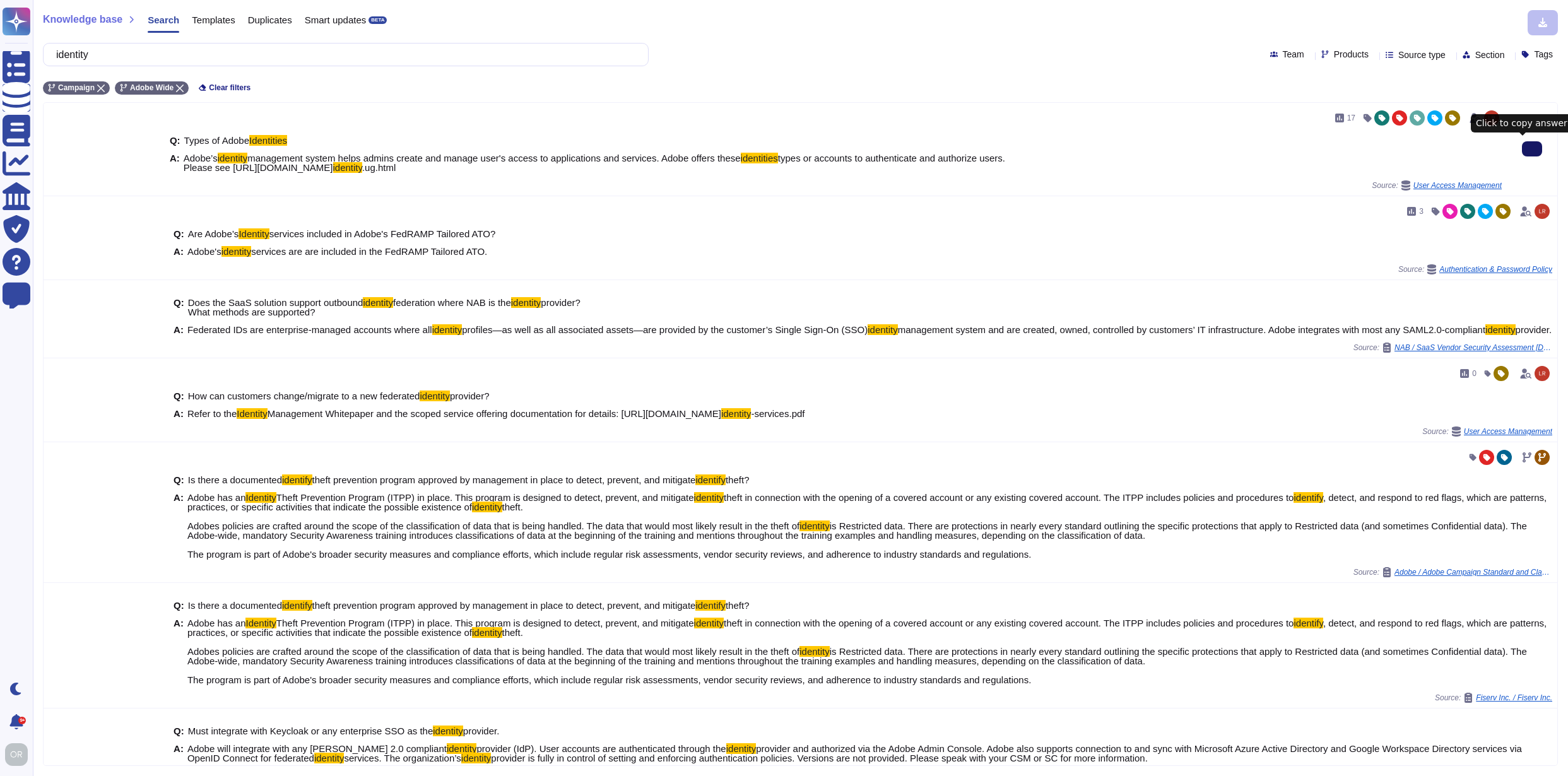
click at [85, 52] on input "identity" at bounding box center [342, 55] width 586 height 22
paste input "Traceability"
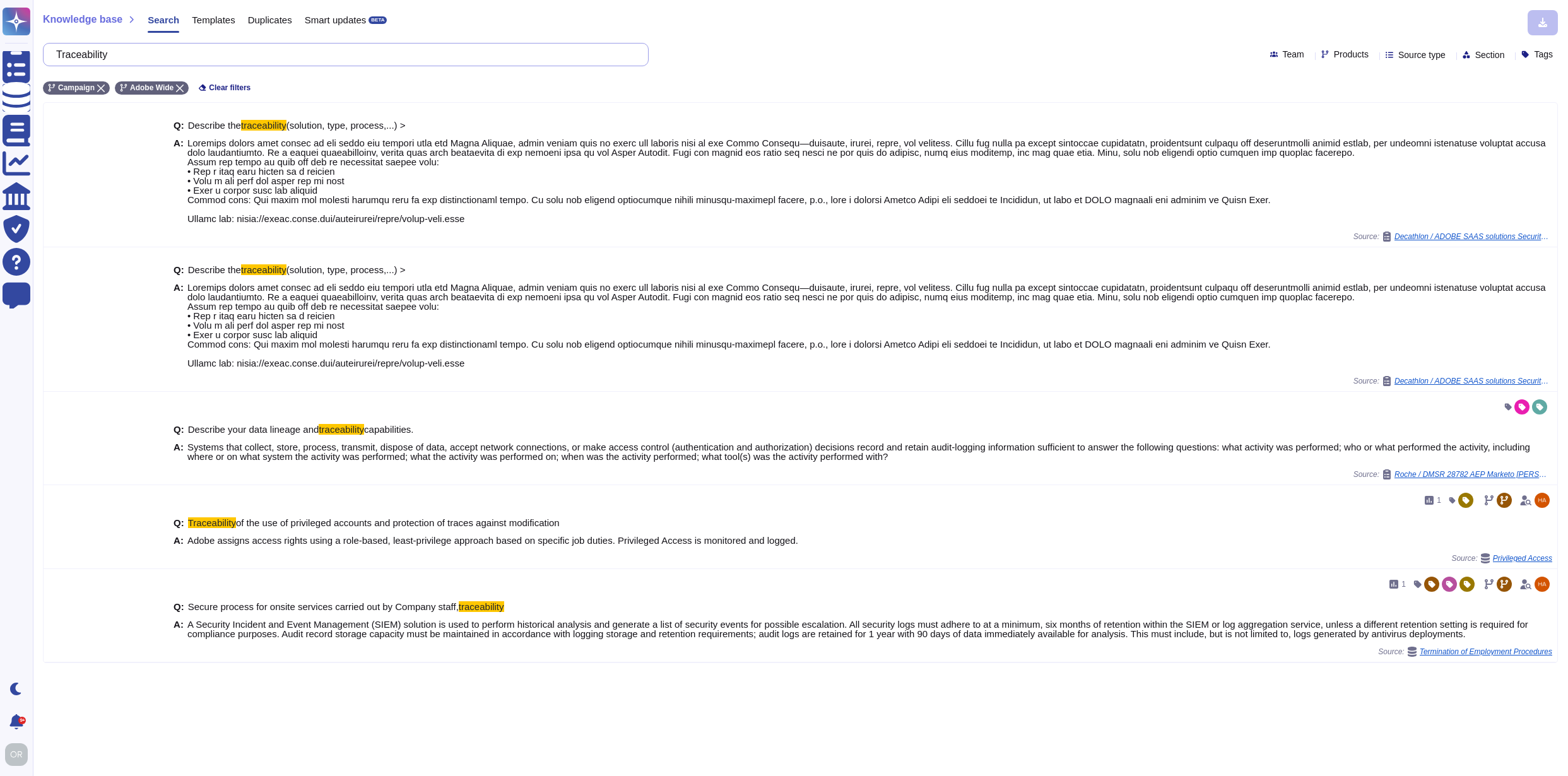
click at [113, 55] on input "Traceability" at bounding box center [342, 55] width 586 height 22
click at [183, 88] on icon at bounding box center [180, 89] width 8 height 8
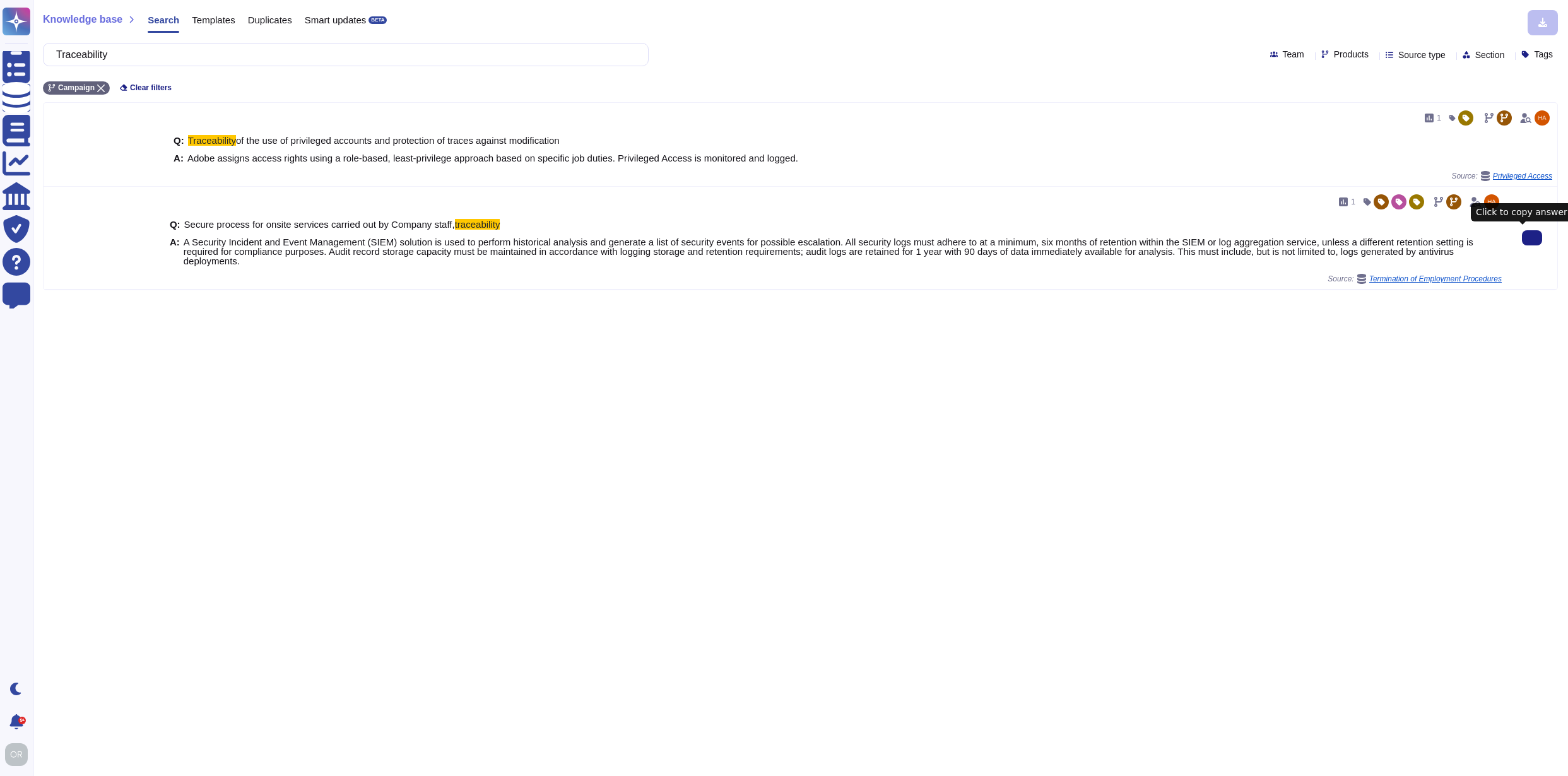
drag, startPoint x: 1520, startPoint y: 238, endPoint x: 1539, endPoint y: 244, distance: 19.9
click at [1532, 238] on icon at bounding box center [1532, 238] width 0 height 0
click at [87, 53] on input "Traceability" at bounding box center [342, 55] width 586 height 22
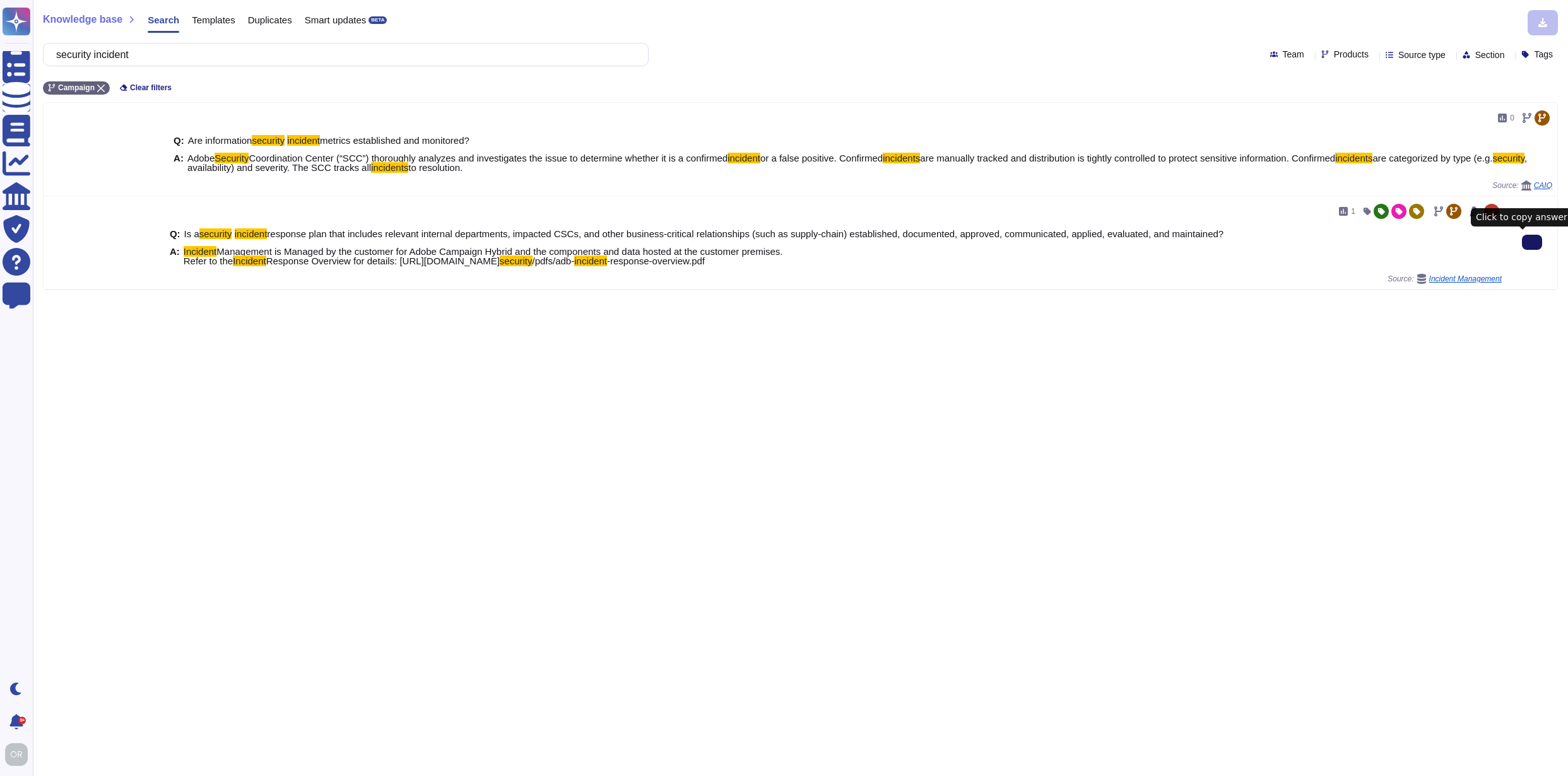
click at [1528, 242] on button at bounding box center [1532, 242] width 20 height 15
drag, startPoint x: 115, startPoint y: 57, endPoint x: 57, endPoint y: 57, distance: 58.0
click at [57, 57] on div "security incident" at bounding box center [345, 54] width 605 height 23
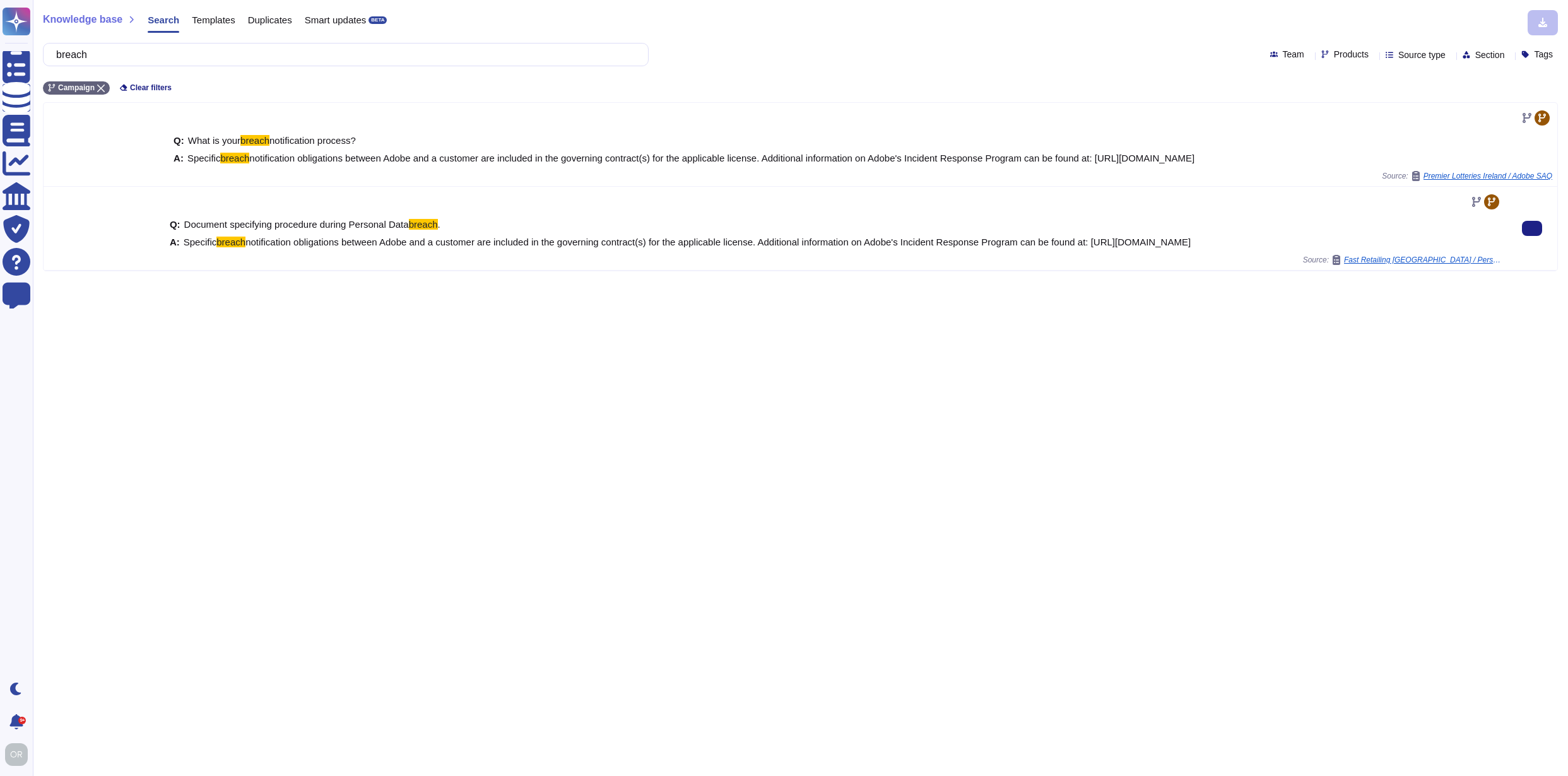
type input "breach"
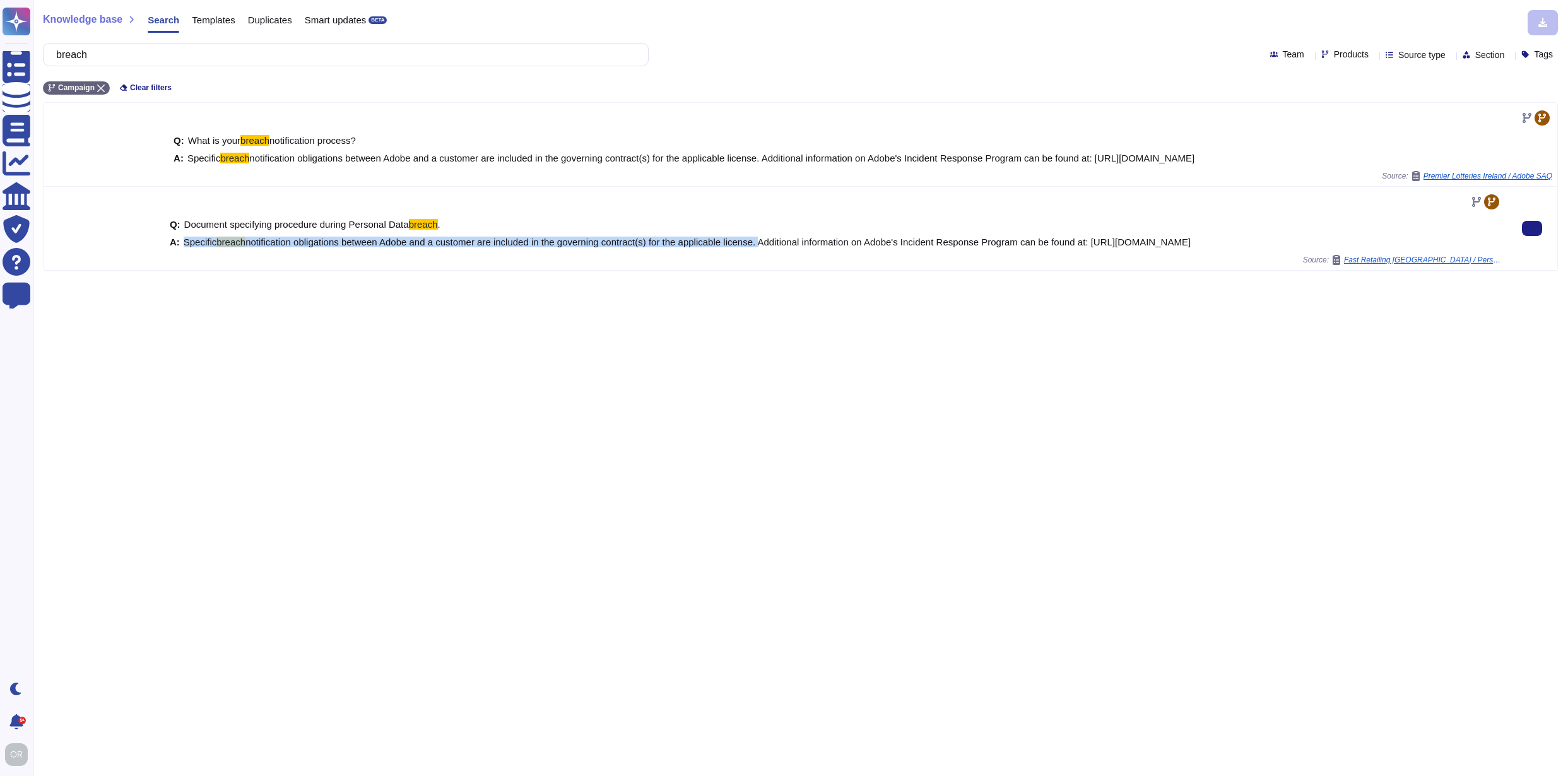
drag, startPoint x: 765, startPoint y: 243, endPoint x: 185, endPoint y: 240, distance: 580.0
click at [185, 240] on span "Specific breach notification obligations between Adobe and a customer are inclu…" at bounding box center [687, 242] width 1007 height 10
copy span "Specific breach notification obligations between Adobe and a customer are inclu…"
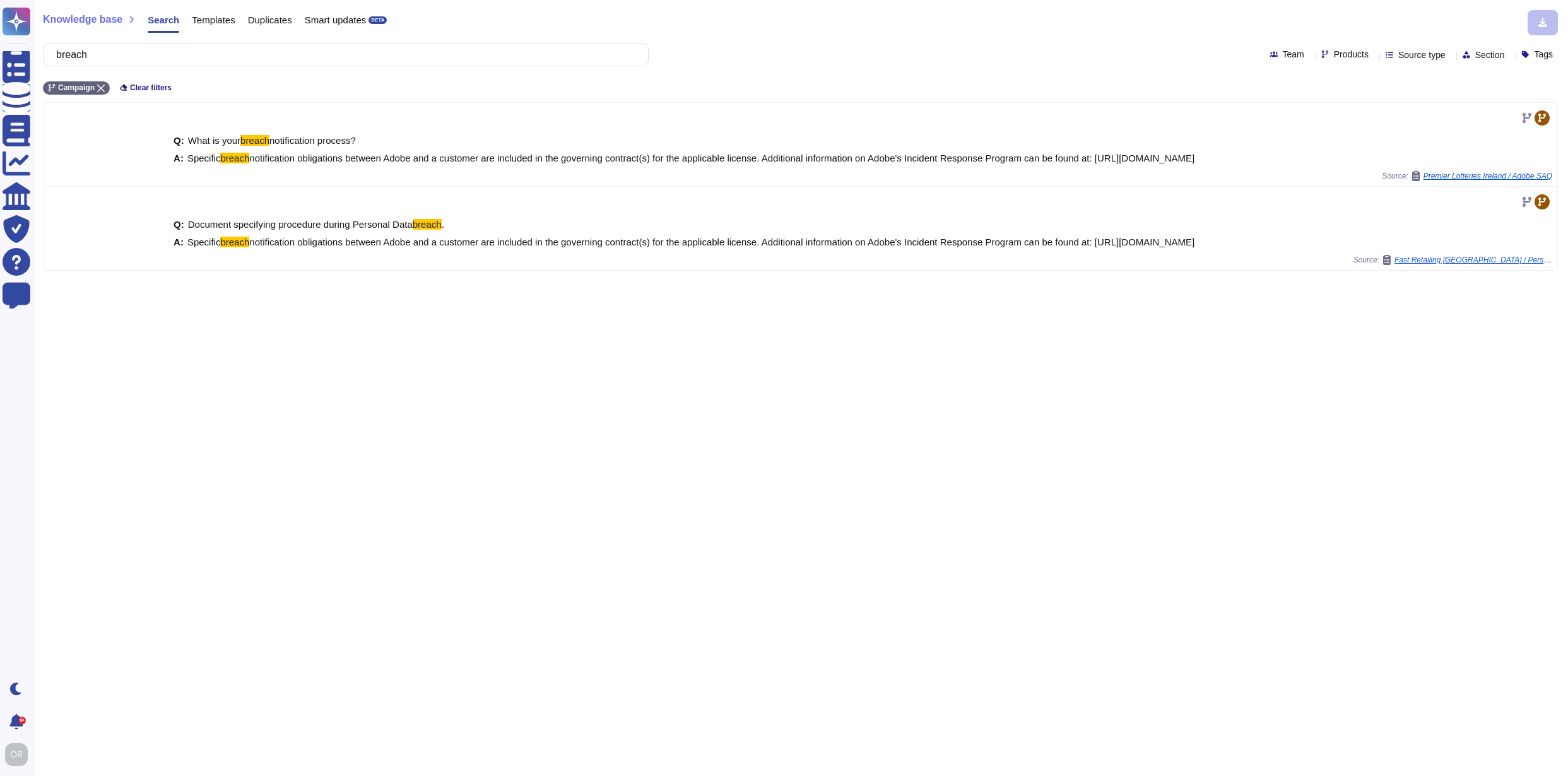
click at [1333, 56] on span "Products" at bounding box center [1351, 54] width 35 height 9
type input "wide"
click at [1355, 109] on span "Adobe Wide" at bounding box center [1346, 115] width 52 height 11
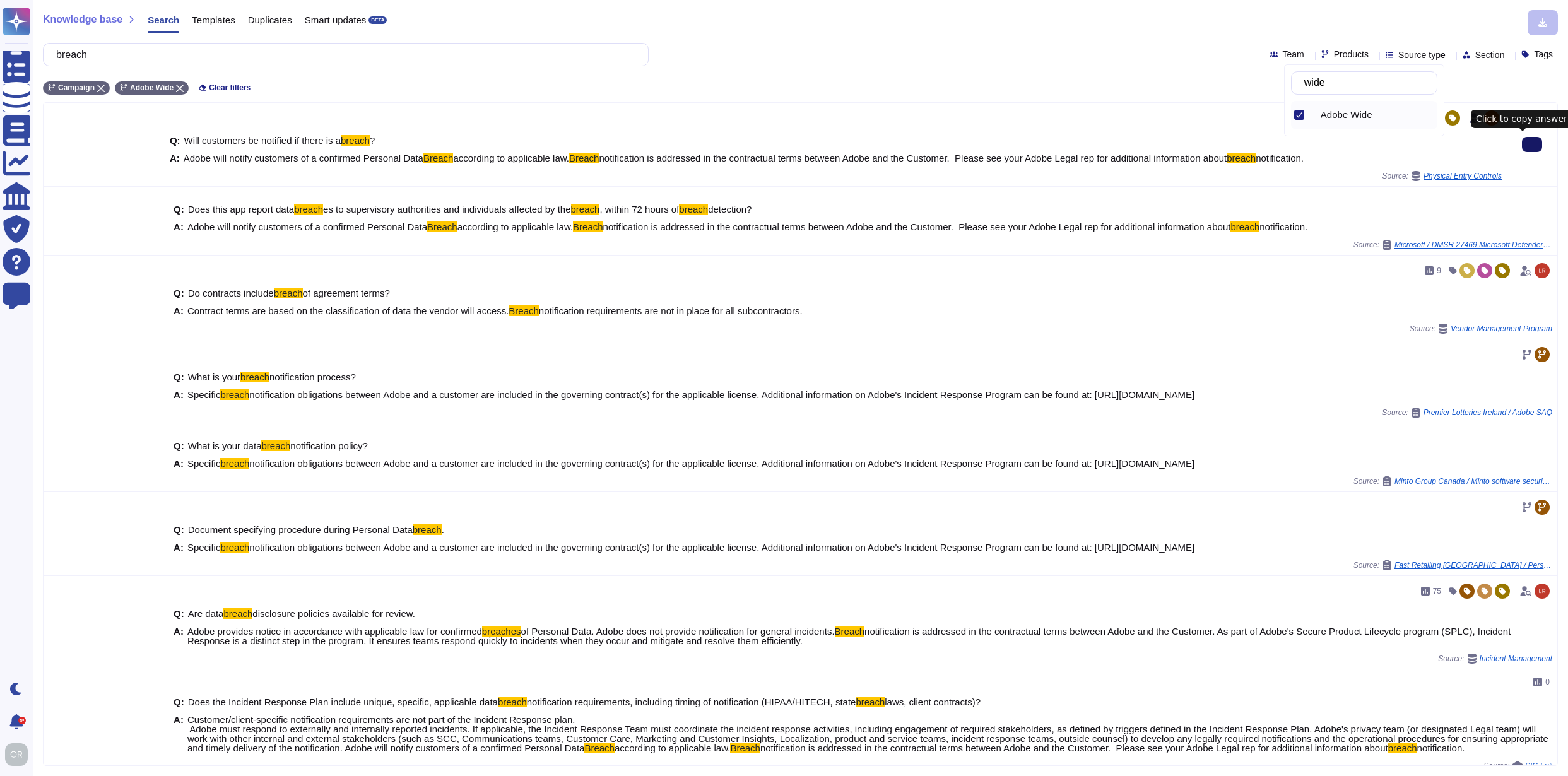
click at [1532, 144] on icon at bounding box center [1532, 144] width 0 height 0
click at [85, 53] on input "breach" at bounding box center [342, 55] width 586 height 22
paste input "Outsourcing"
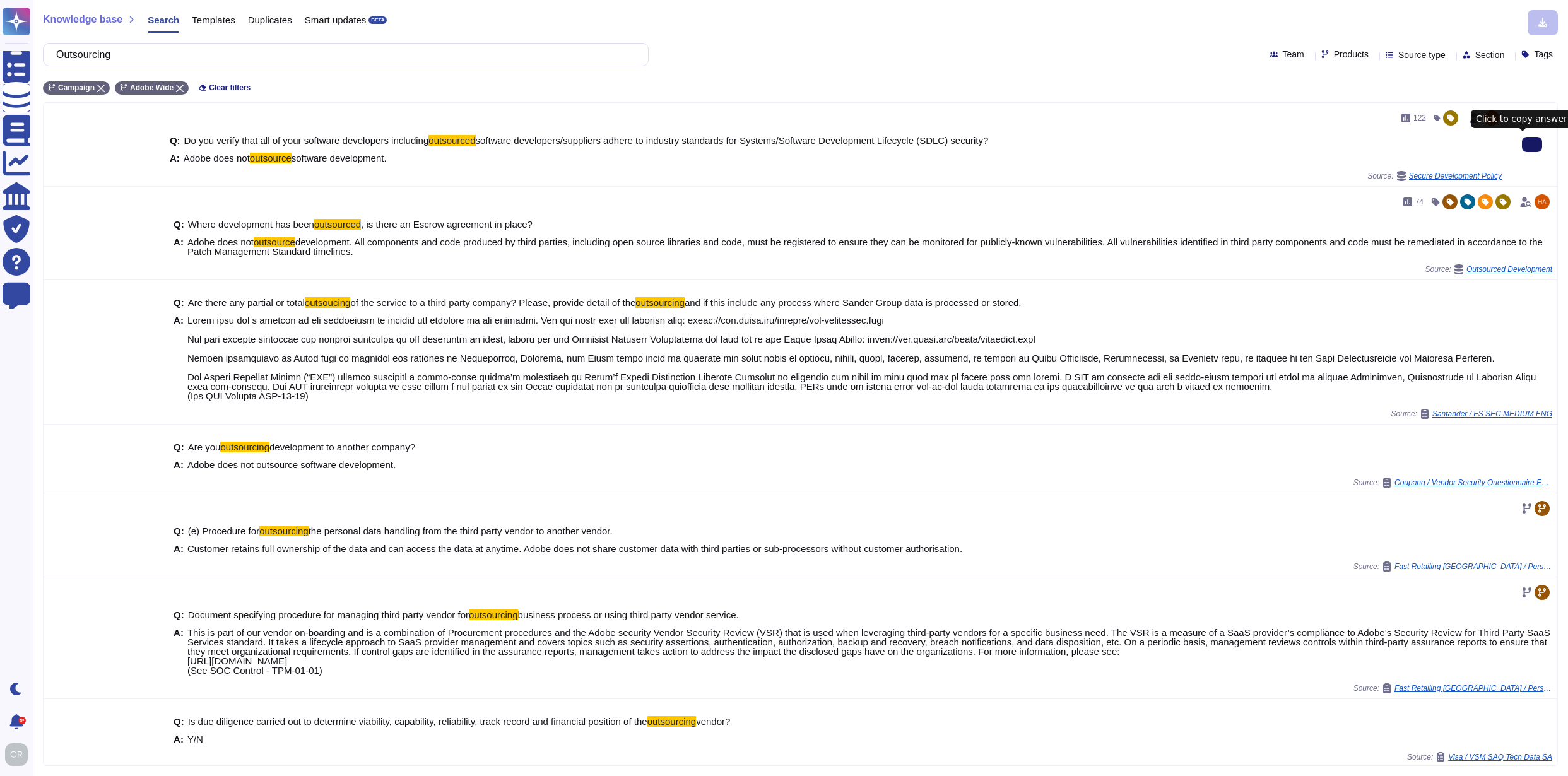
click at [1532, 144] on icon at bounding box center [1532, 144] width 0 height 0
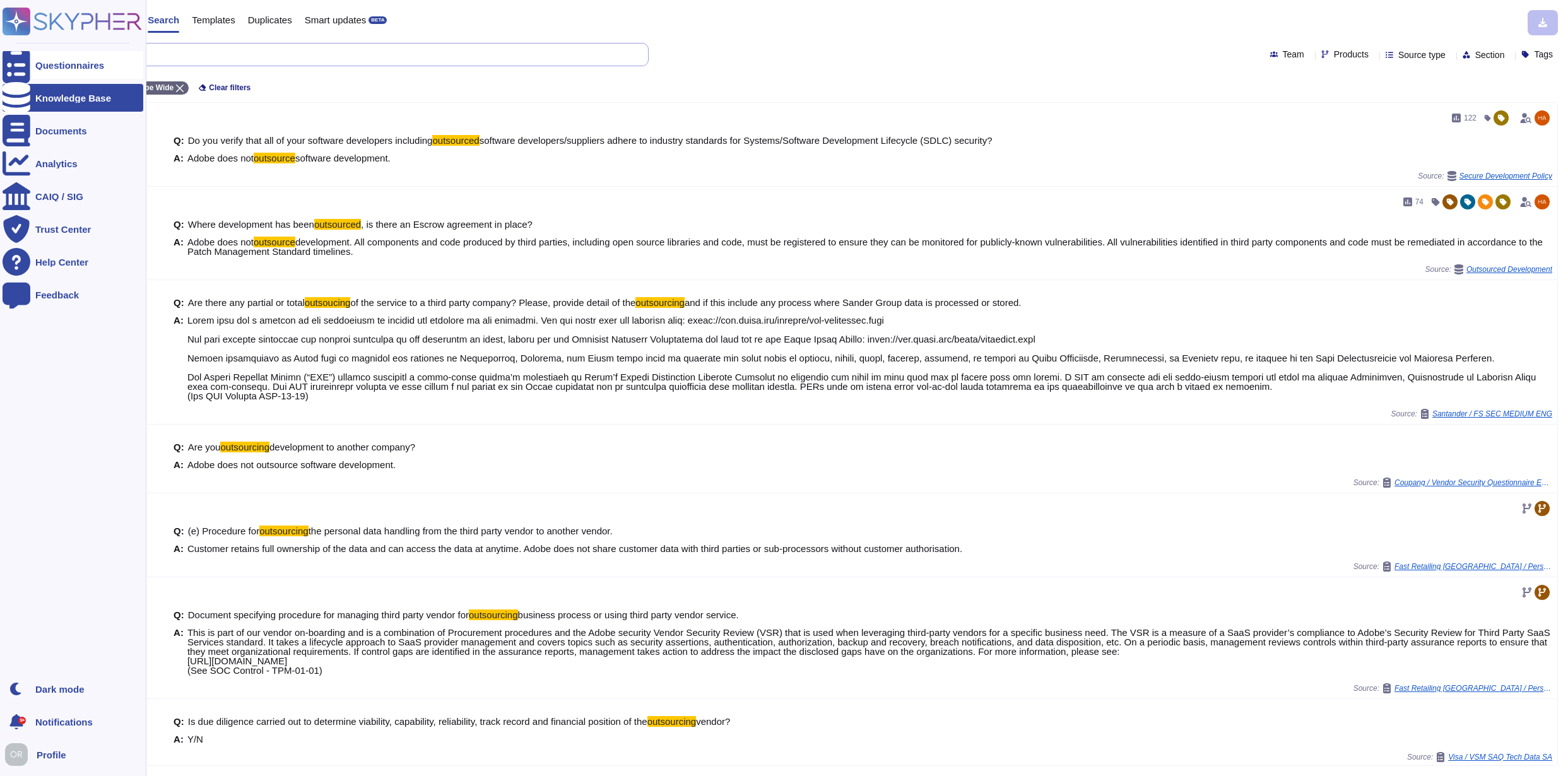
drag, startPoint x: 145, startPoint y: 54, endPoint x: 23, endPoint y: 60, distance: 122.1
click at [23, 60] on div "Questionnaires Knowledge Base Documents Analytics CAIQ / SIG Trust Center Help …" at bounding box center [784, 388] width 1568 height 776
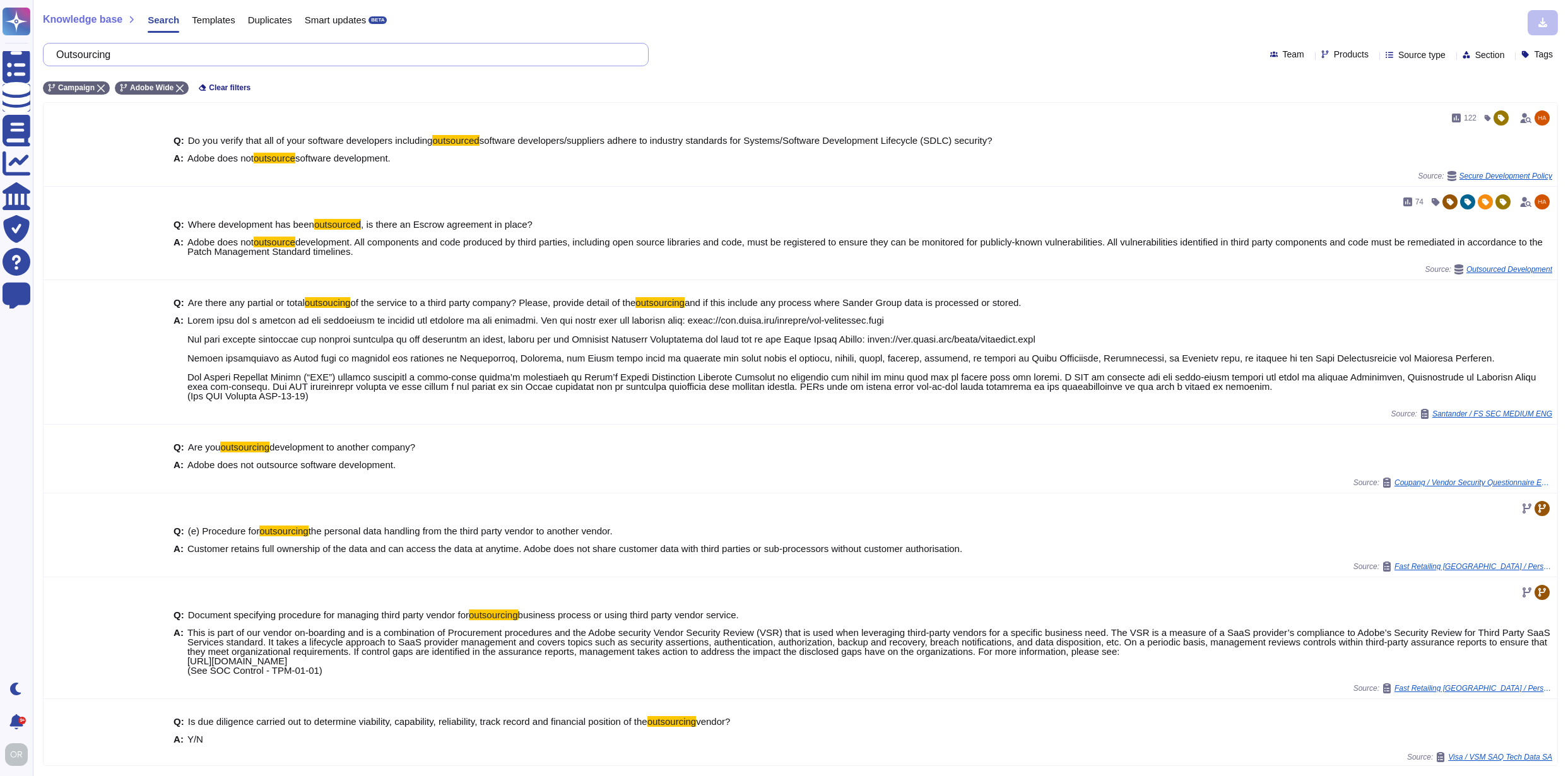
click at [89, 54] on input "Outsourcing" at bounding box center [342, 55] width 586 height 22
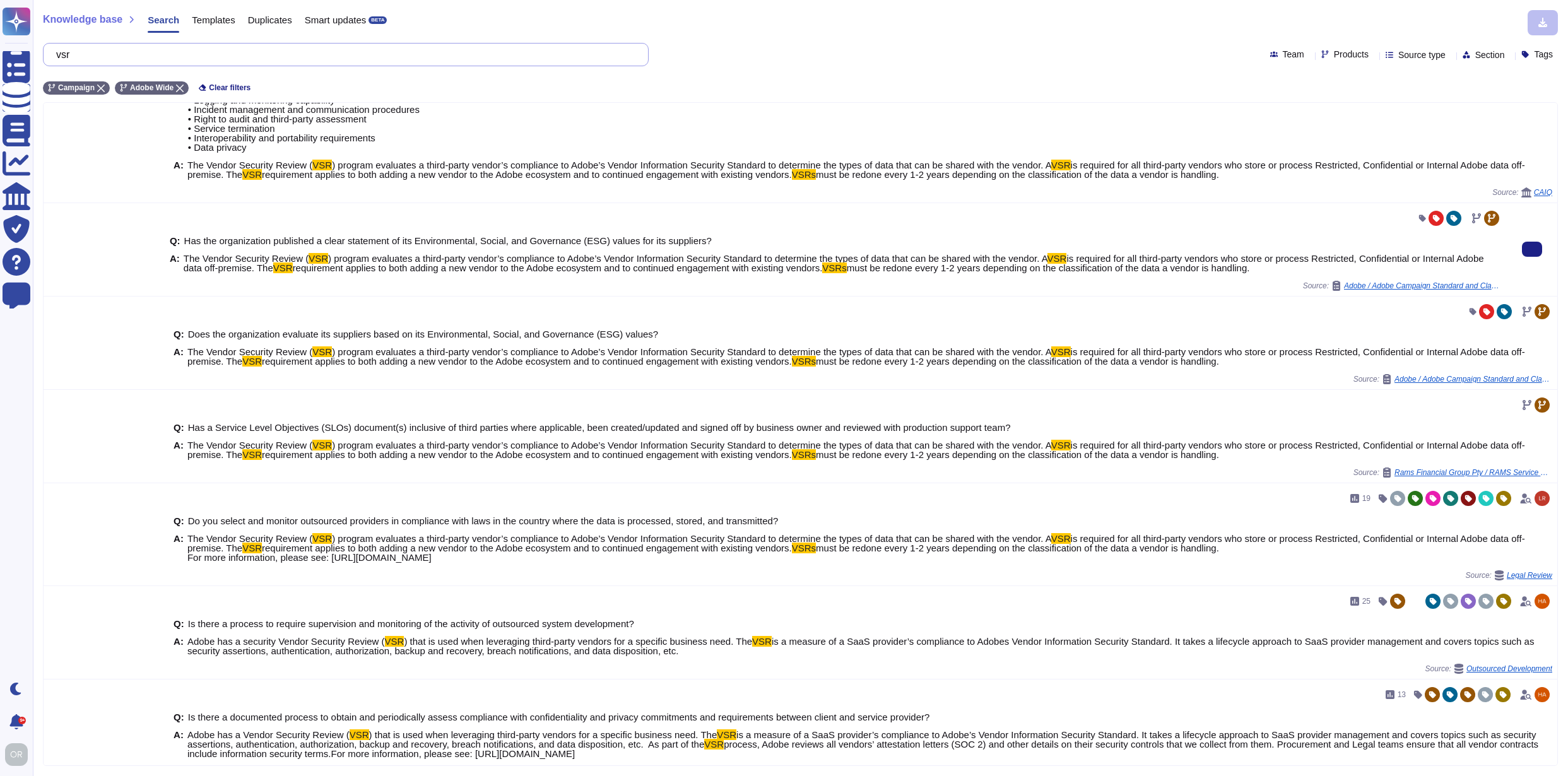
scroll to position [462, 0]
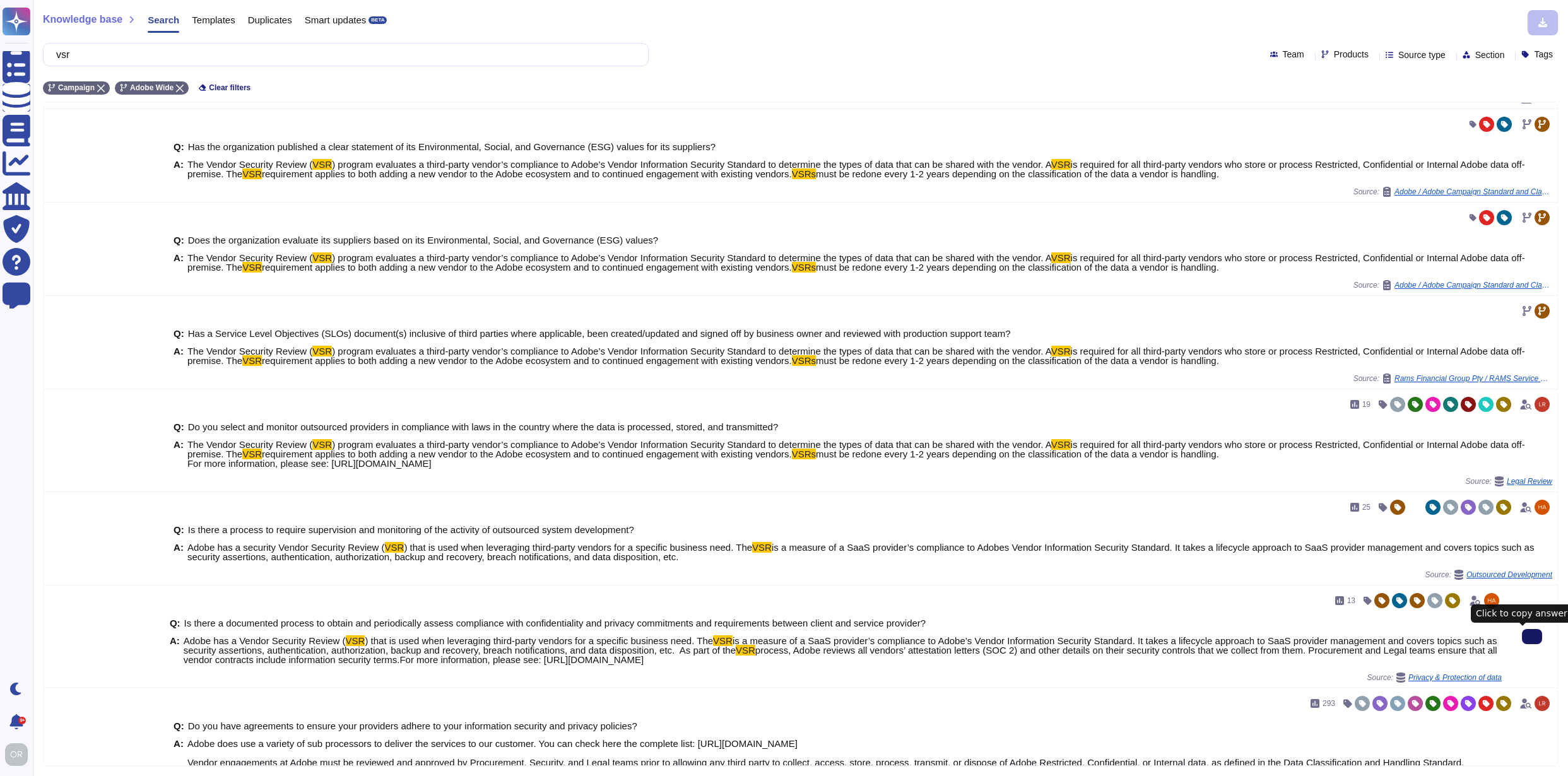
drag, startPoint x: 1517, startPoint y: 641, endPoint x: 1534, endPoint y: 635, distance: 18.0
click at [1532, 636] on icon at bounding box center [1532, 636] width 0 height 0
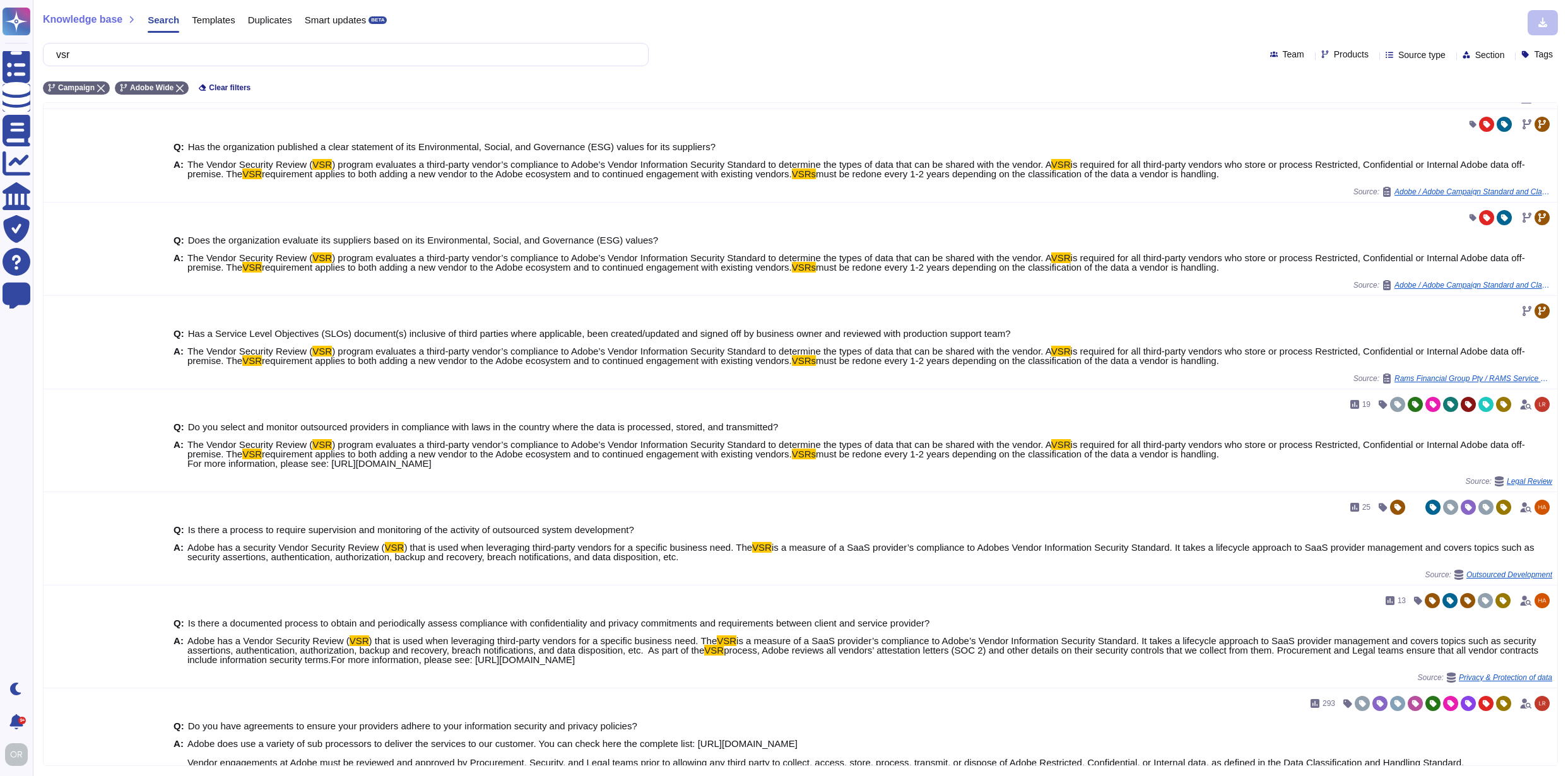
click at [78, 56] on input "vsr" at bounding box center [342, 55] width 586 height 22
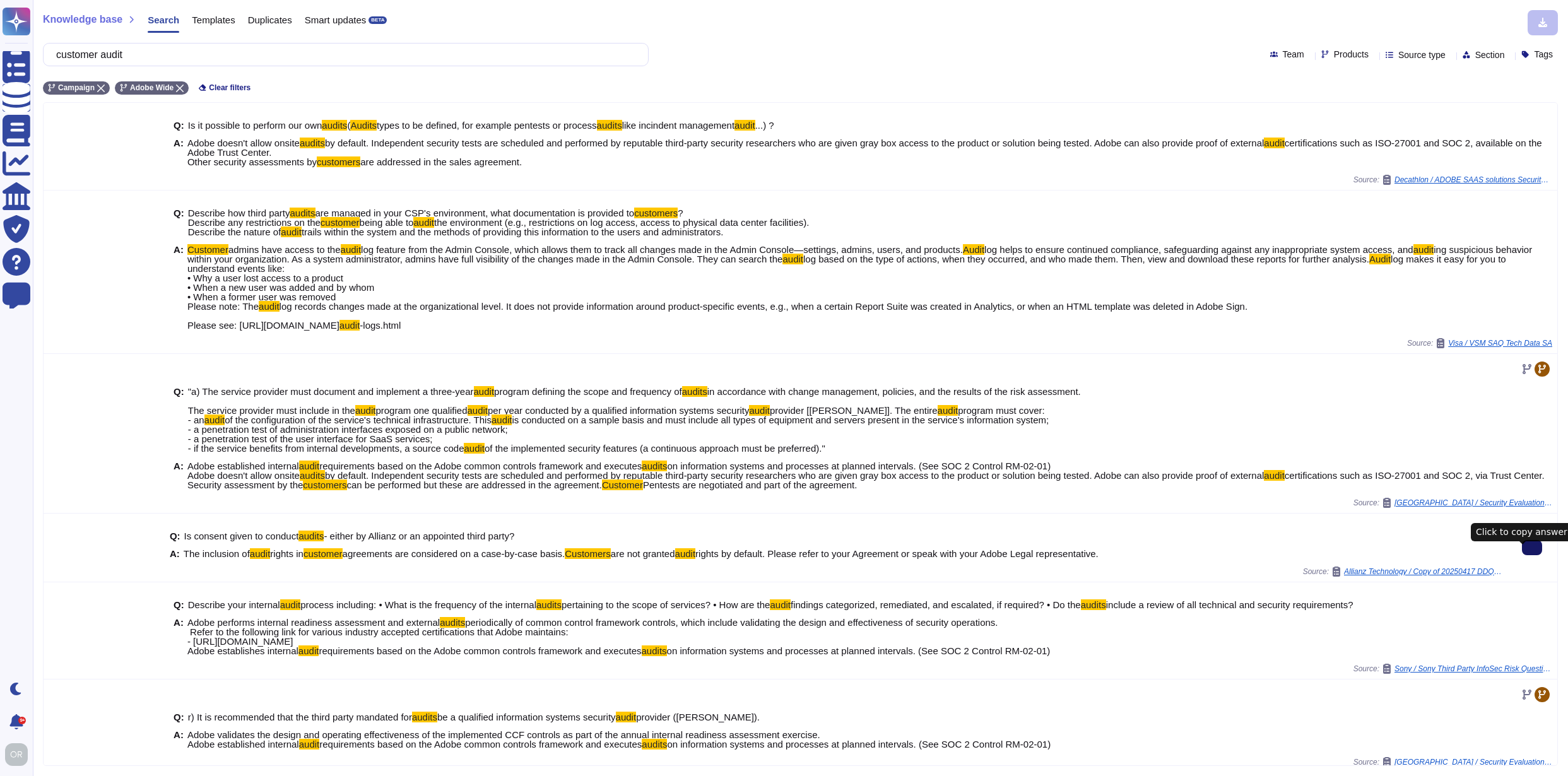
drag, startPoint x: 151, startPoint y: 55, endPoint x: 79, endPoint y: 48, distance: 72.3
click at [79, 48] on input "customer audit" at bounding box center [342, 55] width 586 height 22
type input "c"
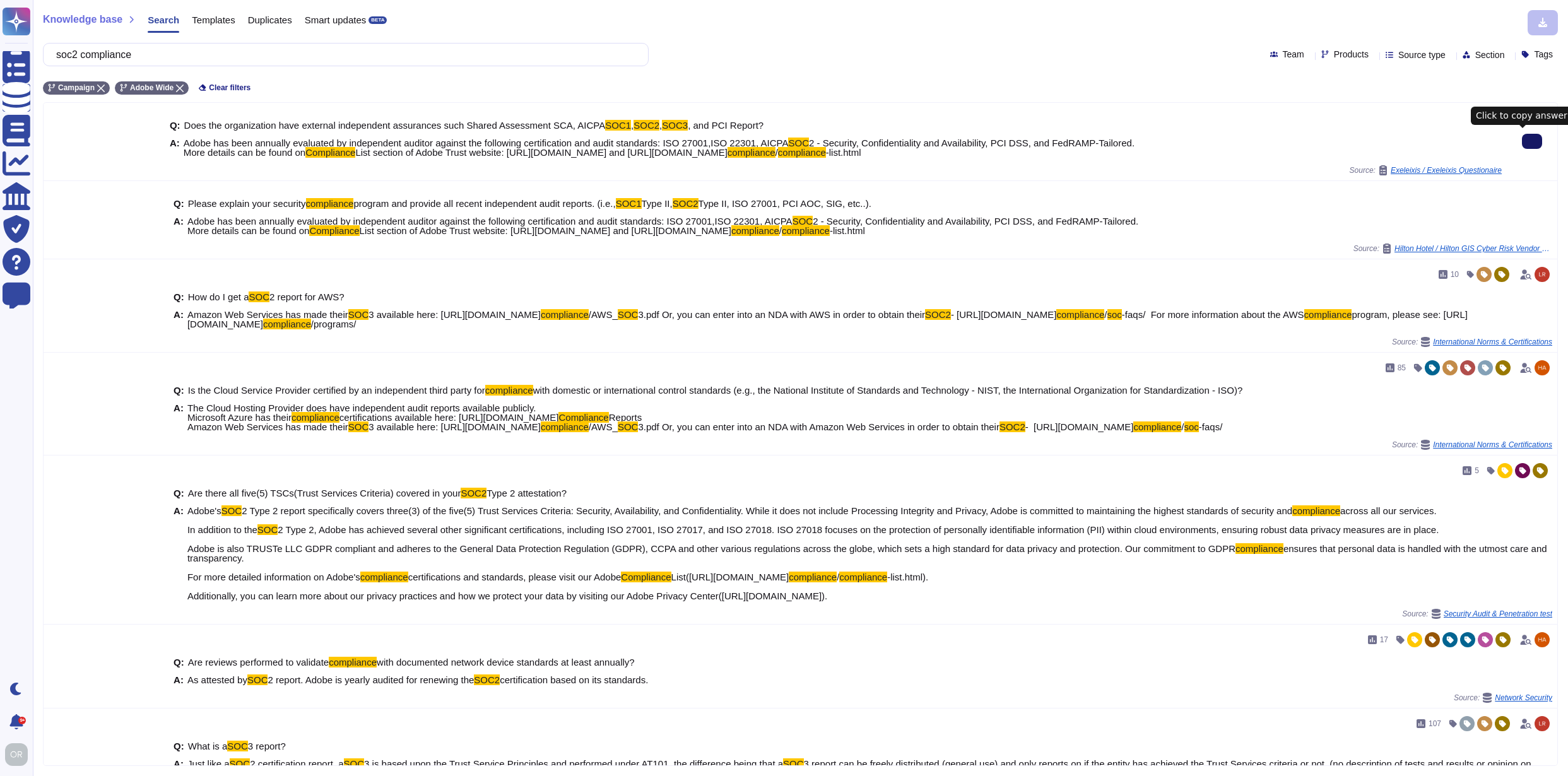
type input "soc2 compliance"
click at [1532, 141] on icon at bounding box center [1532, 141] width 0 height 0
